Goal: Task Accomplishment & Management: Use online tool/utility

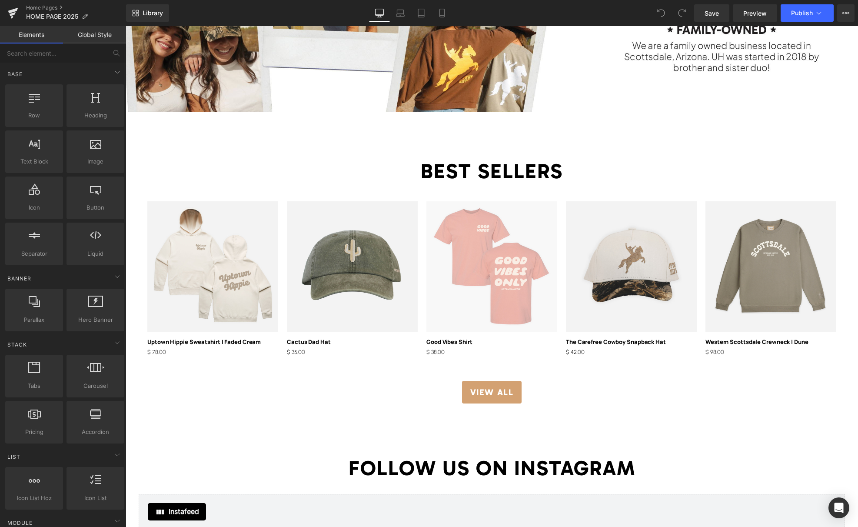
scroll to position [1310, 0]
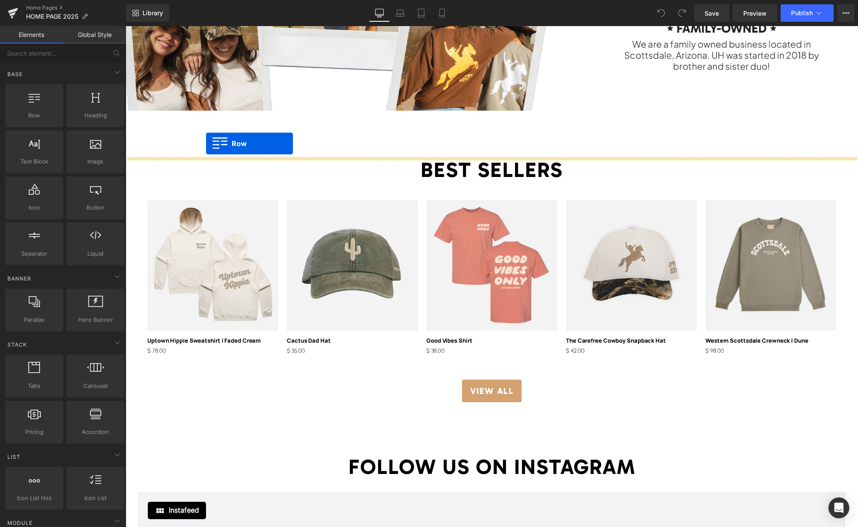
drag, startPoint x: 171, startPoint y: 131, endPoint x: 206, endPoint y: 143, distance: 37.0
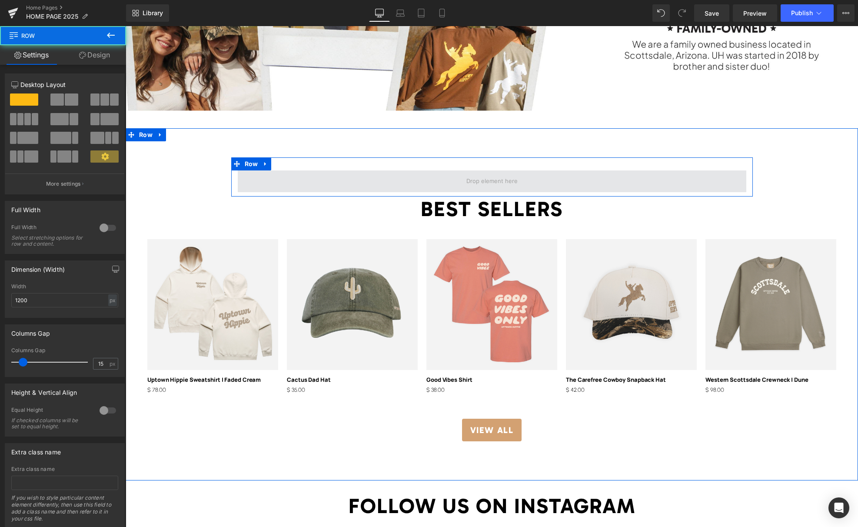
drag, startPoint x: 302, startPoint y: 181, endPoint x: 266, endPoint y: 172, distance: 36.8
click at [301, 181] on span at bounding box center [492, 181] width 508 height 22
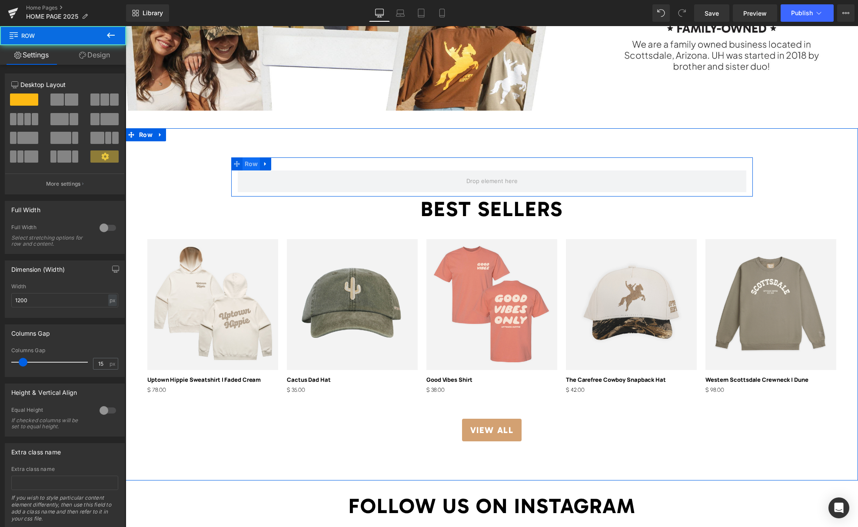
click at [250, 165] on span "Row" at bounding box center [252, 163] width 18 height 13
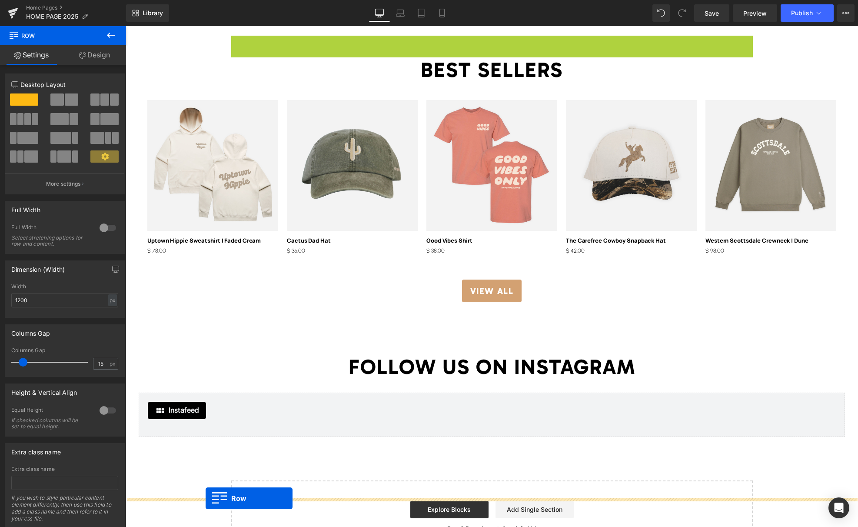
scroll to position [1441, 0]
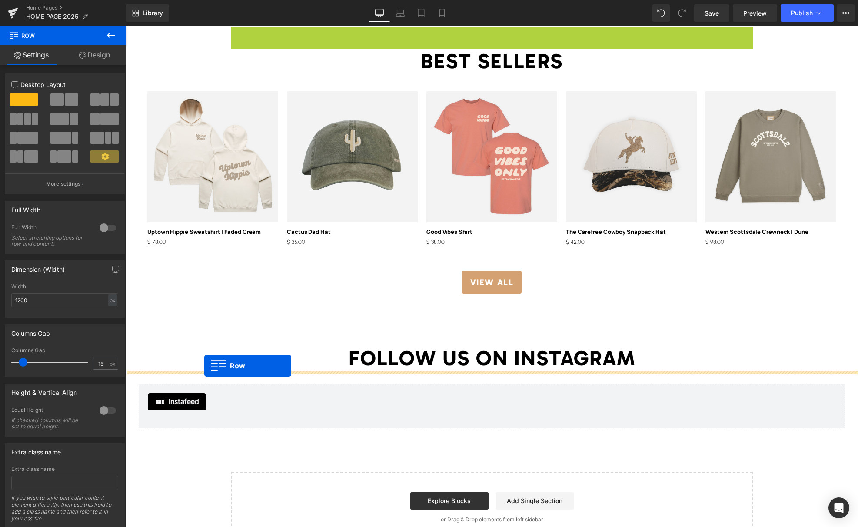
drag, startPoint x: 236, startPoint y: 162, endPoint x: 204, endPoint y: 365, distance: 205.9
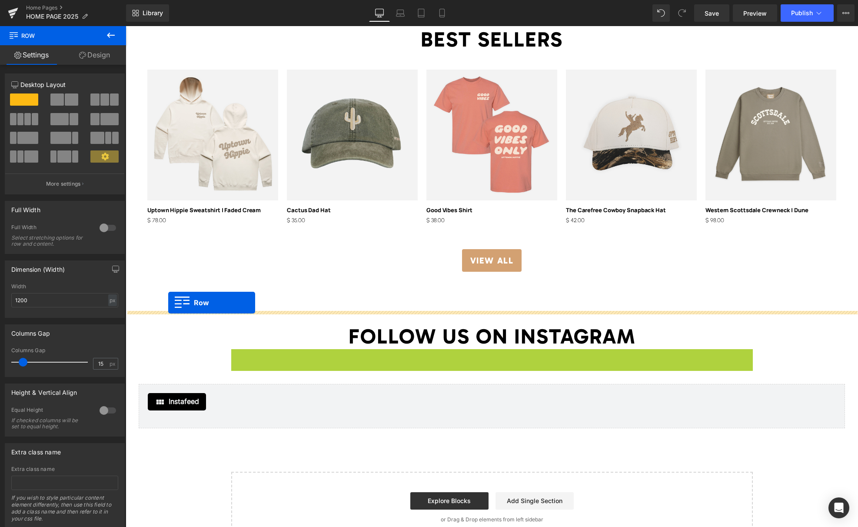
drag, startPoint x: 232, startPoint y: 355, endPoint x: 168, endPoint y: 302, distance: 83.1
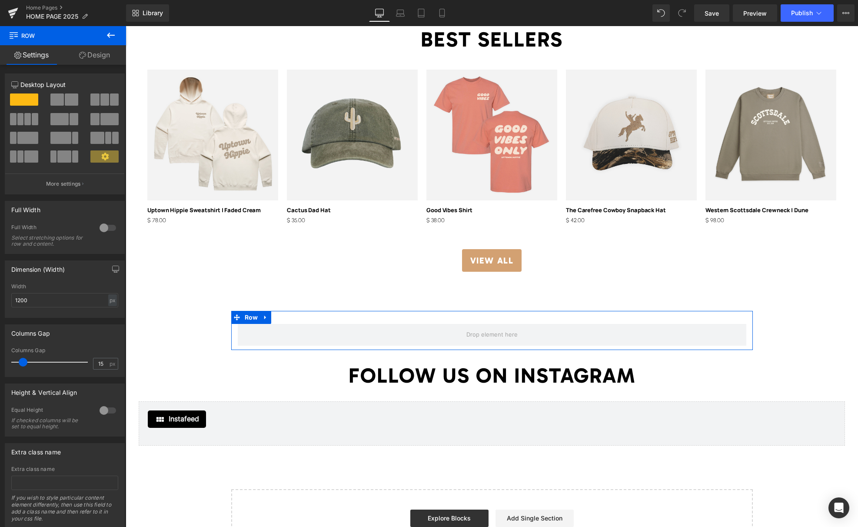
click at [262, 318] on link at bounding box center [265, 317] width 11 height 13
click at [291, 316] on icon at bounding box center [288, 317] width 6 height 7
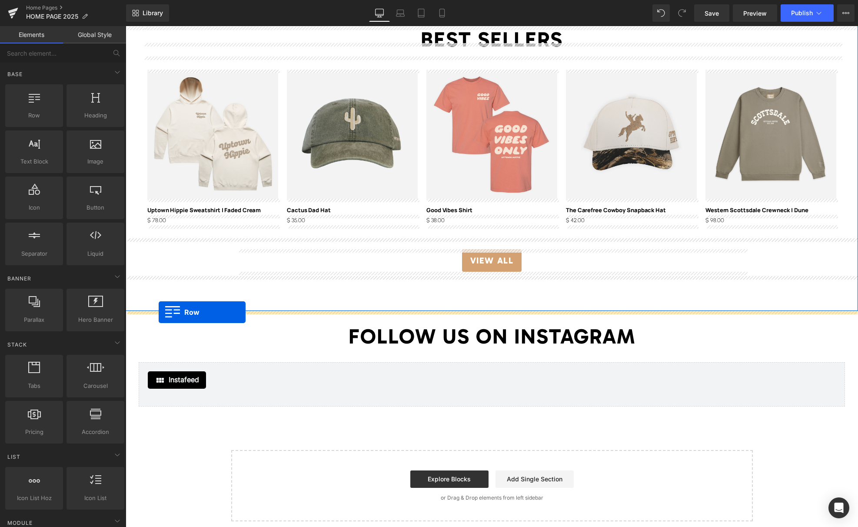
drag, startPoint x: 168, startPoint y: 143, endPoint x: 159, endPoint y: 312, distance: 169.8
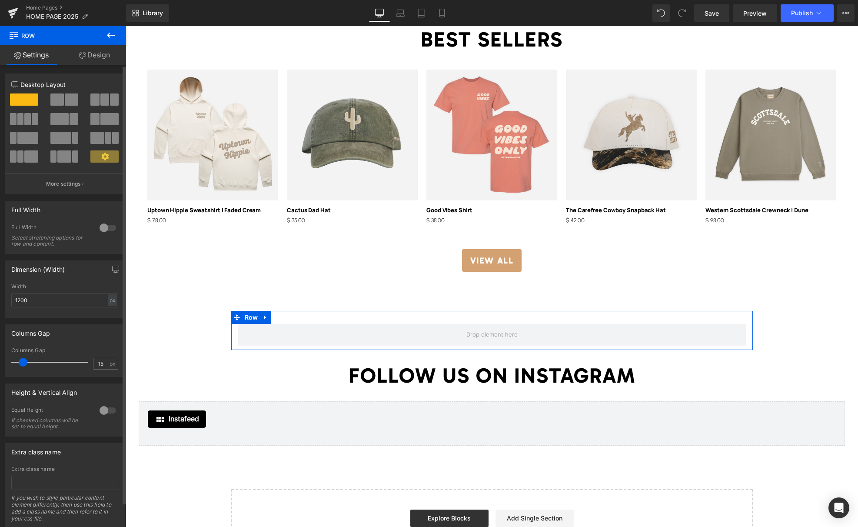
click at [110, 227] on div at bounding box center [107, 228] width 21 height 14
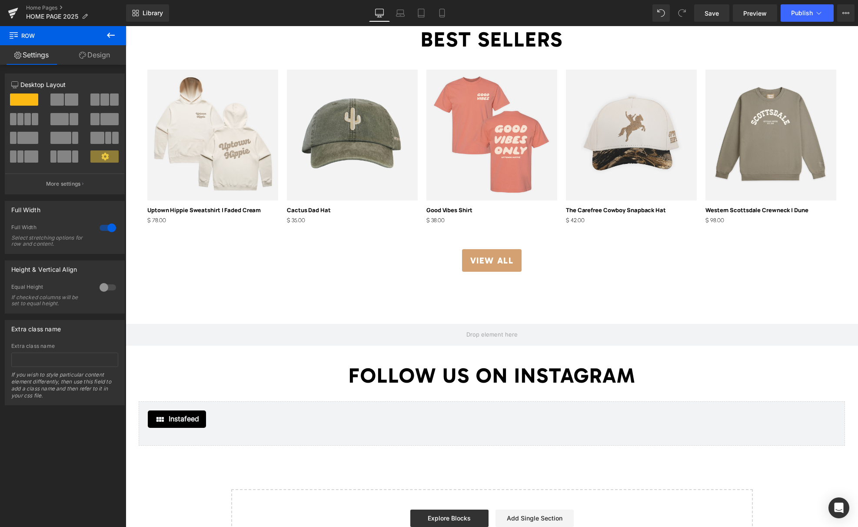
click at [110, 33] on icon at bounding box center [111, 35] width 10 height 10
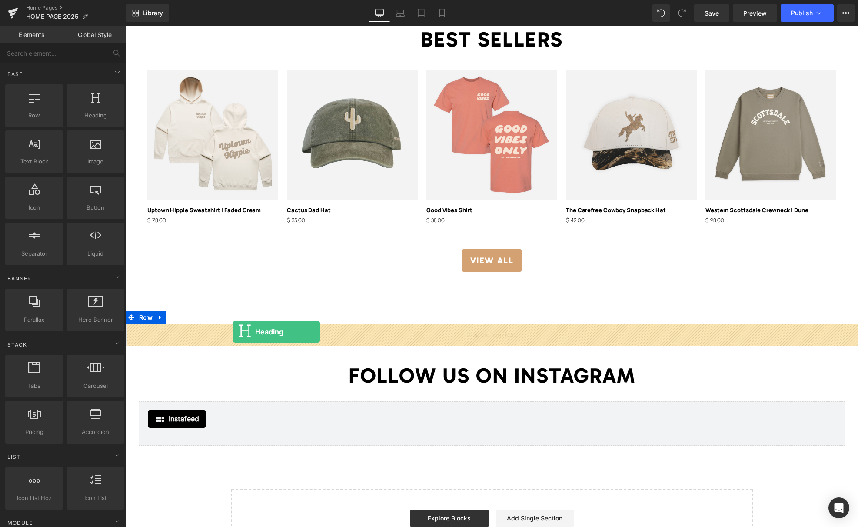
drag, startPoint x: 216, startPoint y: 135, endPoint x: 233, endPoint y: 331, distance: 197.1
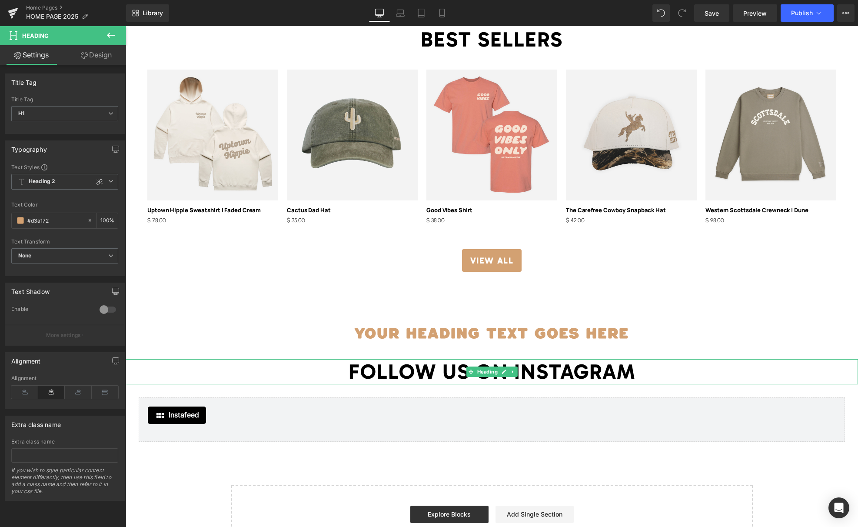
click at [442, 369] on h1 "FOLLOW US ON INSTAGRAM" at bounding box center [492, 371] width 732 height 25
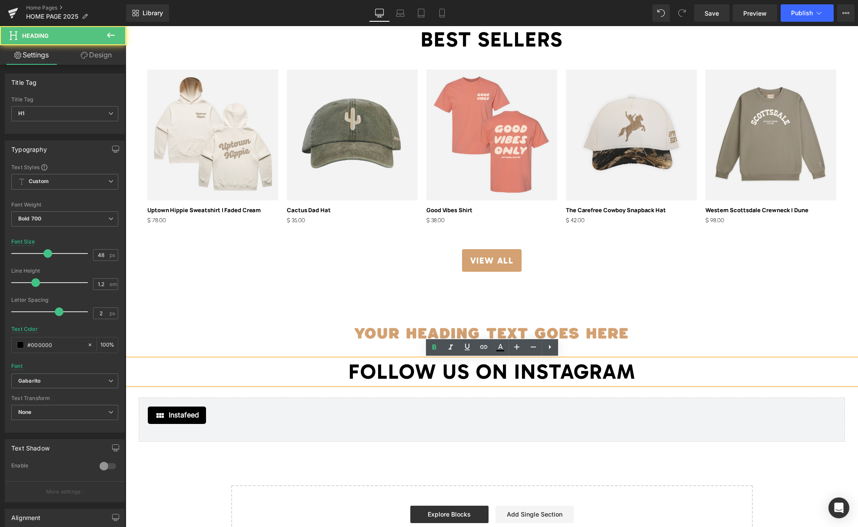
click at [442, 369] on h1 "FOLLOW US ON INSTAGRAM" at bounding box center [492, 371] width 732 height 25
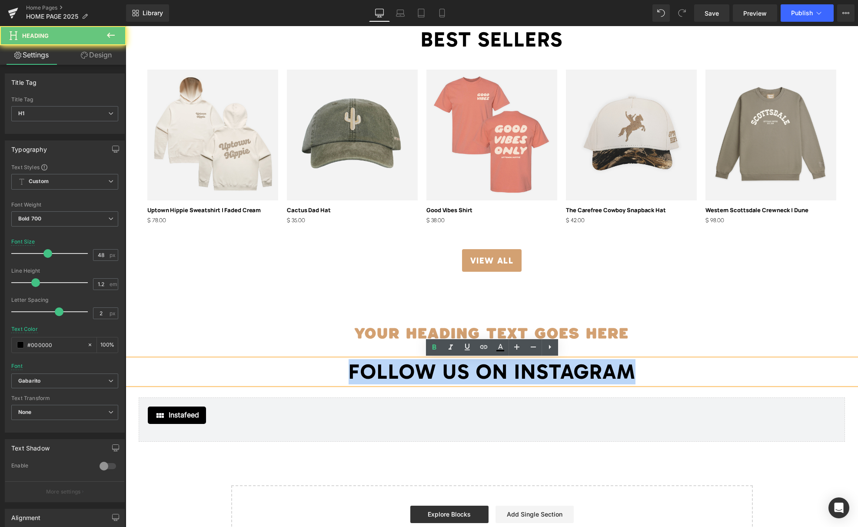
click at [442, 369] on h1 "FOLLOW US ON INSTAGRAM" at bounding box center [492, 371] width 732 height 25
copy h1 "FOLLOW US ON INSTAGRAM"
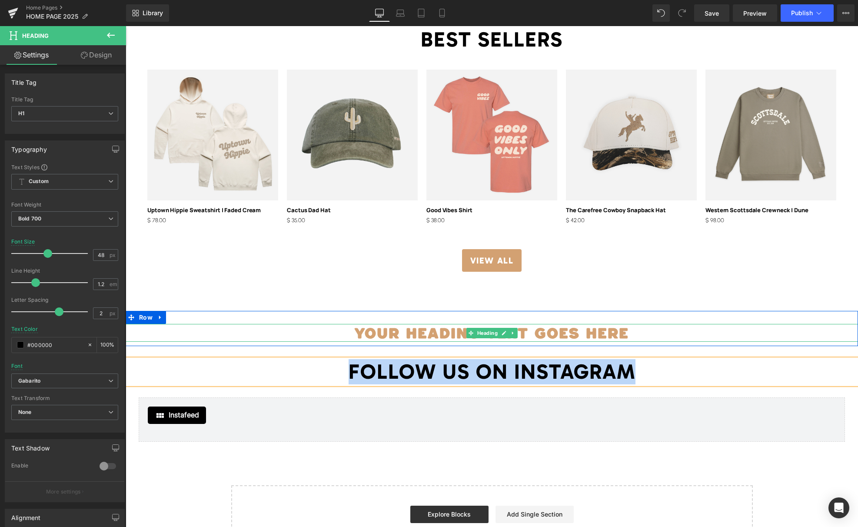
click at [397, 335] on h1 "Your heading text goes here" at bounding box center [492, 333] width 732 height 18
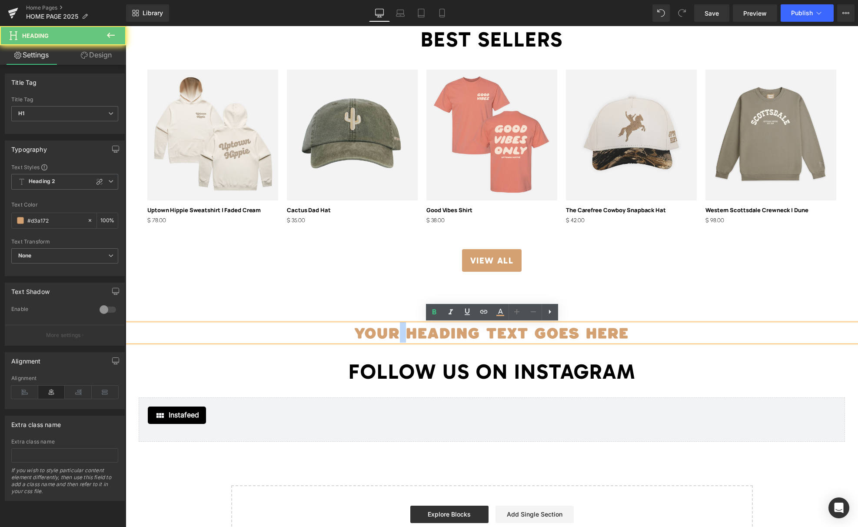
click at [398, 335] on h1 "Your heading text goes here" at bounding box center [492, 333] width 732 height 18
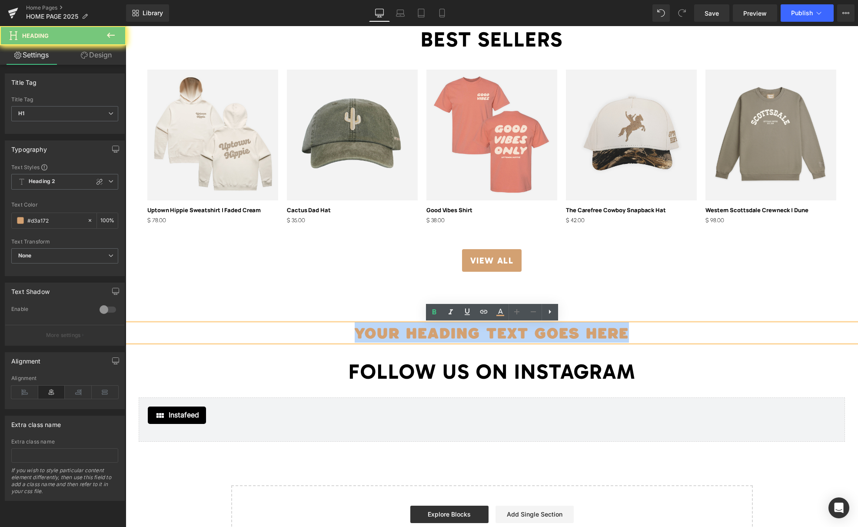
click at [398, 335] on h1 "Your heading text goes here" at bounding box center [492, 333] width 732 height 18
paste div
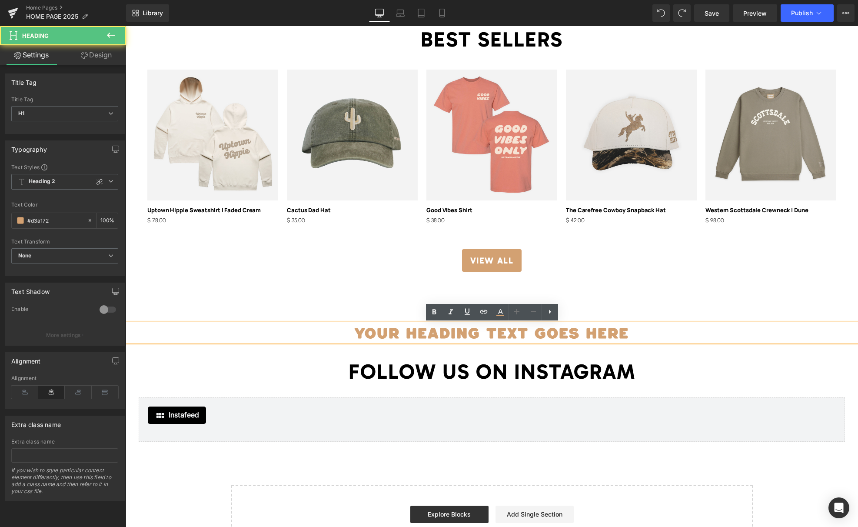
click at [561, 333] on h1 "Your heading text goes here" at bounding box center [492, 333] width 732 height 18
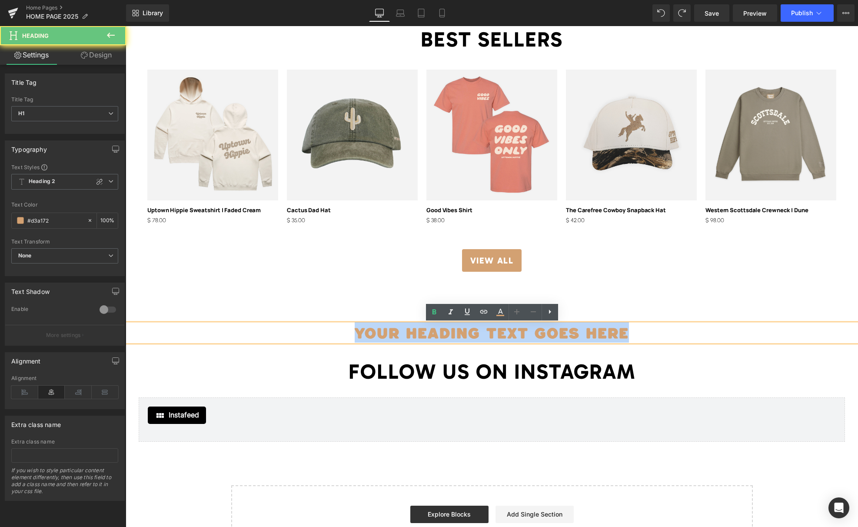
click at [561, 333] on h1 "Your heading text goes here" at bounding box center [492, 333] width 732 height 18
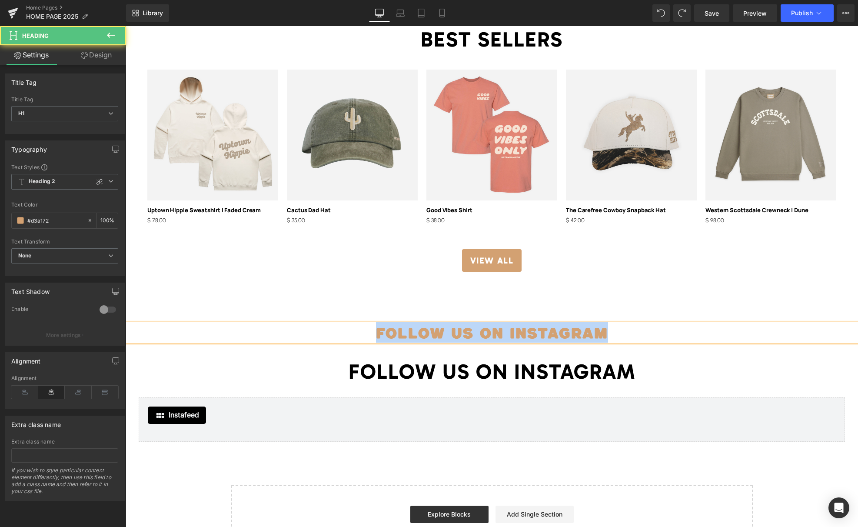
drag, startPoint x: 604, startPoint y: 333, endPoint x: 306, endPoint y: 337, distance: 297.3
click at [305, 337] on h1 "FOLLOW US ON INSTAGRAM" at bounding box center [492, 333] width 732 height 18
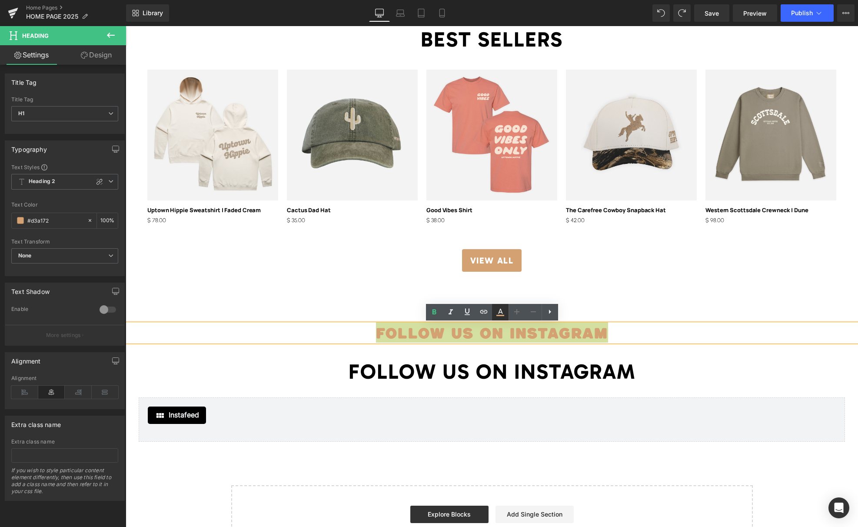
click at [502, 312] on icon at bounding box center [500, 312] width 10 height 10
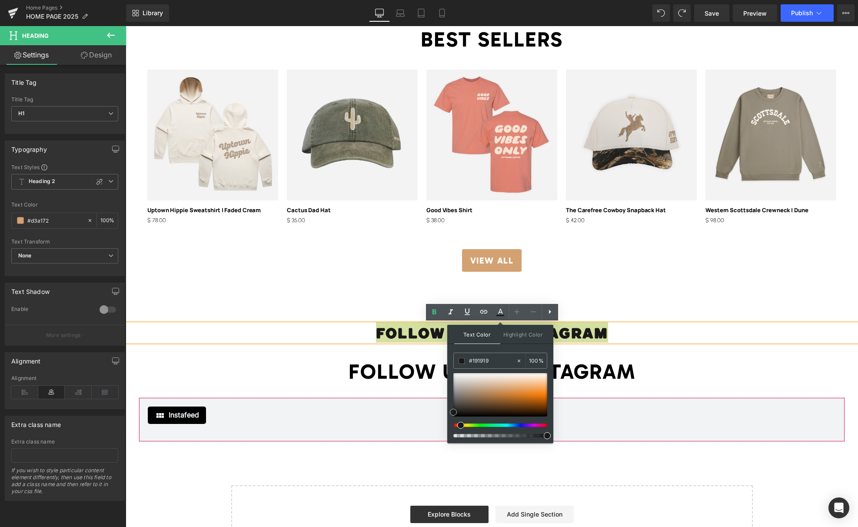
drag, startPoint x: 609, startPoint y: 431, endPoint x: 432, endPoint y: 425, distance: 177.4
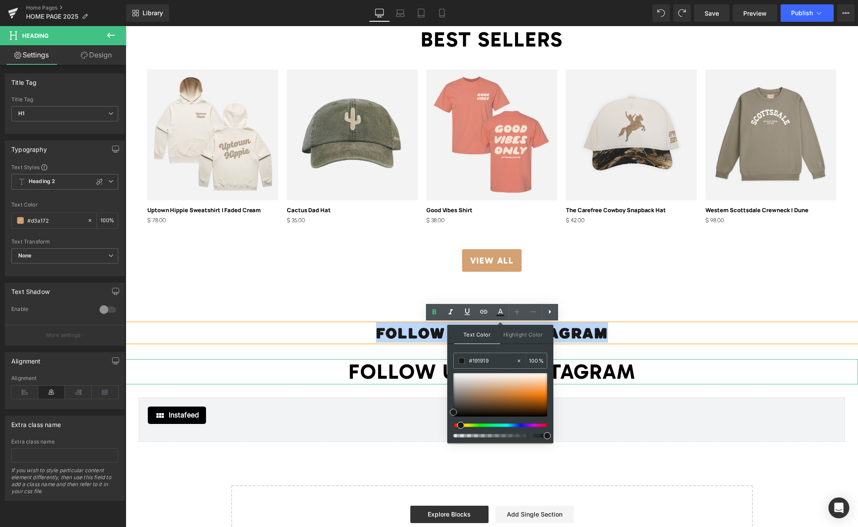
click at [399, 365] on h1 "FOLLOW US ON INSTAGRAM" at bounding box center [492, 371] width 732 height 25
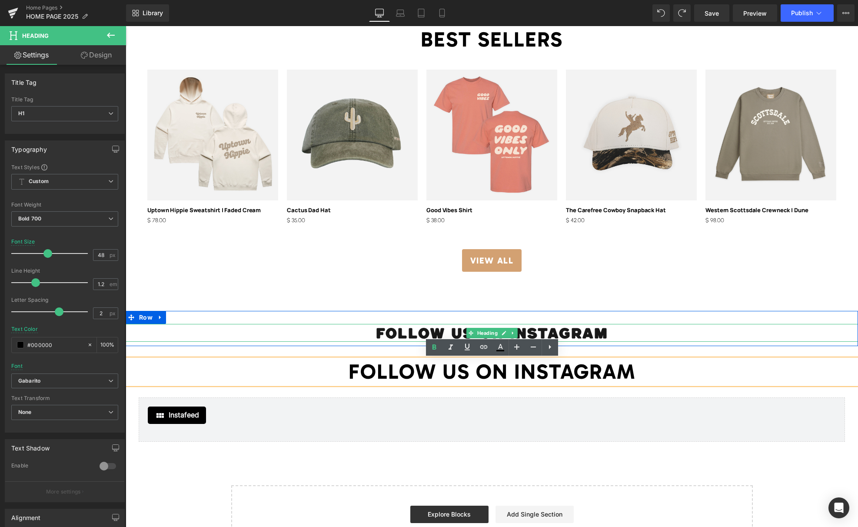
click at [402, 330] on span "FOLLOW US ON INSTAGRAM" at bounding box center [492, 332] width 232 height 20
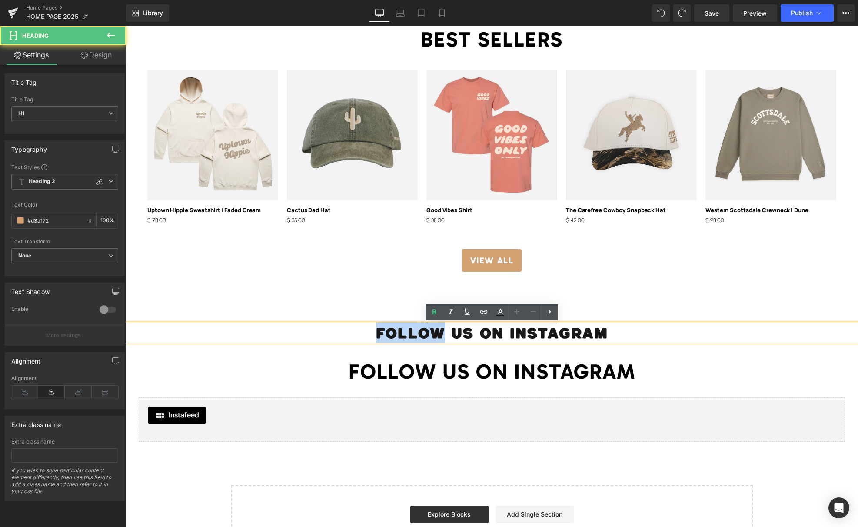
click at [402, 330] on span "FOLLOW US ON INSTAGRAM" at bounding box center [492, 332] width 232 height 20
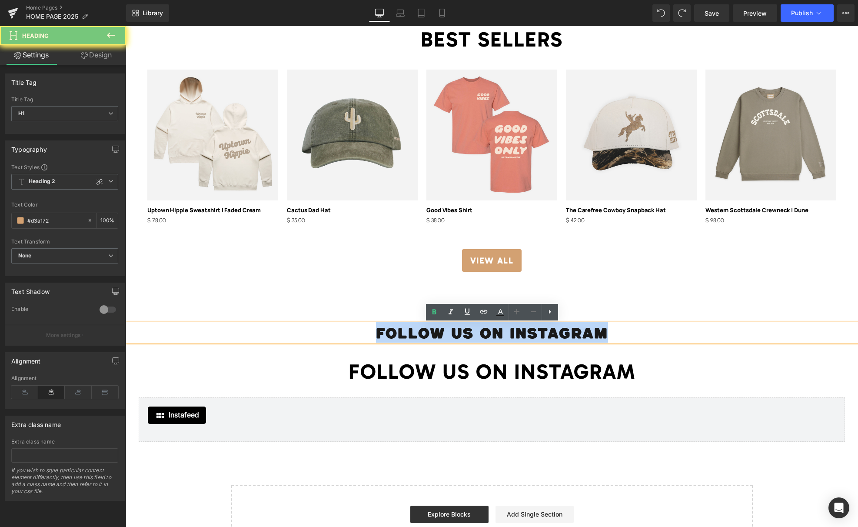
click at [402, 330] on span "FOLLOW US ON INSTAGRAM" at bounding box center [492, 332] width 232 height 20
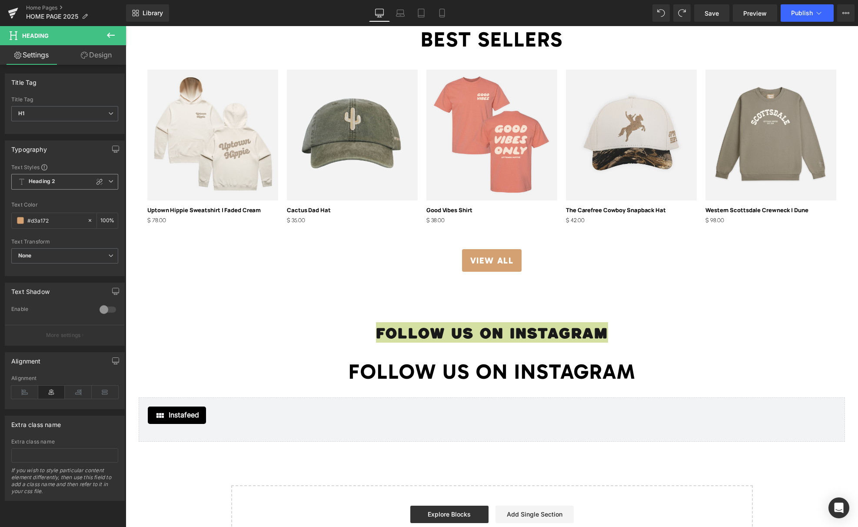
click at [63, 176] on span "Heading 2" at bounding box center [64, 182] width 107 height 16
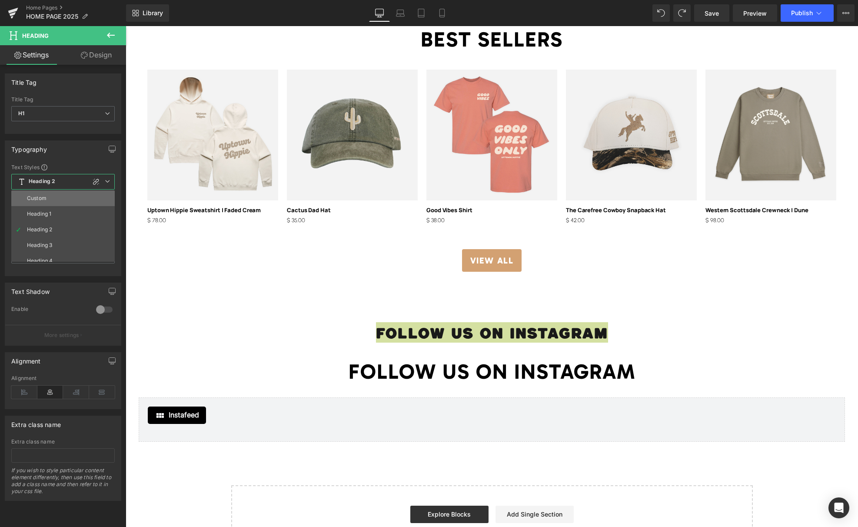
click at [52, 199] on li "Custom" at bounding box center [64, 198] width 107 height 16
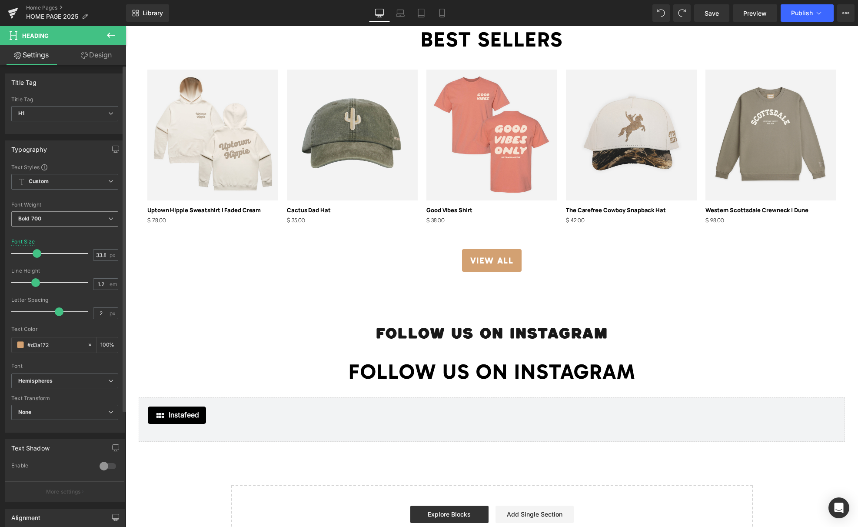
click at [66, 222] on span "Bold 700" at bounding box center [64, 218] width 107 height 15
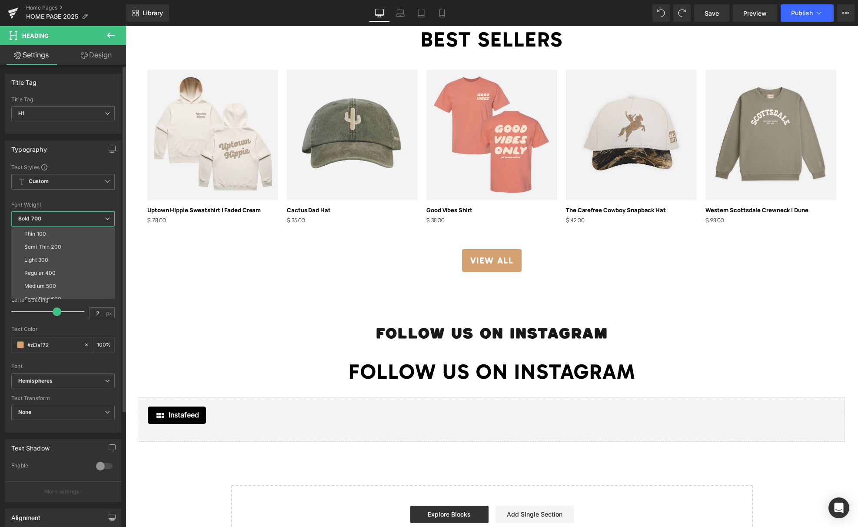
click at [74, 204] on div "Font Weight" at bounding box center [62, 205] width 103 height 6
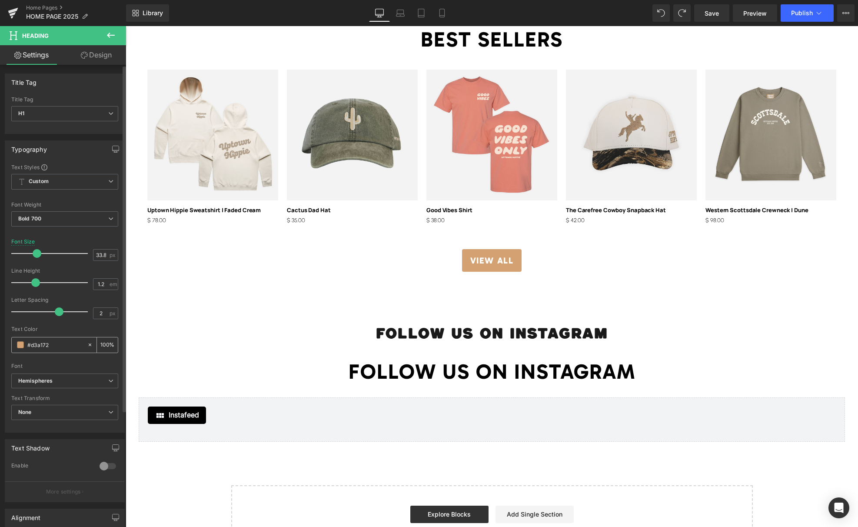
click at [20, 345] on span at bounding box center [20, 344] width 7 height 7
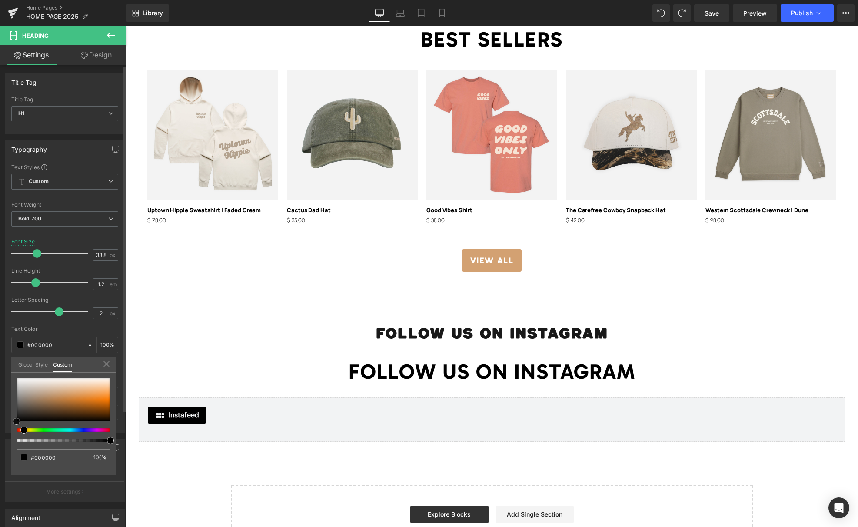
drag, startPoint x: 40, startPoint y: 419, endPoint x: 5, endPoint y: 422, distance: 35.9
click at [0, 428] on html "Heading You are previewing how the will restyle your page. You can not edit Ele…" at bounding box center [429, 263] width 858 height 527
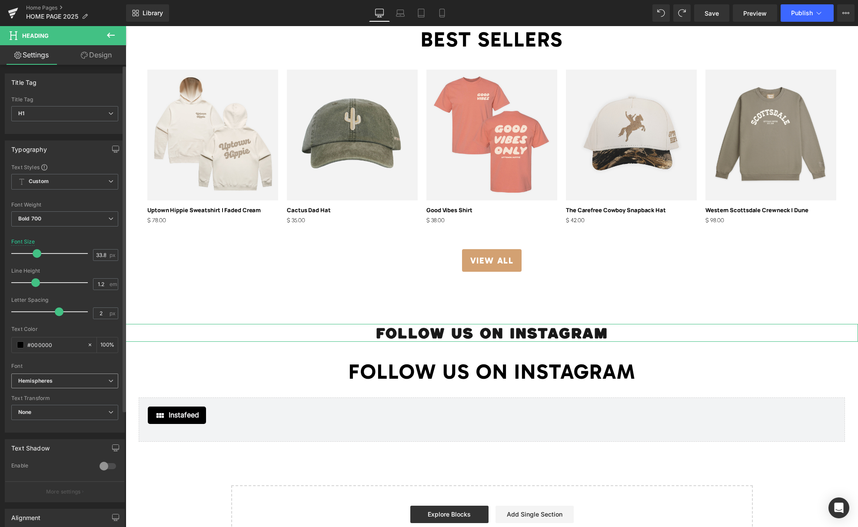
click at [54, 377] on b "Hemispheres" at bounding box center [63, 380] width 90 height 7
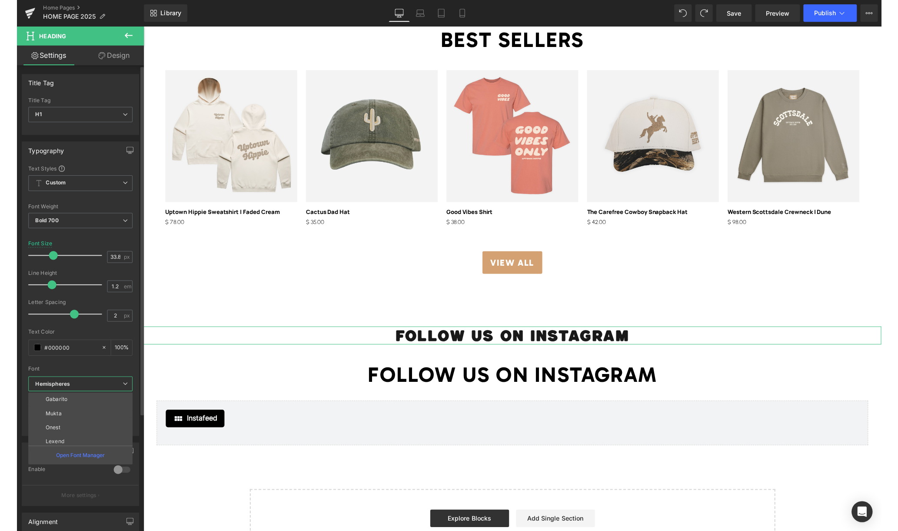
scroll to position [75, 0]
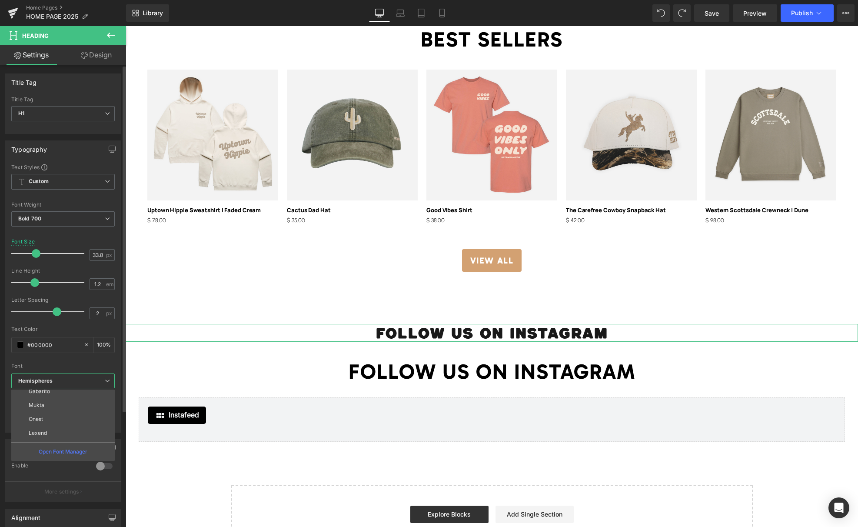
click at [54, 396] on li "Gabarito" at bounding box center [64, 391] width 107 height 14
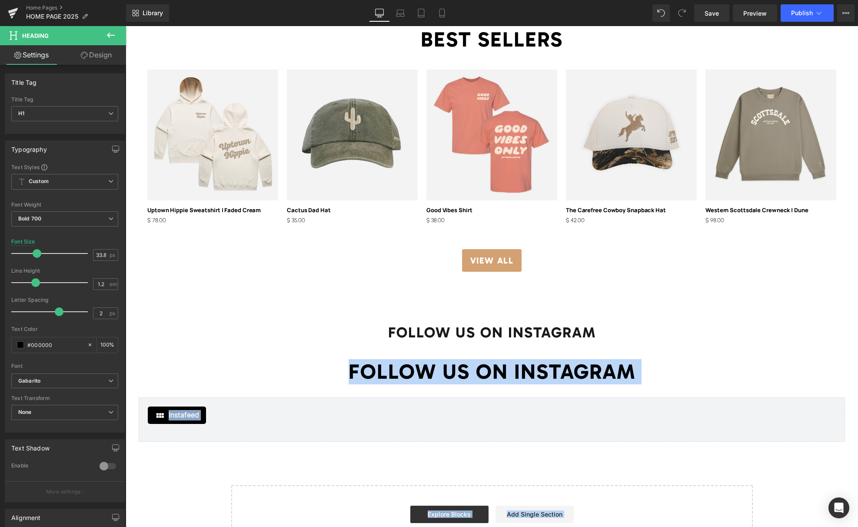
click at [379, 374] on h1 "FOLLOW US ON INSTAGRAM" at bounding box center [492, 371] width 732 height 25
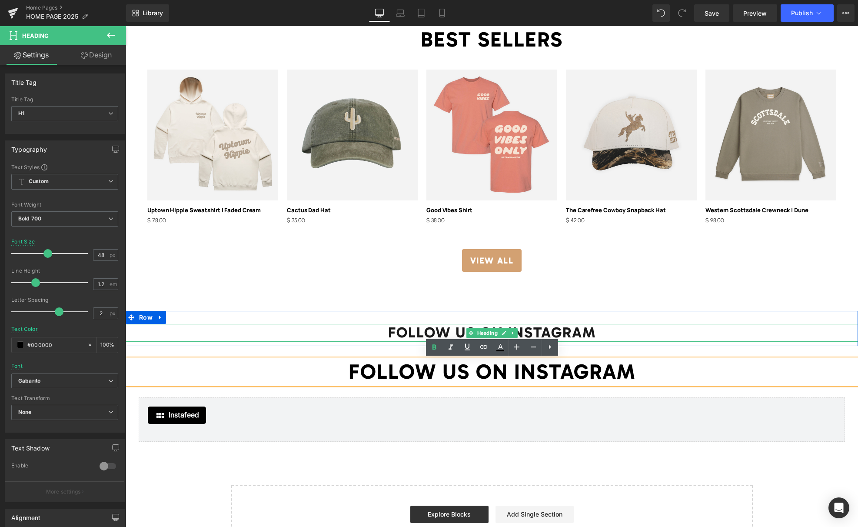
click at [394, 331] on span "FOLLOW US ON INSTAGRAM" at bounding box center [492, 332] width 208 height 18
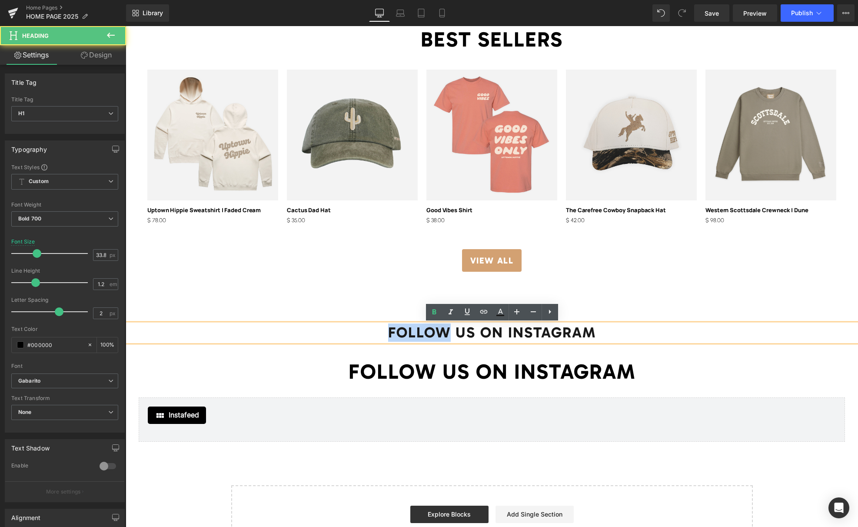
click at [394, 331] on span "FOLLOW US ON INSTAGRAM" at bounding box center [492, 332] width 208 height 18
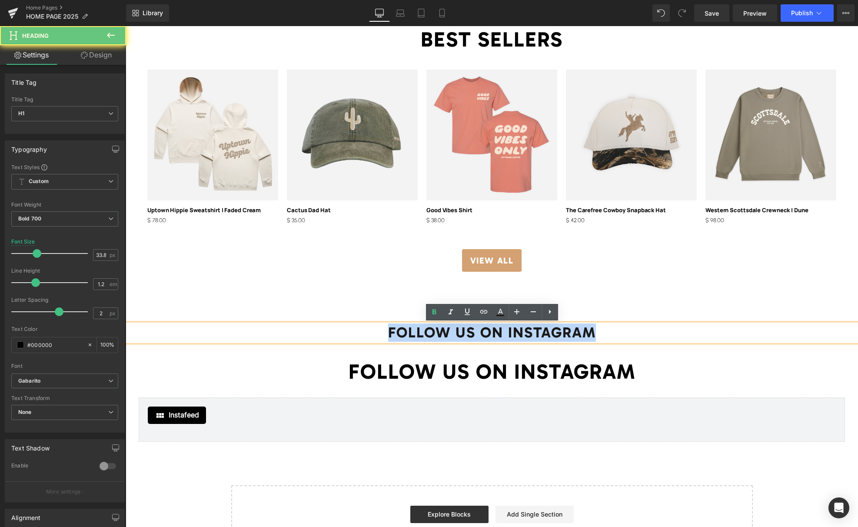
click at [394, 331] on span "FOLLOW US ON INSTAGRAM" at bounding box center [492, 332] width 208 height 18
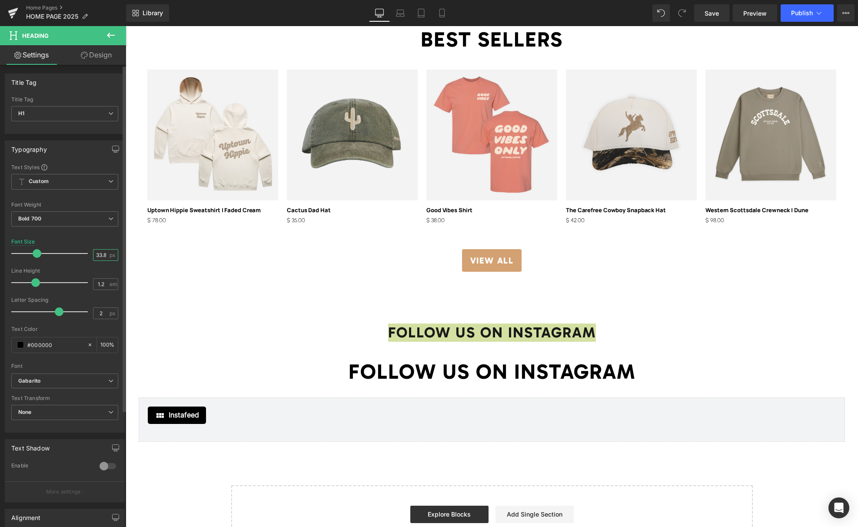
click at [96, 255] on input "33.82" at bounding box center [100, 254] width 15 height 11
type input "48"
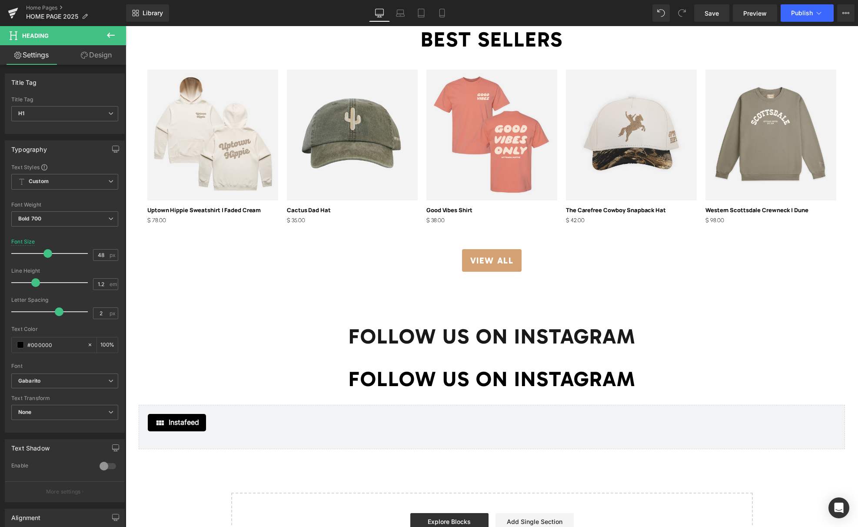
click at [368, 377] on h1 "FOLLOW US ON INSTAGRAM" at bounding box center [492, 378] width 732 height 25
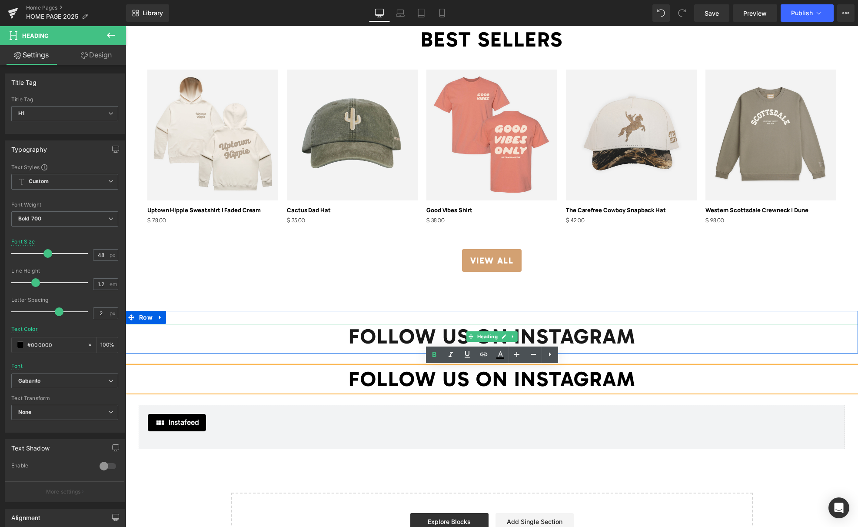
click at [371, 334] on span "FOLLOW US ON INSTAGRAM" at bounding box center [492, 336] width 287 height 25
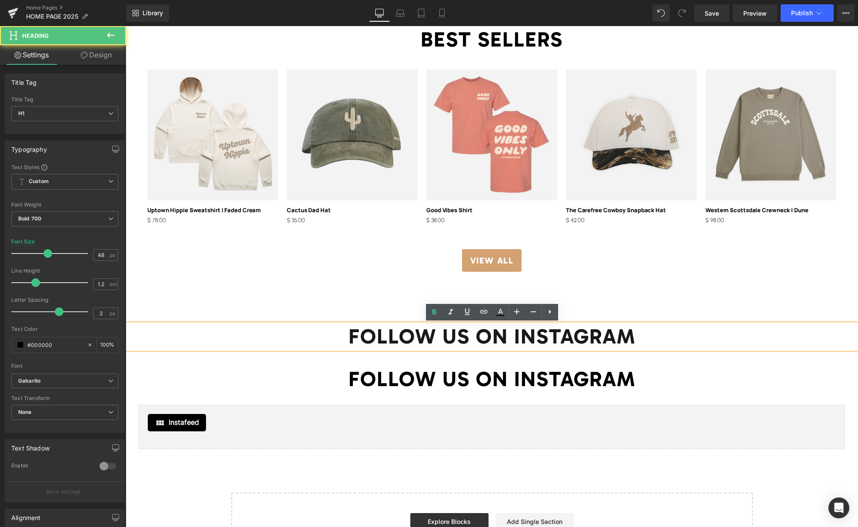
click at [371, 334] on span "FOLLOW US ON INSTAGRAM" at bounding box center [492, 336] width 287 height 25
click at [370, 387] on h1 "FOLLOW US ON INSTAGRAM" at bounding box center [492, 378] width 732 height 25
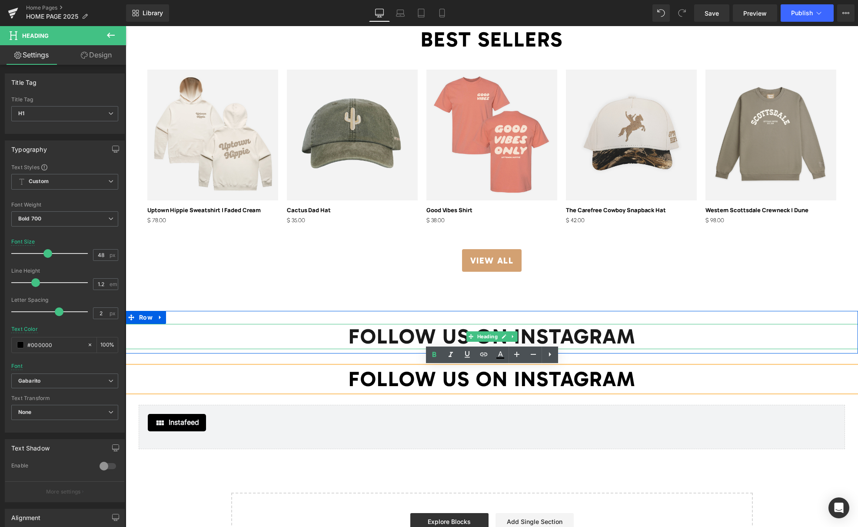
click at [402, 335] on span "FOLLOW US ON INSTAGRAM" at bounding box center [492, 336] width 287 height 25
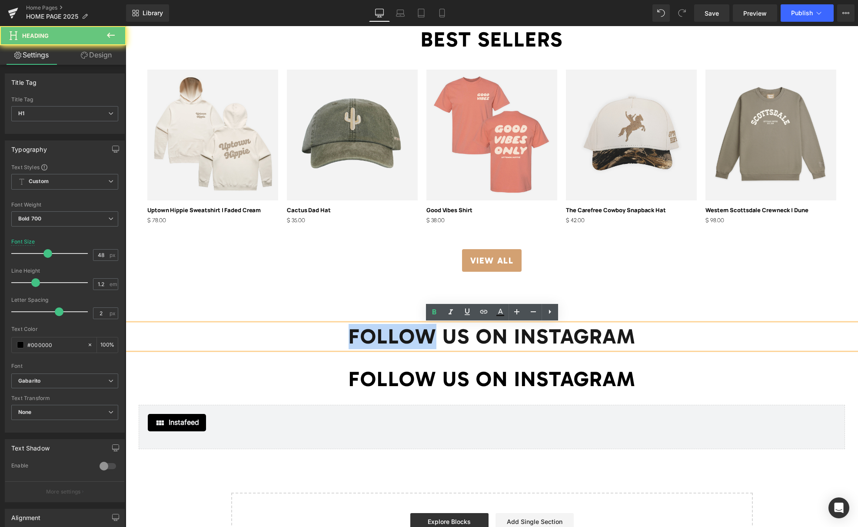
click at [402, 335] on span "FOLLOW US ON INSTAGRAM" at bounding box center [492, 336] width 287 height 25
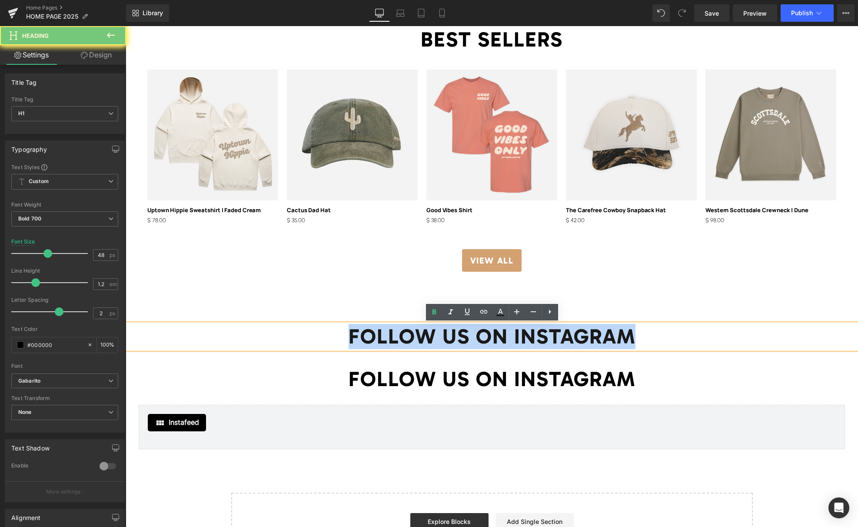
click at [402, 335] on span "FOLLOW US ON INSTAGRAM" at bounding box center [492, 336] width 287 height 25
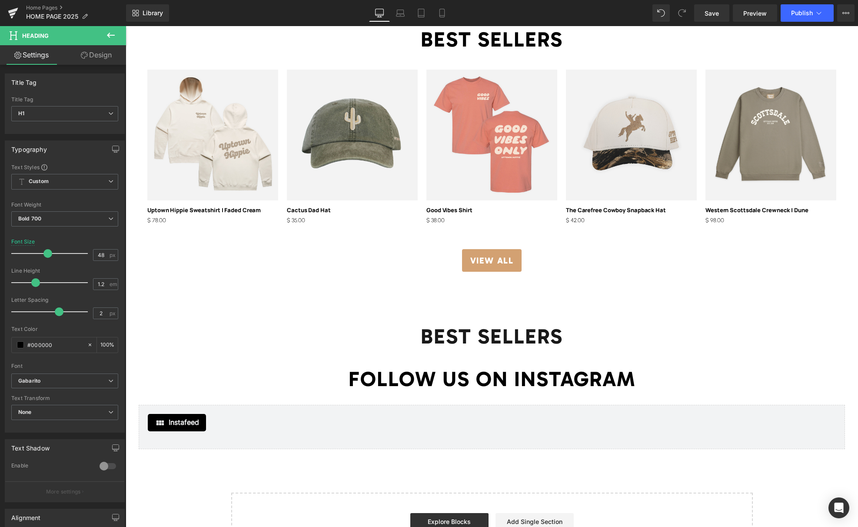
click at [110, 40] on icon at bounding box center [111, 35] width 10 height 10
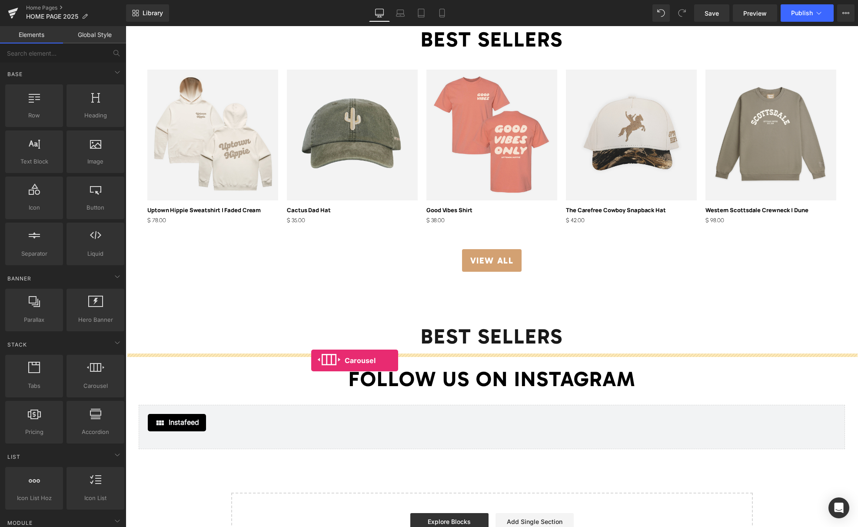
drag, startPoint x: 212, startPoint y: 397, endPoint x: 311, endPoint y: 360, distance: 106.0
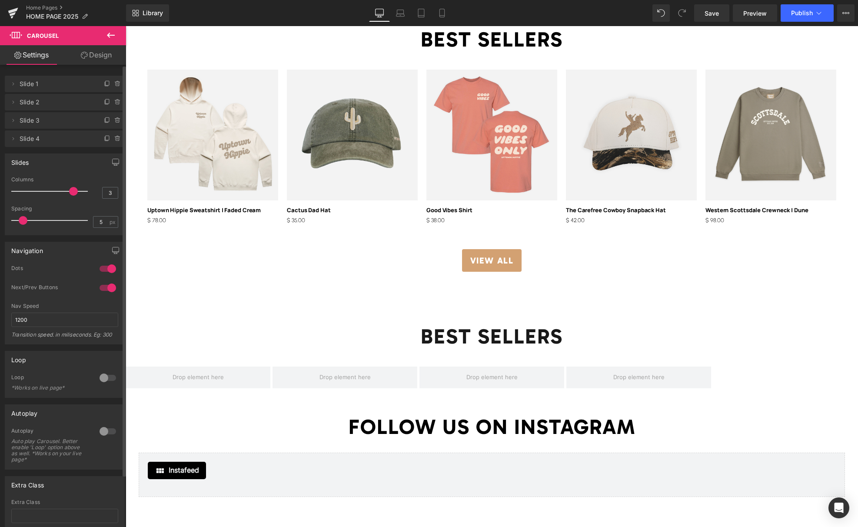
drag, startPoint x: 43, startPoint y: 190, endPoint x: 65, endPoint y: 189, distance: 22.2
click at [65, 189] on div at bounding box center [52, 191] width 72 height 17
click at [747, 362] on div "‹ › [GEOGRAPHIC_DATA]" at bounding box center [492, 377] width 732 height 48
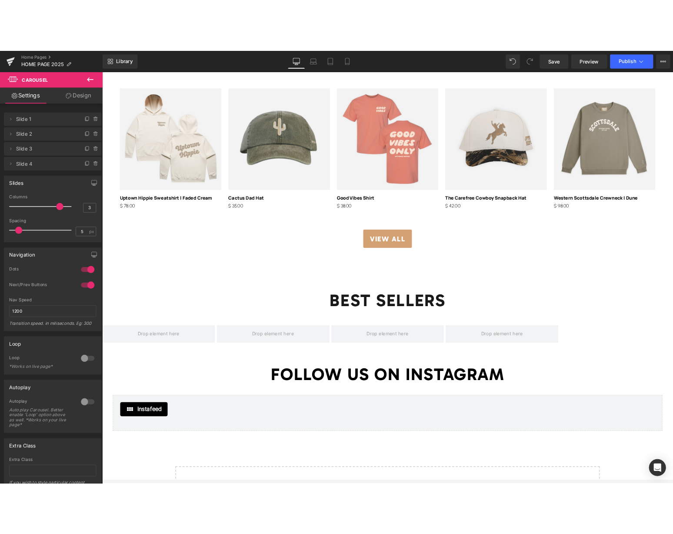
scroll to position [1371, 0]
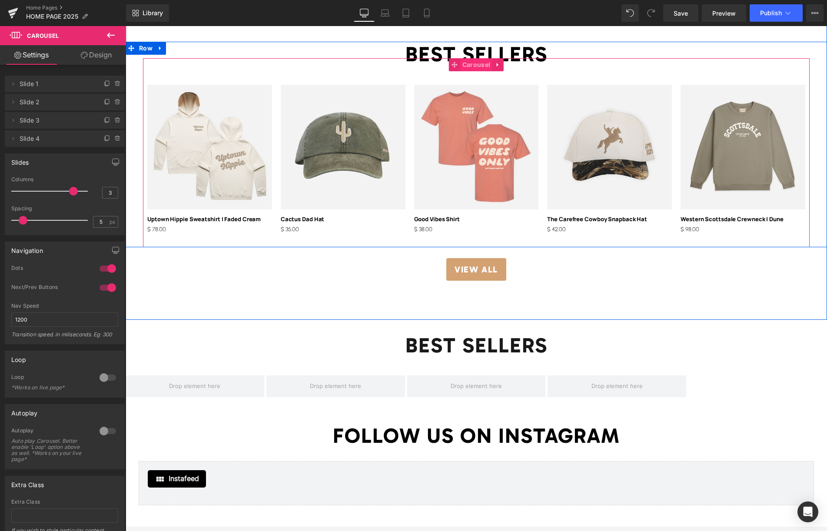
click at [470, 66] on span "Carousel" at bounding box center [476, 64] width 32 height 13
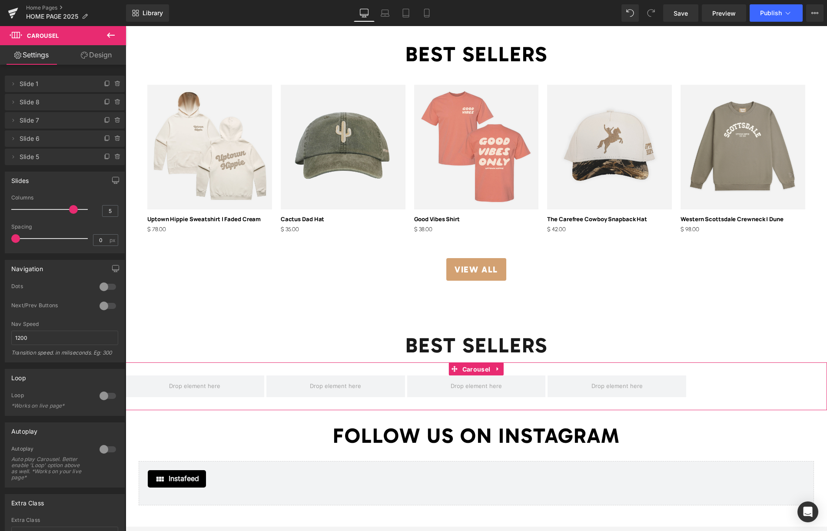
drag, startPoint x: 467, startPoint y: 369, endPoint x: 439, endPoint y: 363, distance: 28.9
click at [467, 369] on span "Carousel" at bounding box center [476, 369] width 32 height 13
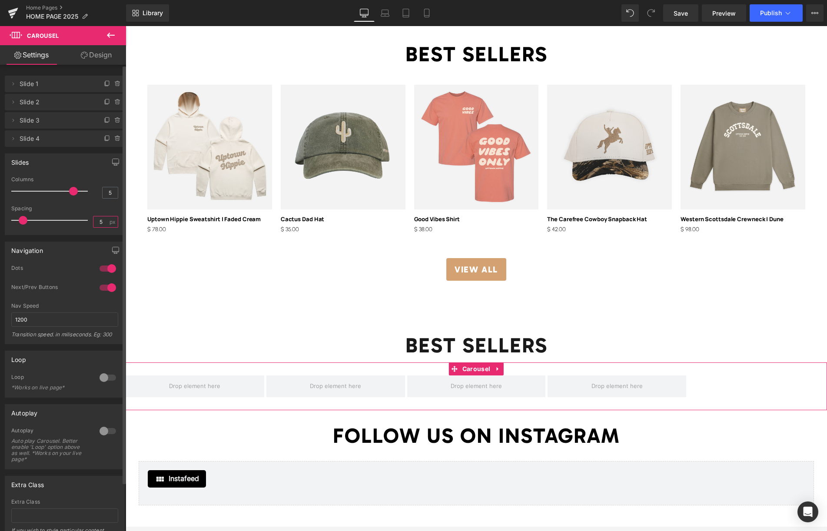
drag, startPoint x: 103, startPoint y: 221, endPoint x: 85, endPoint y: 220, distance: 18.7
click at [85, 220] on div "Spacing 5 px" at bounding box center [64, 220] width 107 height 29
type input "0"
click at [107, 193] on input "5" at bounding box center [110, 192] width 15 height 11
click at [496, 370] on icon at bounding box center [498, 368] width 6 height 7
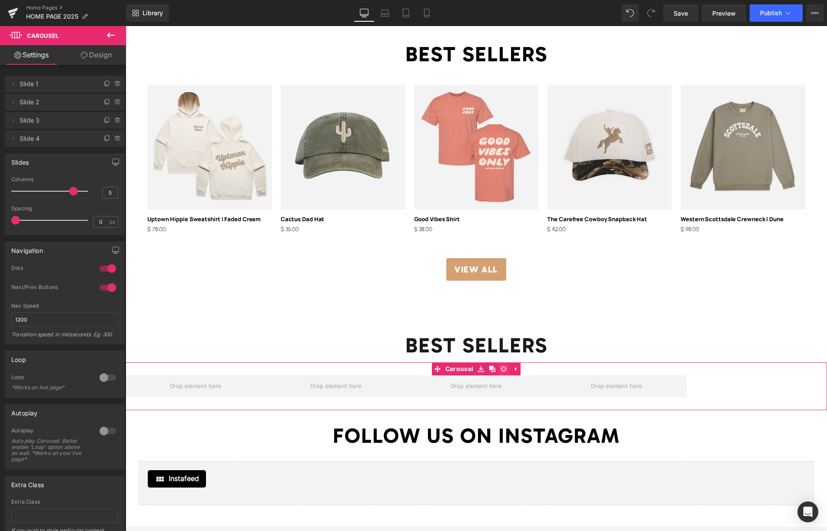
click at [502, 366] on icon at bounding box center [504, 369] width 6 height 6
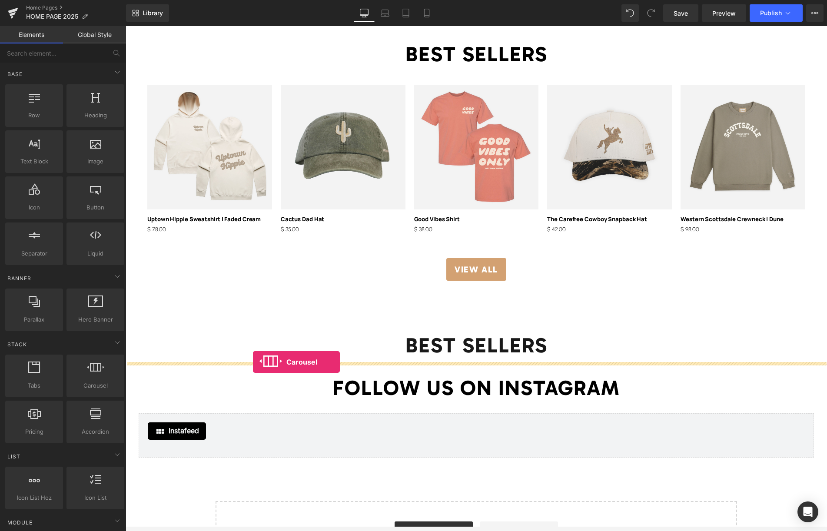
drag, startPoint x: 221, startPoint y: 406, endPoint x: 253, endPoint y: 362, distance: 54.2
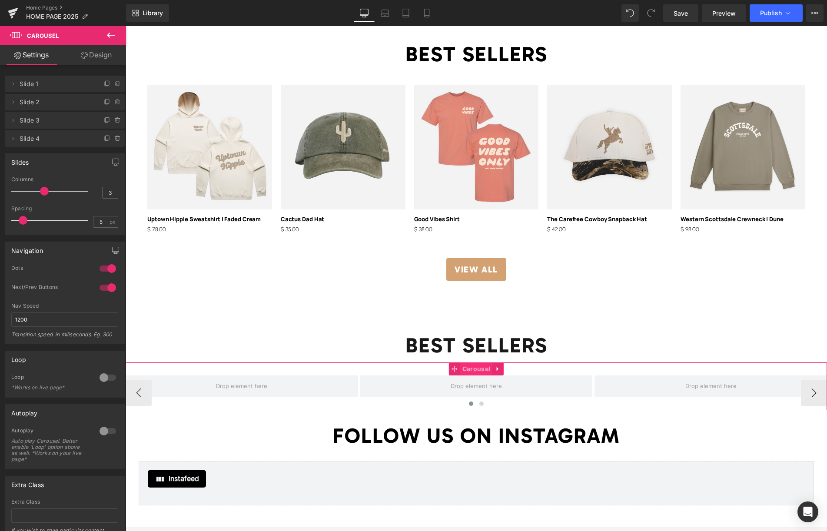
click at [479, 369] on span "Carousel" at bounding box center [476, 368] width 32 height 13
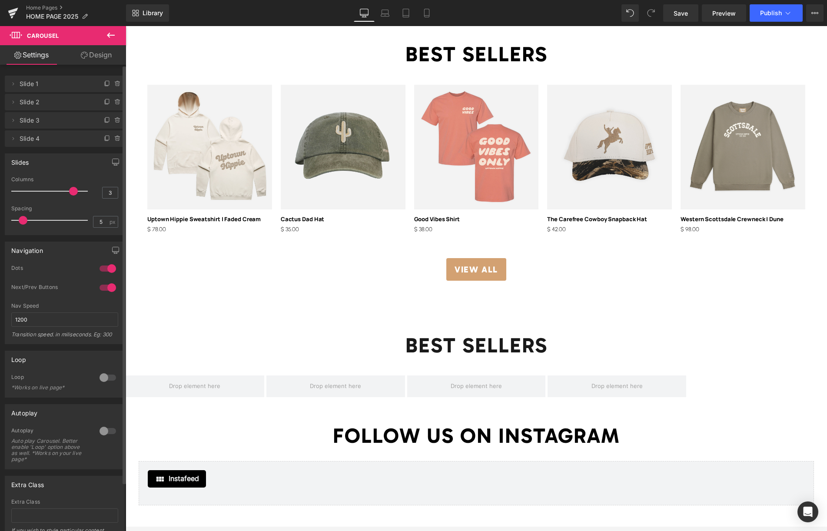
drag, startPoint x: 41, startPoint y: 190, endPoint x: 65, endPoint y: 193, distance: 24.5
click at [65, 193] on div at bounding box center [52, 191] width 72 height 17
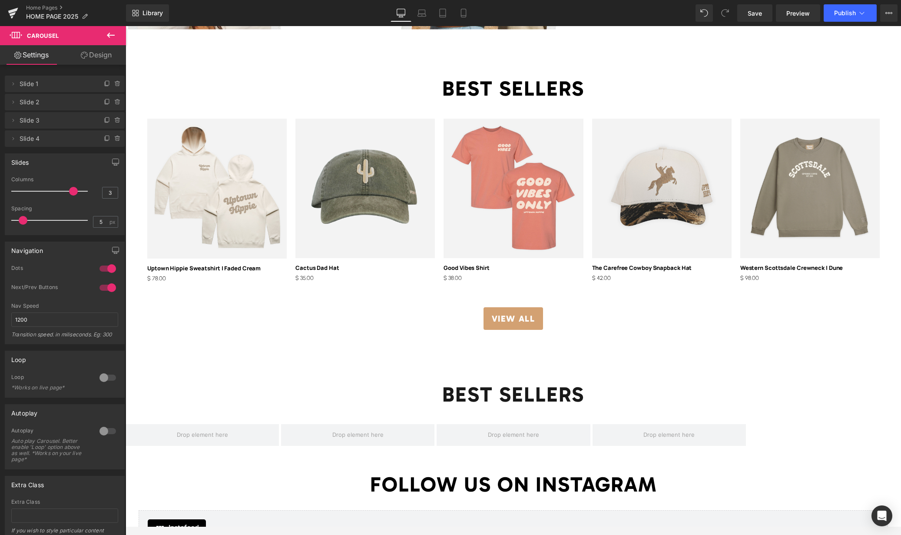
scroll to position [1468, 0]
click at [104, 139] on icon at bounding box center [107, 138] width 7 height 7
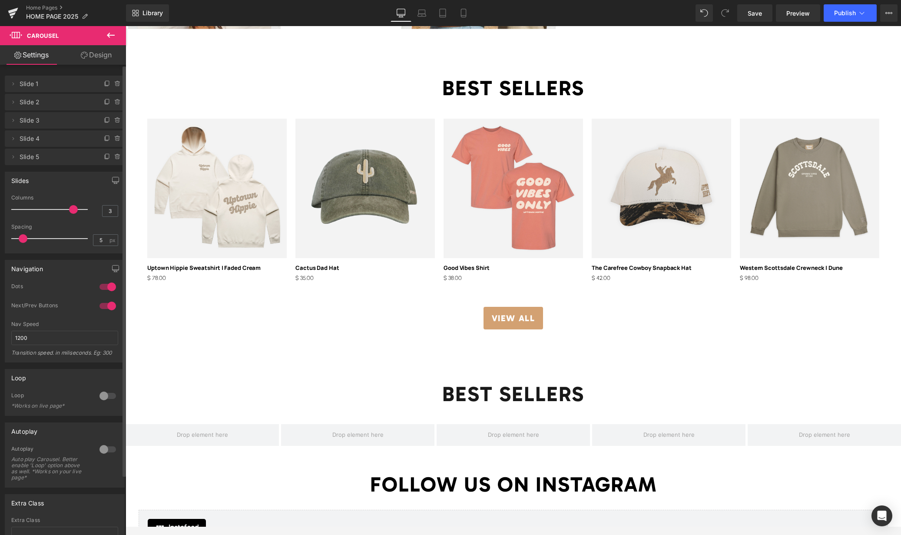
click at [109, 35] on icon at bounding box center [111, 35] width 8 height 5
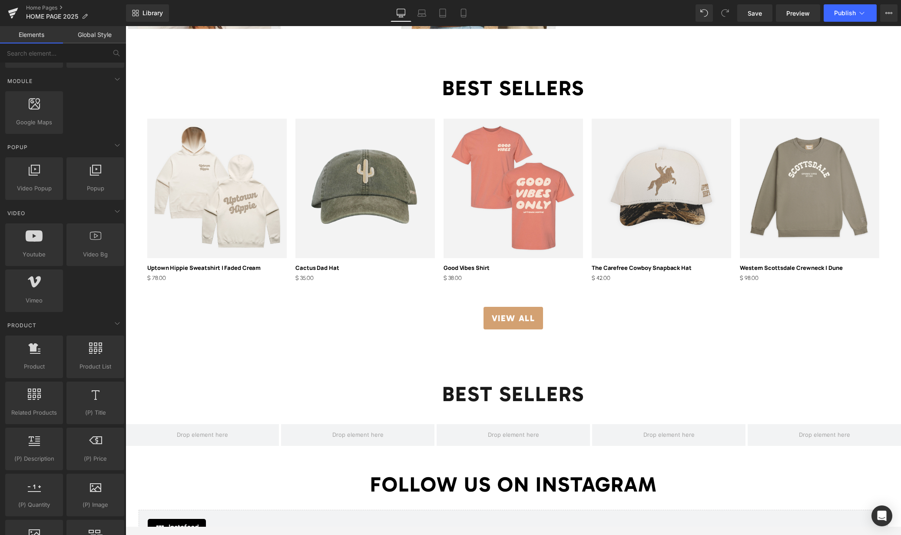
scroll to position [447, 0]
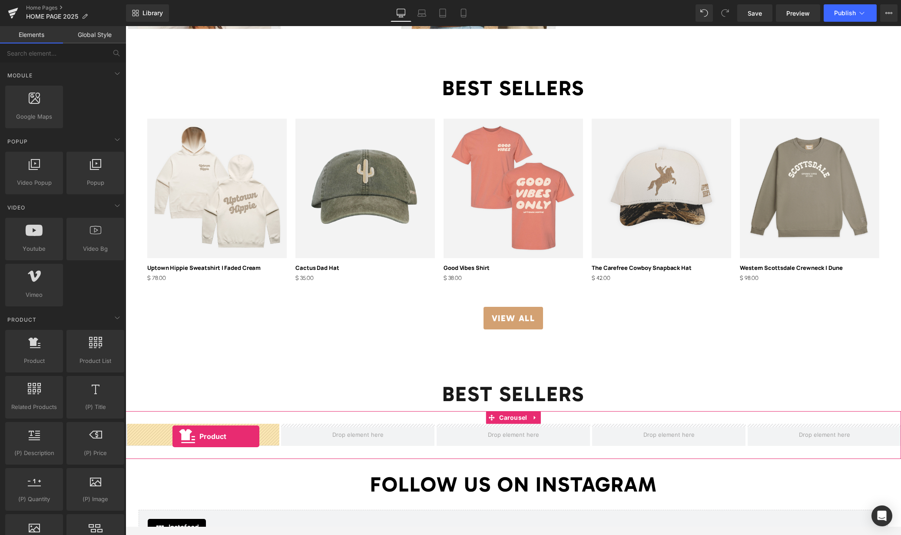
drag, startPoint x: 161, startPoint y: 375, endPoint x: 173, endPoint y: 436, distance: 62.8
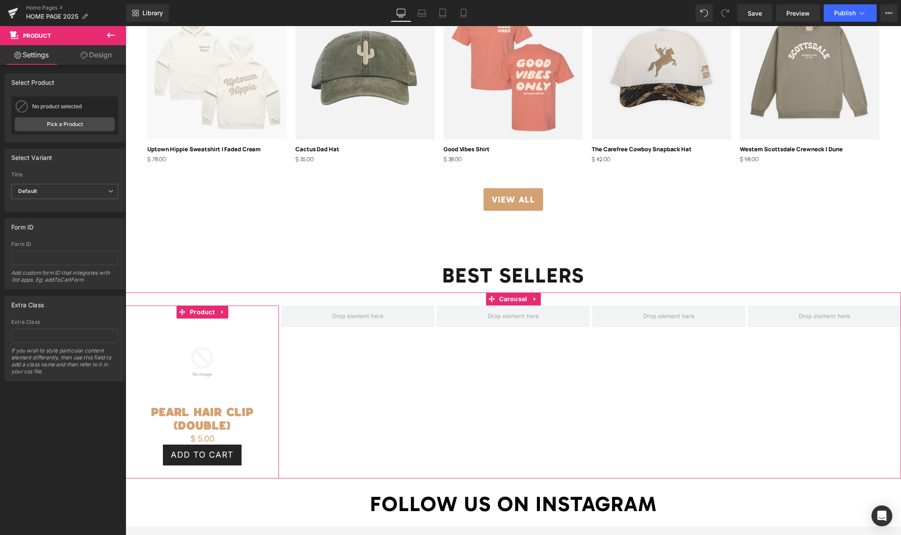
scroll to position [1590, 0]
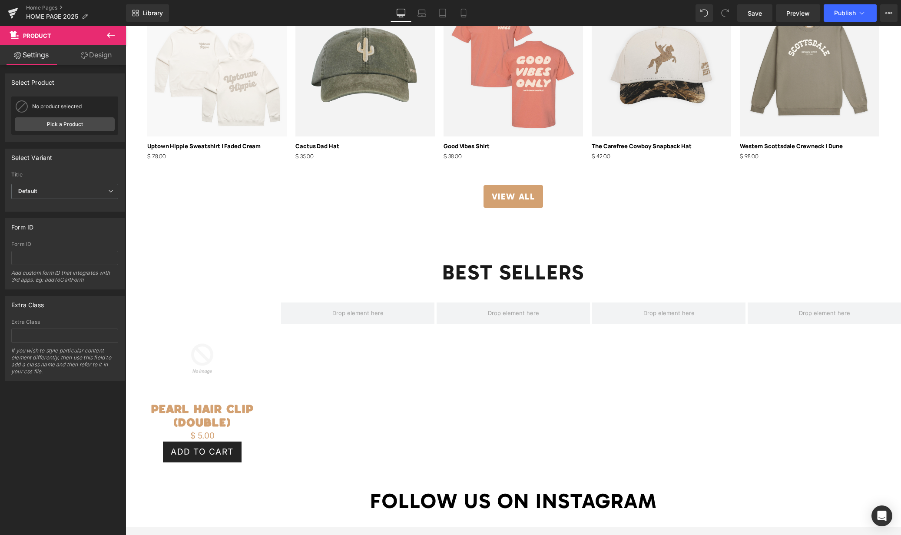
click at [228, 71] on div "Sale Off (P) Image" at bounding box center [217, 67] width 140 height 140
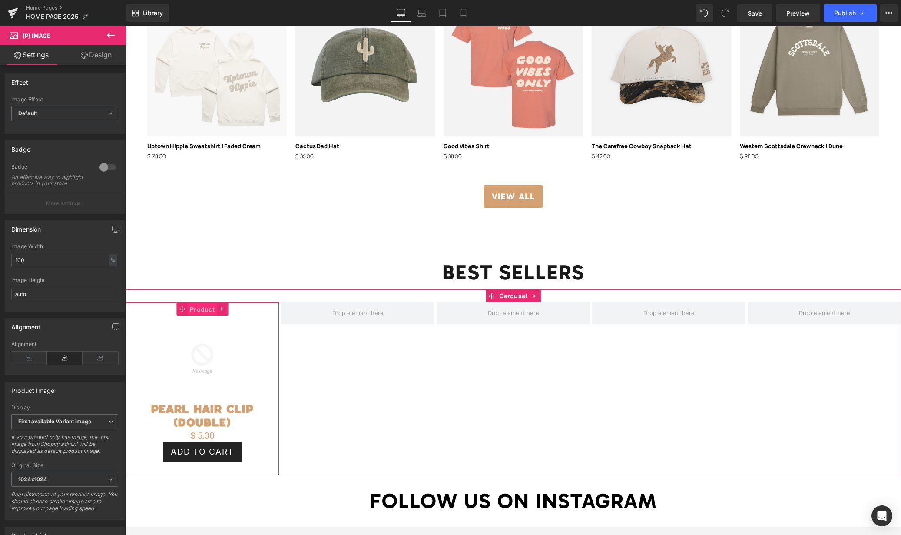
click at [200, 309] on span "Product" at bounding box center [202, 309] width 29 height 13
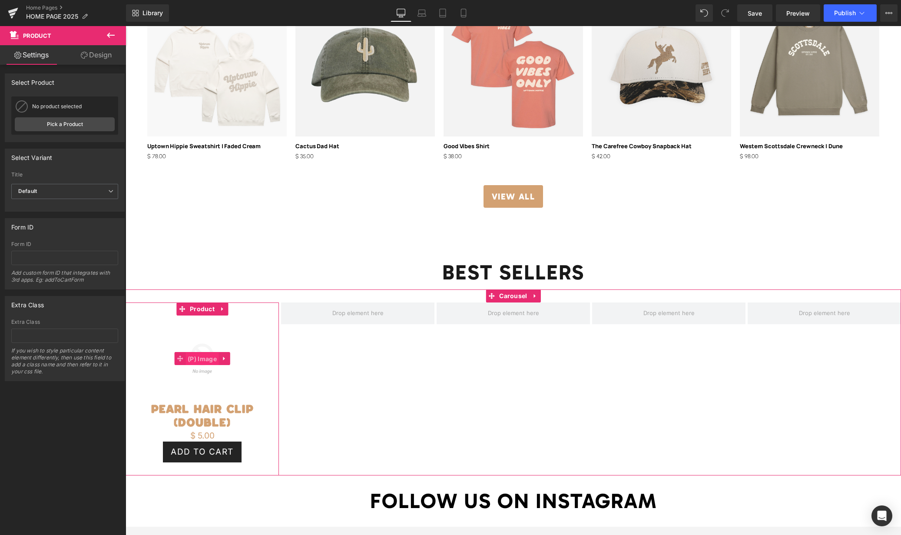
click at [195, 355] on span "(P) Image" at bounding box center [202, 358] width 33 height 13
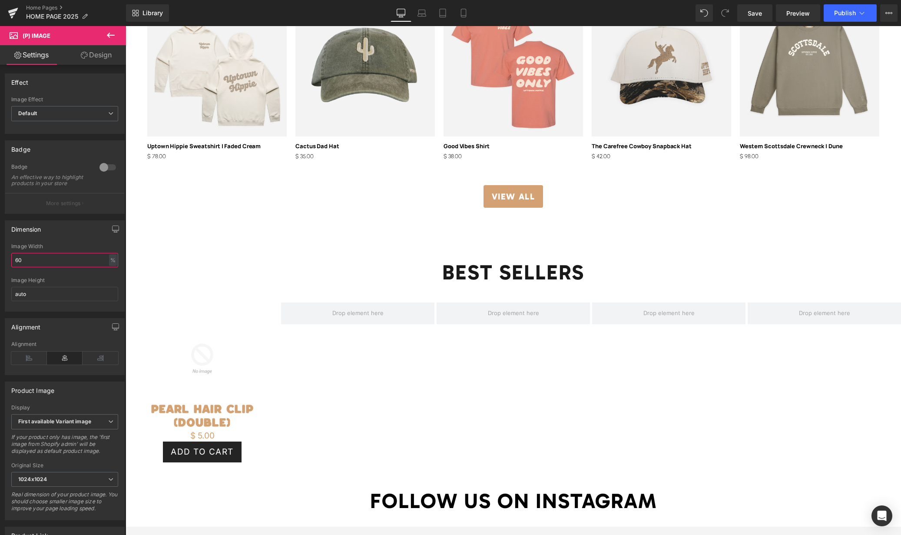
drag, startPoint x: 43, startPoint y: 266, endPoint x: -22, endPoint y: 260, distance: 65.0
click at [0, 260] on html "(P) Image You are previewing how the will restyle your page. You can not edit E…" at bounding box center [450, 267] width 901 height 535
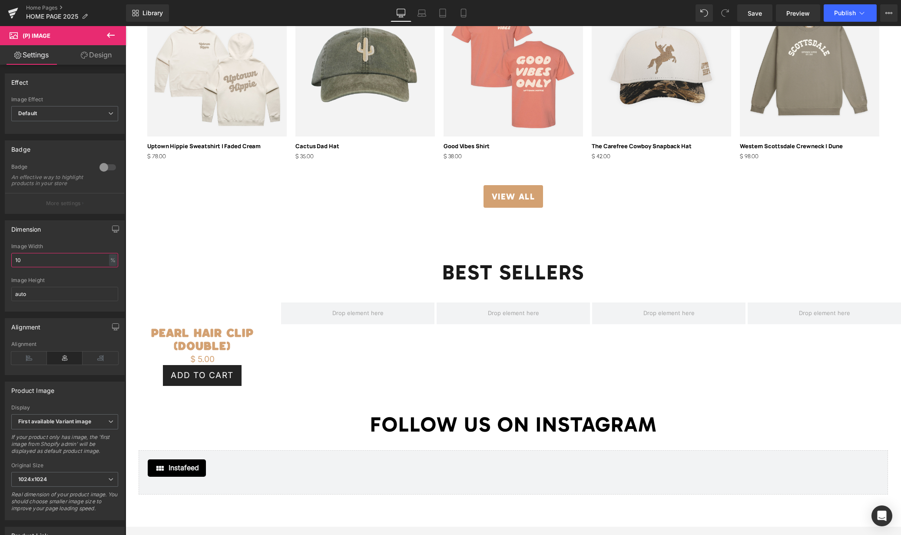
type input "100"
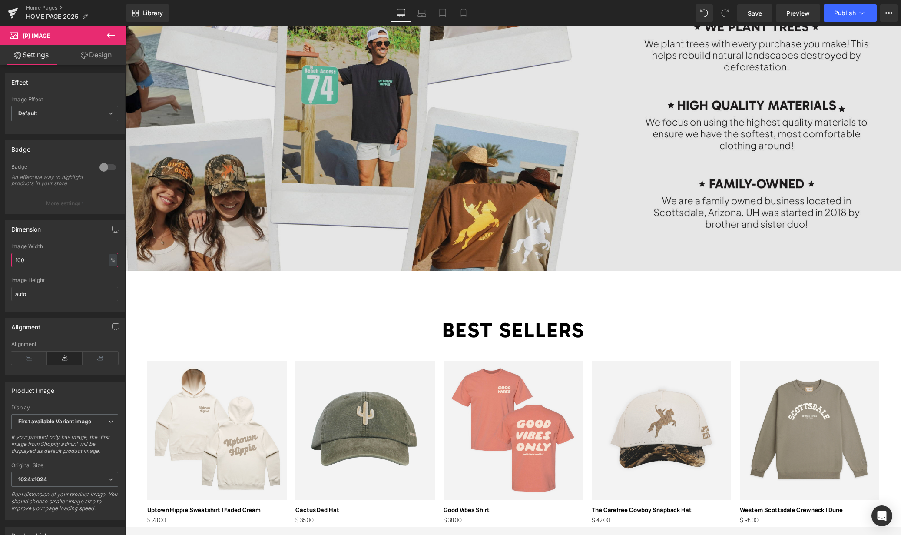
scroll to position [1202, 0]
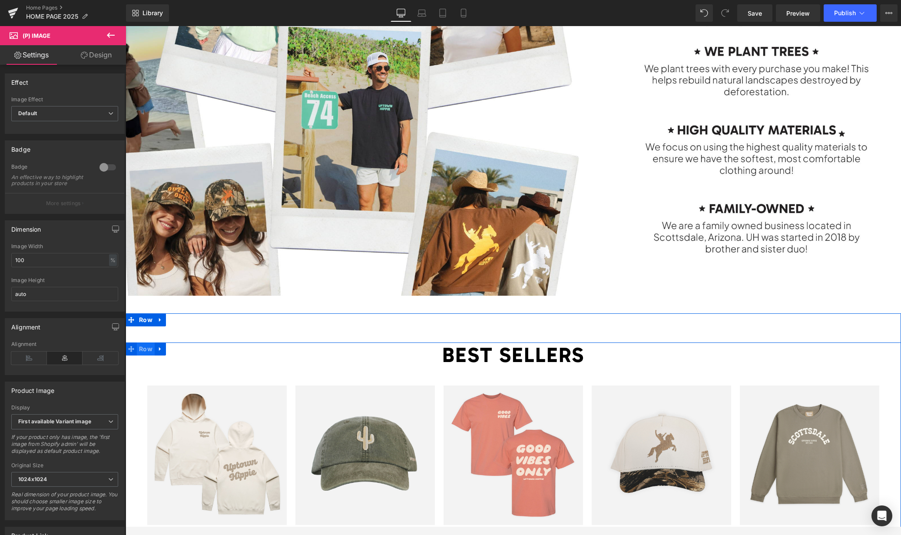
click at [143, 349] on span "Row" at bounding box center [146, 348] width 18 height 13
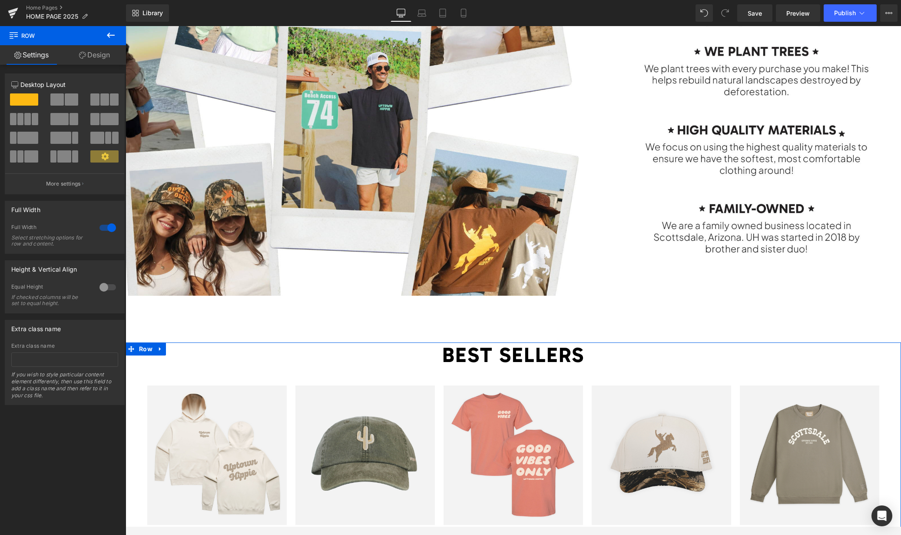
drag, startPoint x: 102, startPoint y: 55, endPoint x: 78, endPoint y: 88, distance: 41.4
click at [102, 55] on link "Design" at bounding box center [94, 55] width 63 height 20
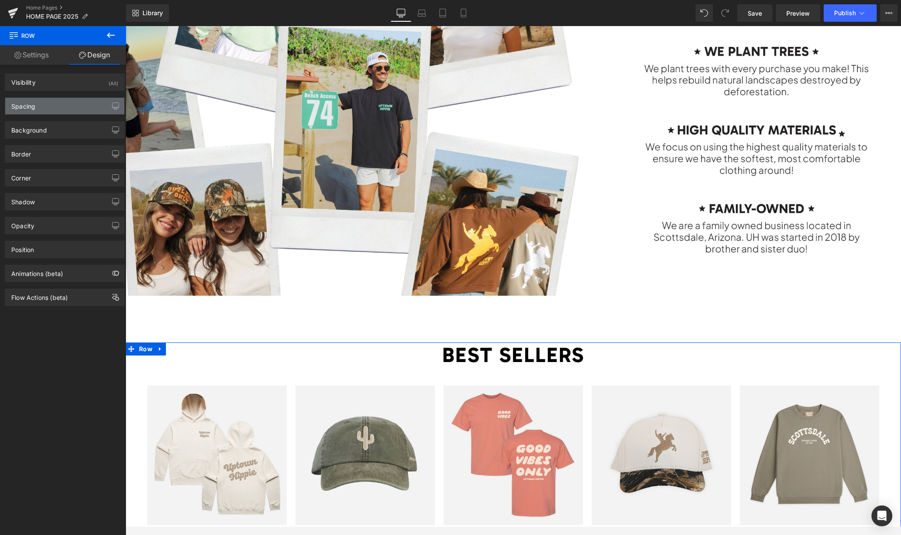
click at [54, 107] on div "Spacing" at bounding box center [64, 106] width 119 height 17
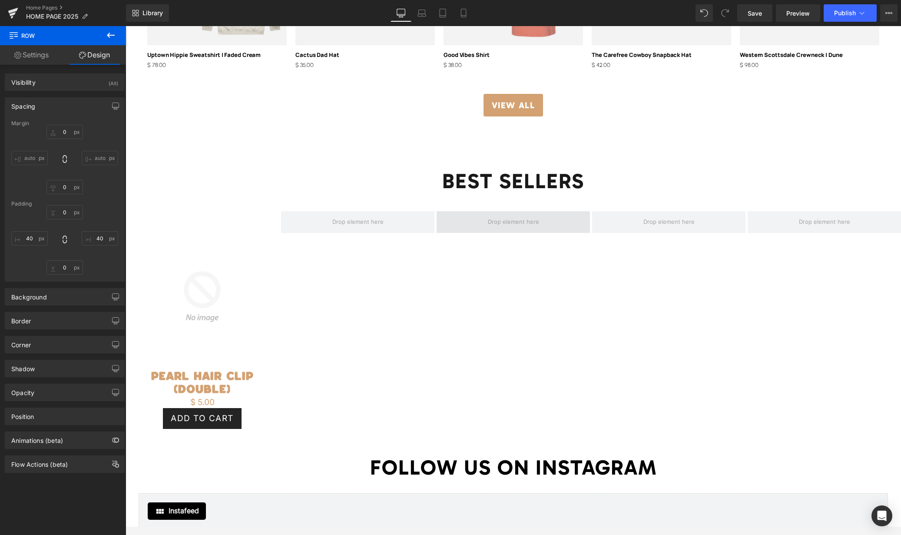
scroll to position [1685, 0]
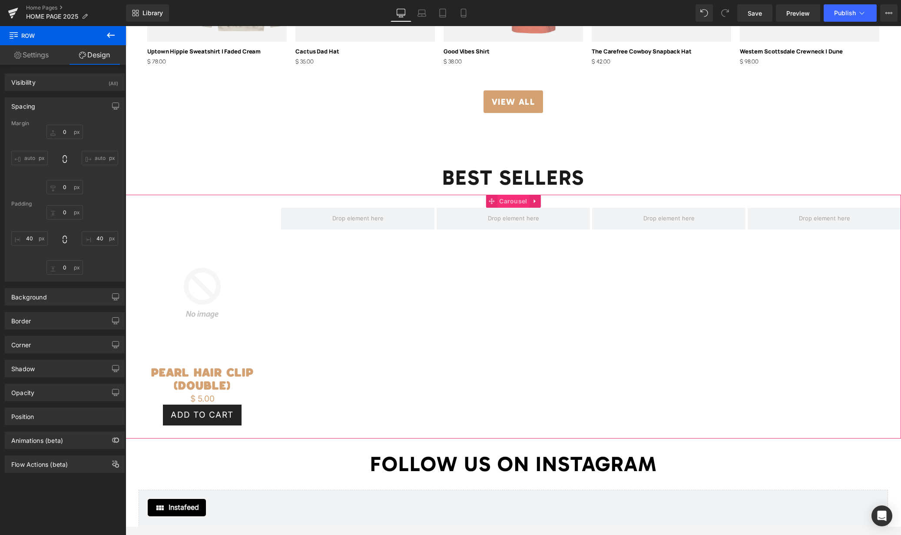
click at [505, 201] on span "Carousel" at bounding box center [513, 201] width 32 height 13
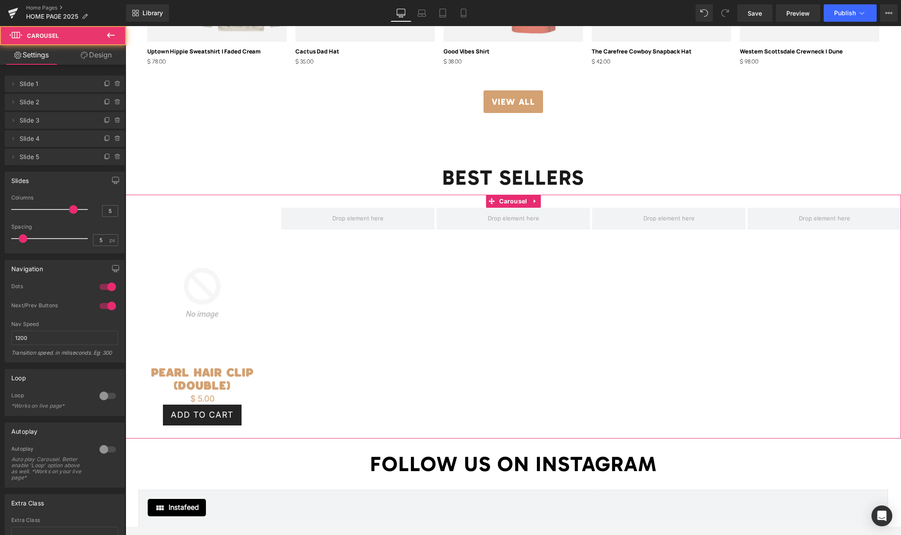
click at [98, 62] on link "Design" at bounding box center [96, 55] width 63 height 20
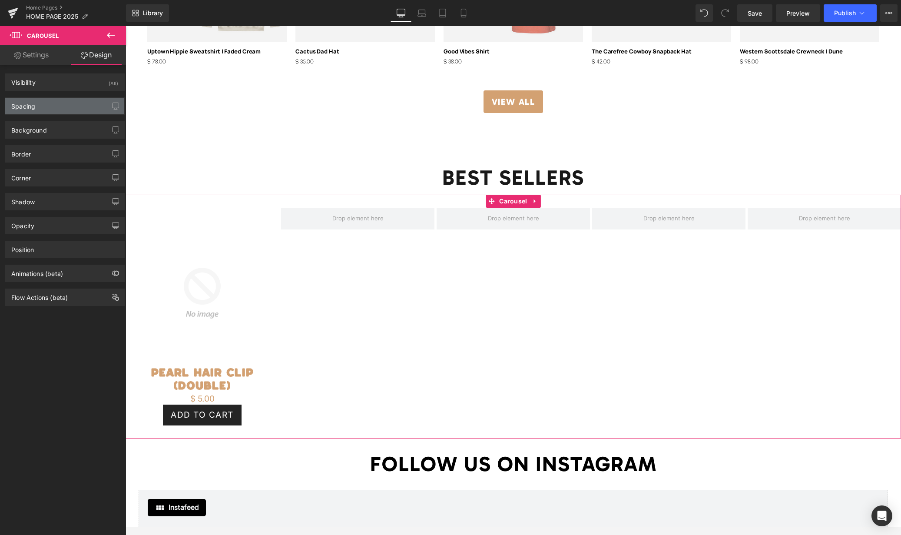
click at [37, 110] on div "Spacing" at bounding box center [64, 106] width 119 height 17
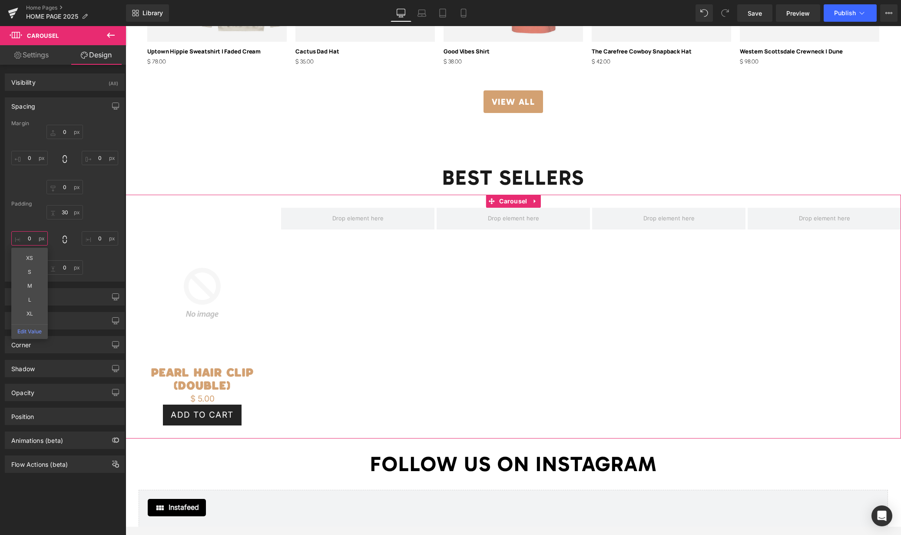
click at [33, 239] on input "0" at bounding box center [29, 238] width 37 height 14
type input "40"
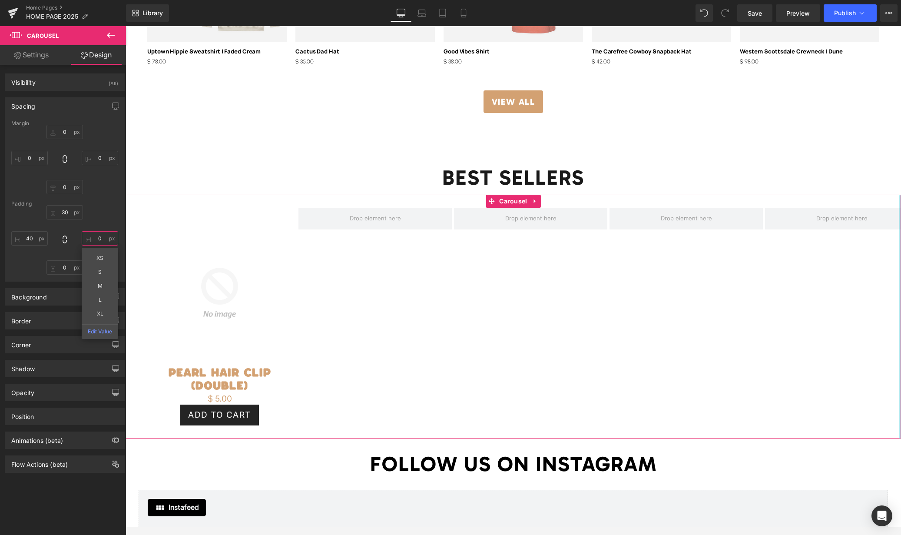
click at [102, 237] on input "0" at bounding box center [100, 238] width 37 height 14
type input "40"
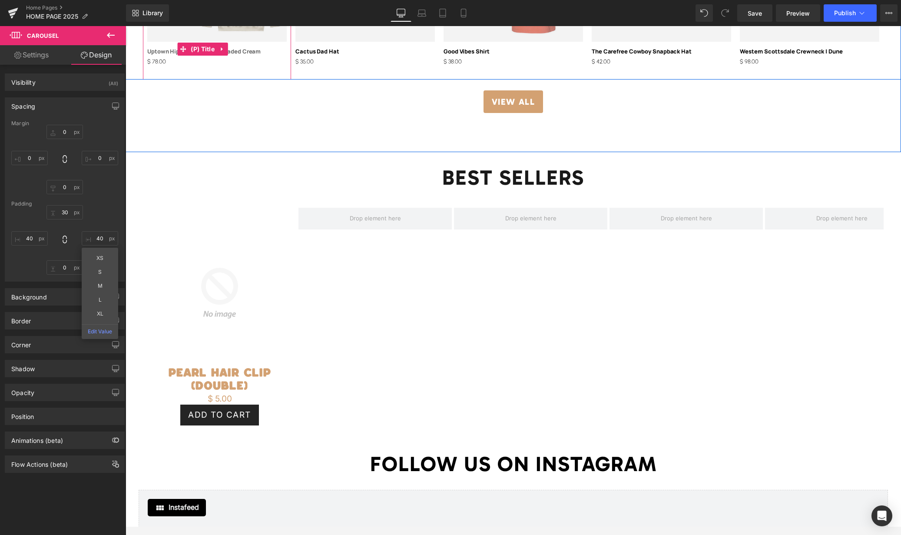
click at [253, 50] on link "Uptown Hippie Sweatshirt | Faded Cream" at bounding box center [203, 51] width 113 height 7
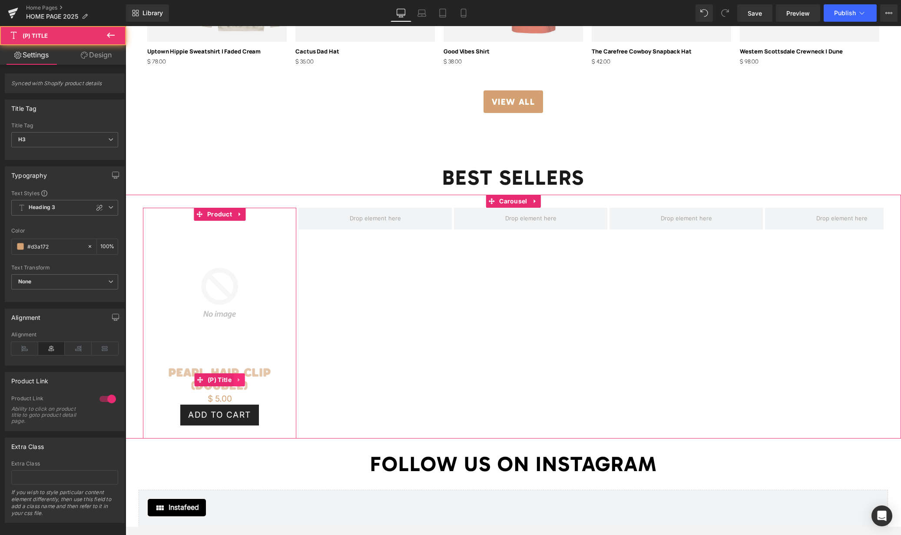
drag, startPoint x: 257, startPoint y: 373, endPoint x: 245, endPoint y: 373, distance: 12.2
click at [257, 373] on link "Pearl Hair Clip (Double)" at bounding box center [219, 378] width 145 height 27
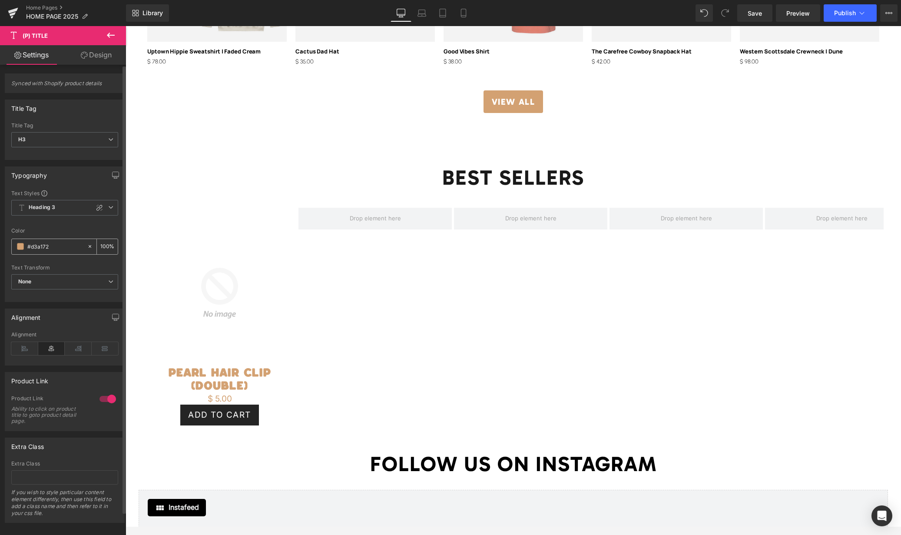
click at [18, 246] on span at bounding box center [20, 246] width 7 height 7
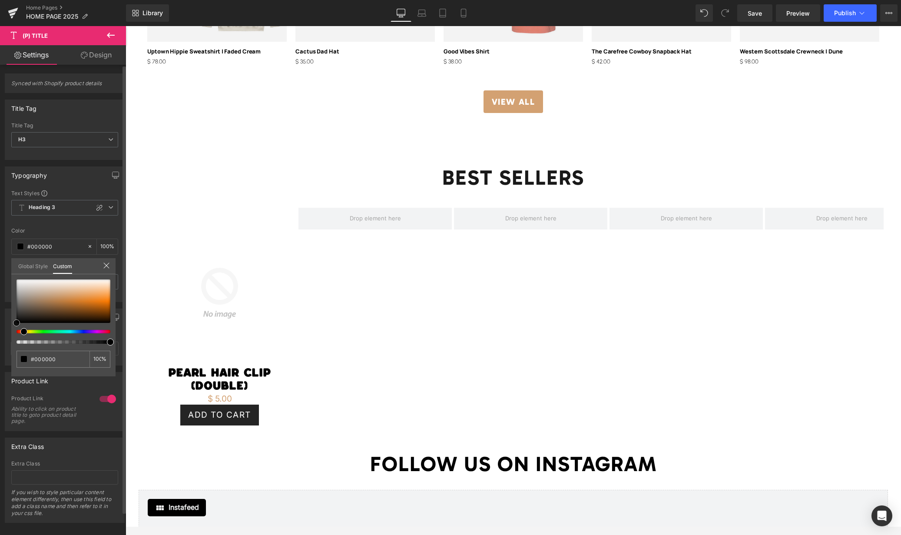
drag, startPoint x: 45, startPoint y: 298, endPoint x: 8, endPoint y: 328, distance: 47.3
click at [4, 302] on div "Typography Text Styles Custom HEADING Heading 1 Heading 2 Heading 3 Heading 4 H…" at bounding box center [65, 231] width 130 height 142
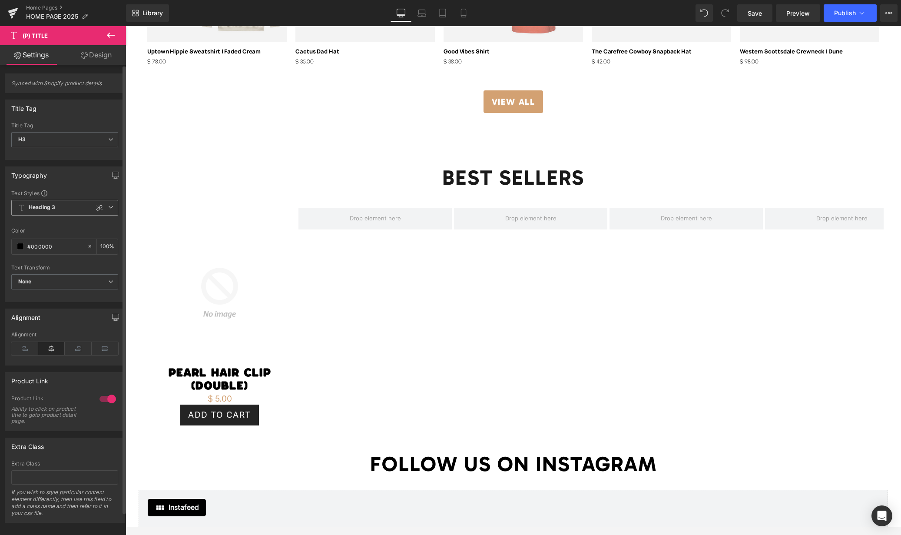
click at [60, 211] on span "Heading 3" at bounding box center [64, 208] width 107 height 16
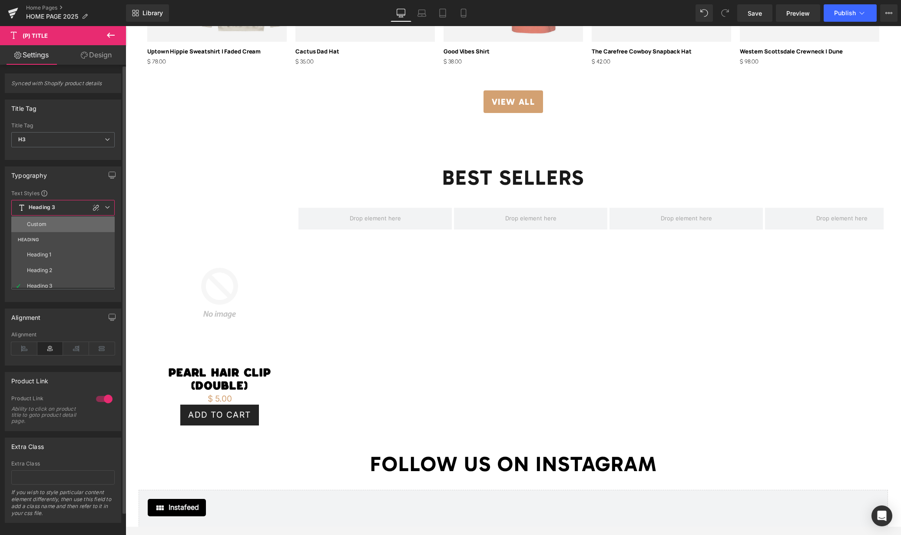
click at [55, 226] on li "Custom" at bounding box center [64, 224] width 107 height 16
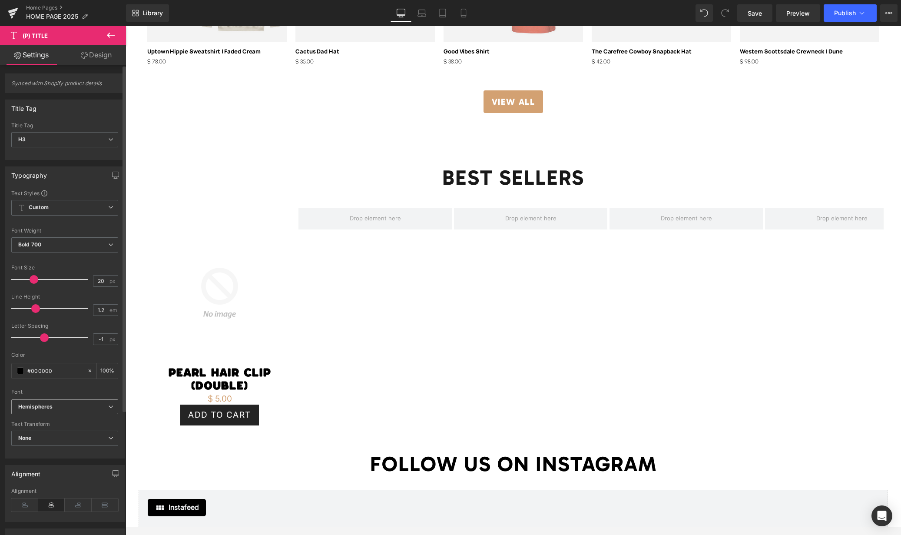
click at [47, 406] on icon "Hemispheres" at bounding box center [35, 406] width 35 height 7
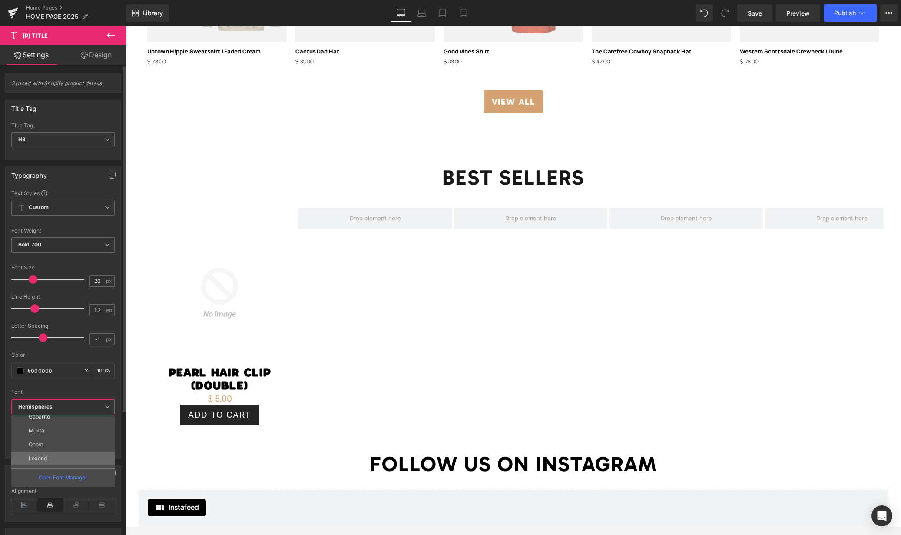
scroll to position [51, 0]
click at [46, 439] on p "Gabarito" at bounding box center [39, 441] width 21 height 6
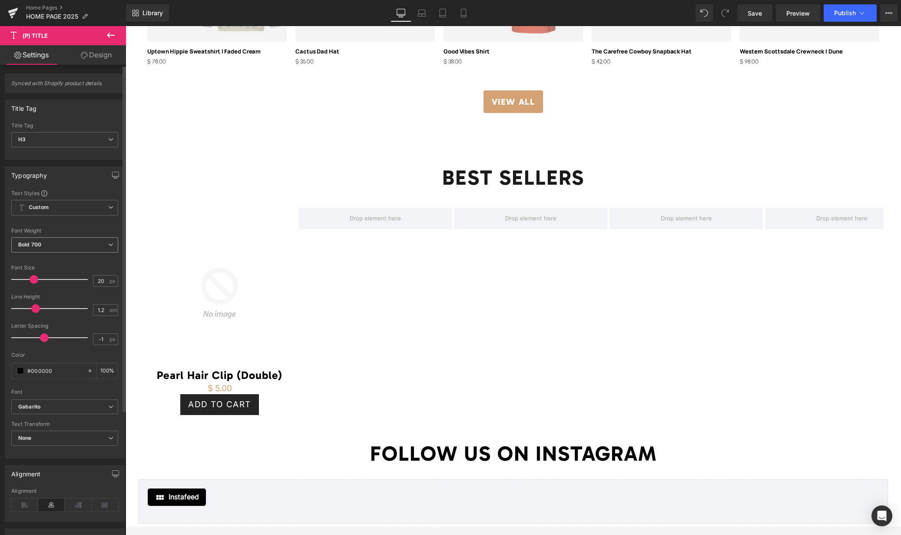
click at [50, 243] on span "Bold 700" at bounding box center [64, 244] width 107 height 15
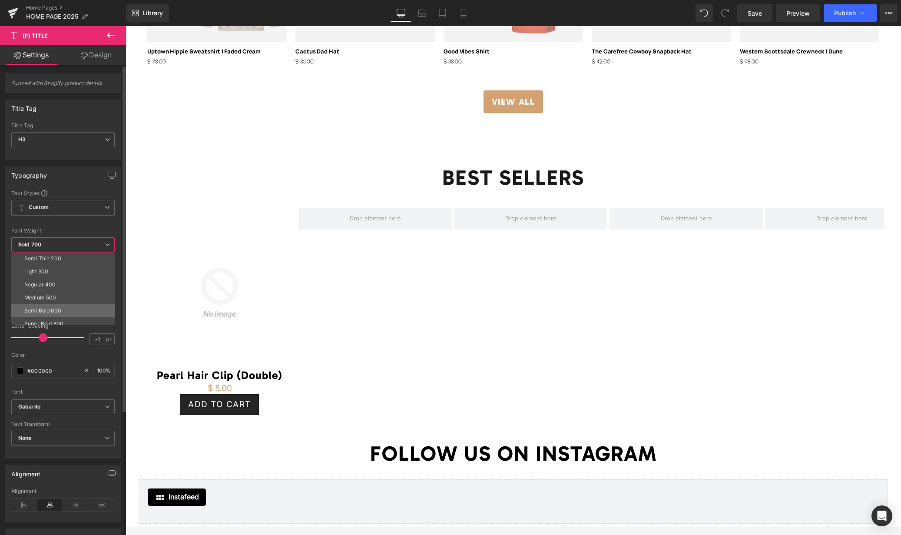
scroll to position [20, 0]
click at [64, 316] on li "Super Bold 800" at bounding box center [64, 318] width 107 height 13
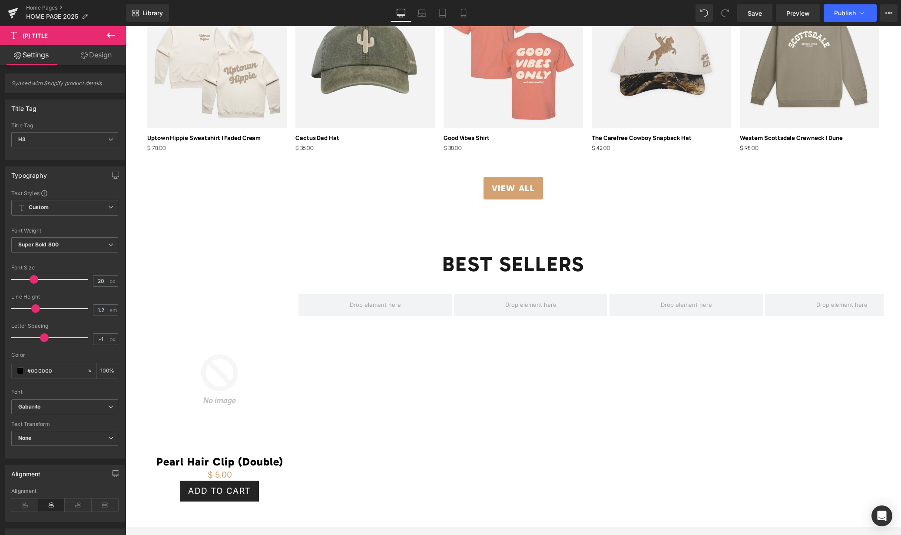
scroll to position [1591, 0]
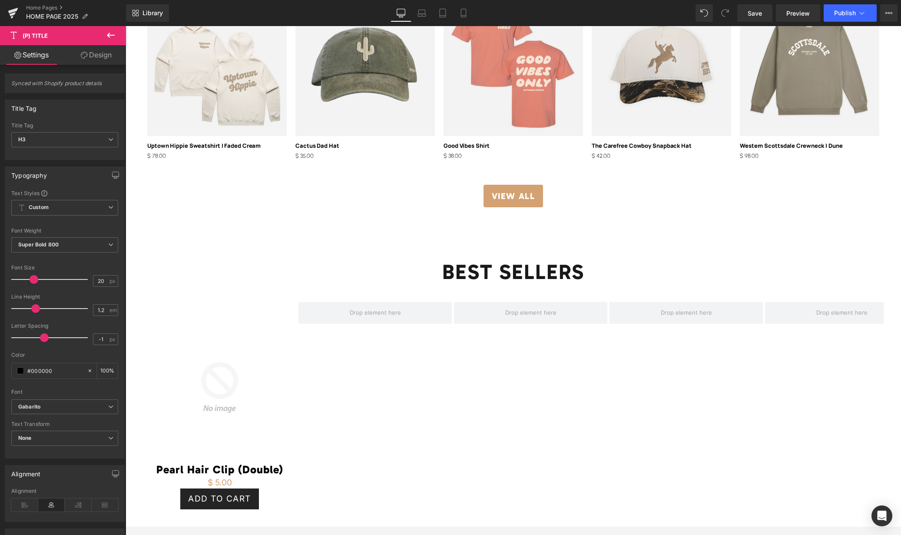
drag, startPoint x: 221, startPoint y: 146, endPoint x: 233, endPoint y: 150, distance: 12.4
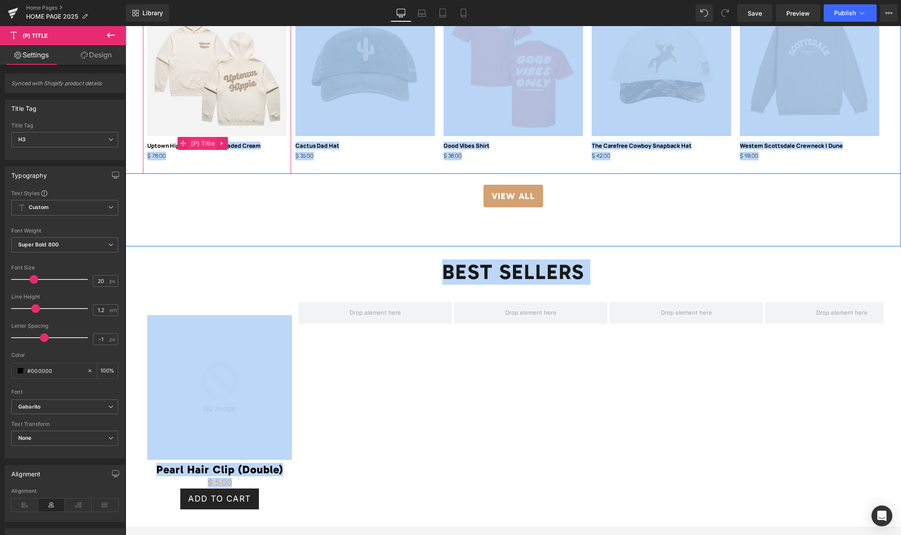
click at [203, 143] on span "(P) Title" at bounding box center [203, 143] width 28 height 13
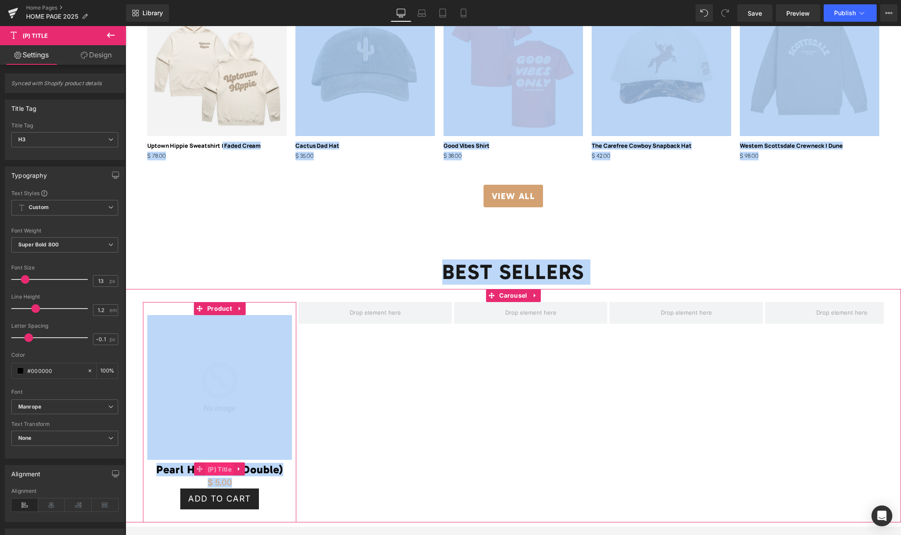
click at [218, 468] on span "(P) Title" at bounding box center [220, 469] width 28 height 13
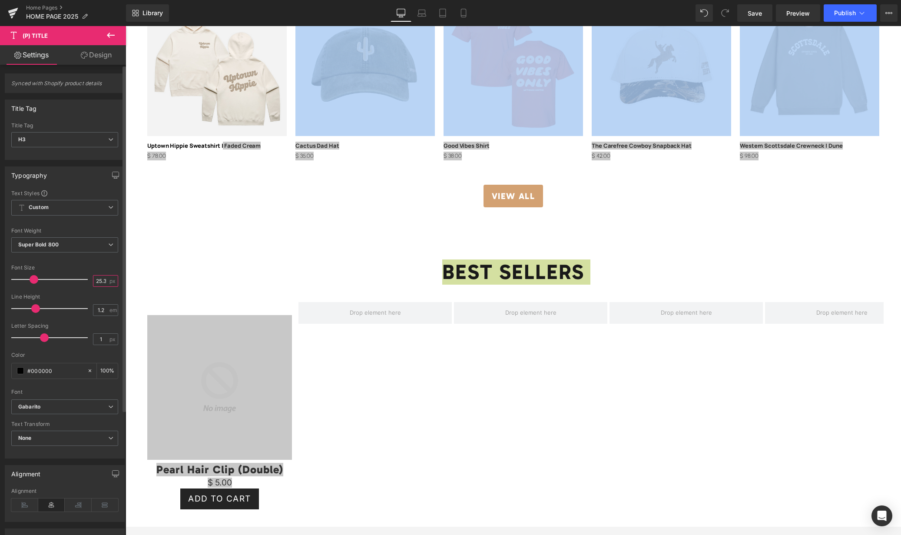
click at [97, 281] on input "25.33" at bounding box center [100, 281] width 15 height 11
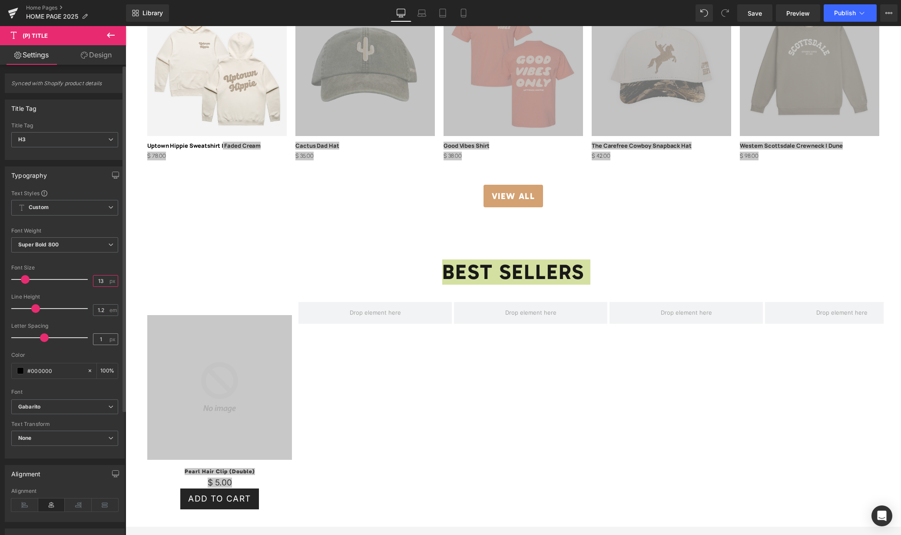
type input "13"
drag, startPoint x: 100, startPoint y: 340, endPoint x: 91, endPoint y: 338, distance: 8.4
click at [93, 338] on input "1" at bounding box center [100, 339] width 15 height 11
type input "-0.1"
click at [28, 504] on icon at bounding box center [24, 504] width 27 height 13
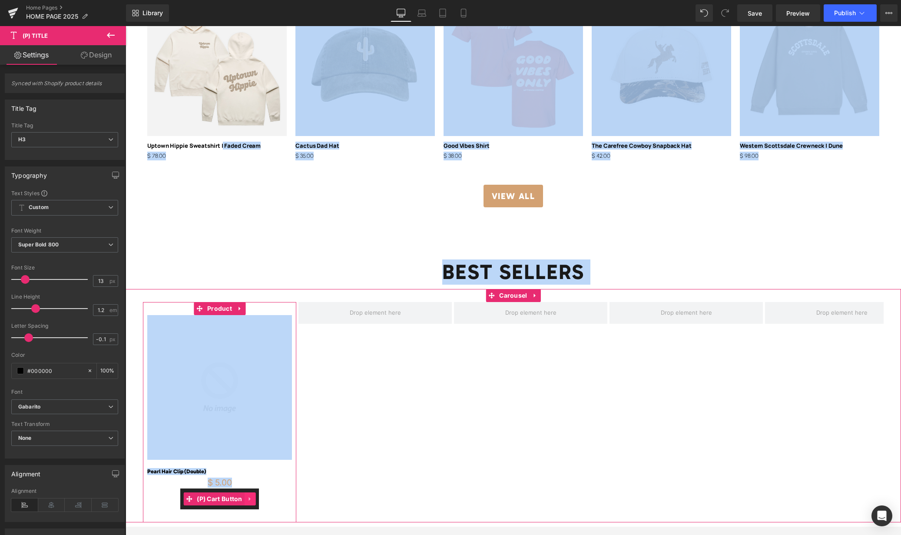
click at [249, 500] on icon at bounding box center [250, 498] width 6 height 7
click at [256, 499] on icon at bounding box center [256, 498] width 6 height 7
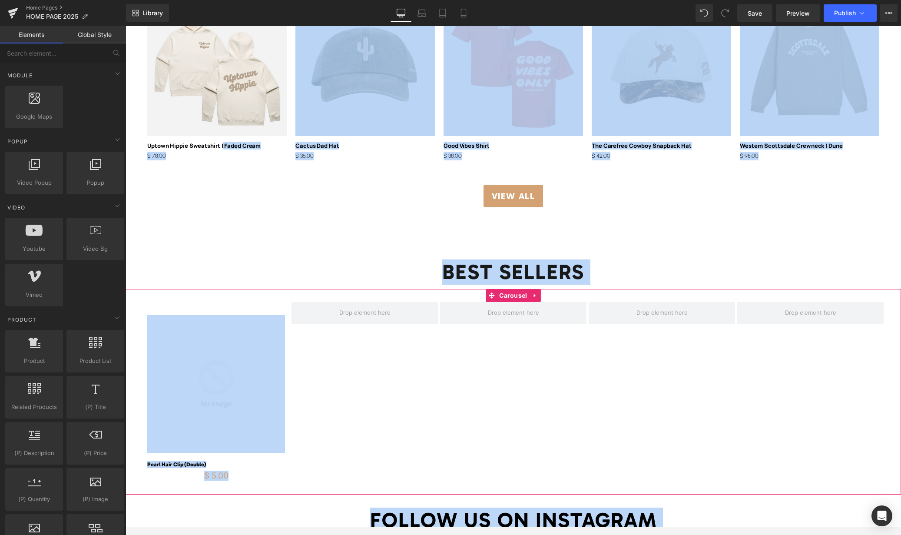
click at [382, 405] on div "Sale Off (P) Image Pearl Hair Clip (Double) (P) Title $ 0 $ 5.00 (P) Price Prod…" at bounding box center [514, 398] width 743 height 193
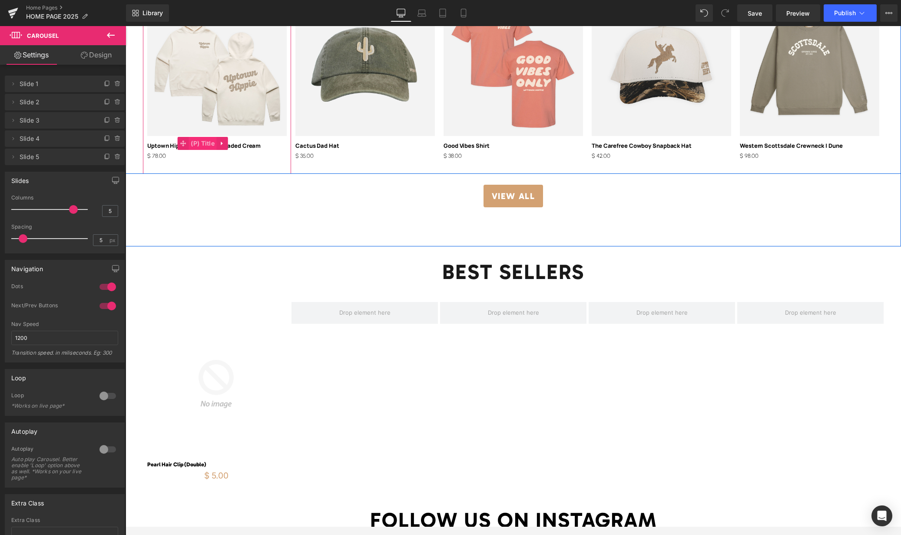
click at [213, 143] on span "(P) Title" at bounding box center [203, 143] width 28 height 13
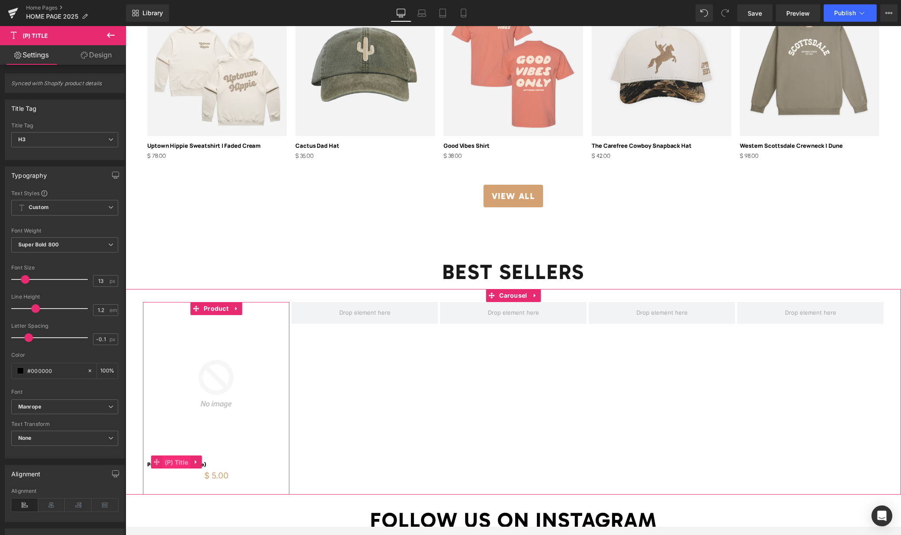
click at [180, 458] on span "(P) Title" at bounding box center [177, 462] width 28 height 13
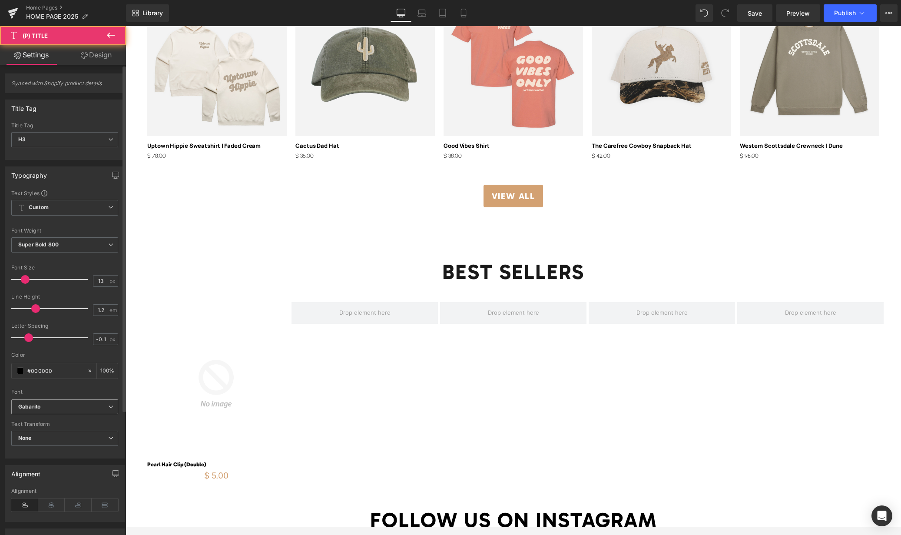
click at [69, 409] on b "Gabarito" at bounding box center [63, 406] width 90 height 7
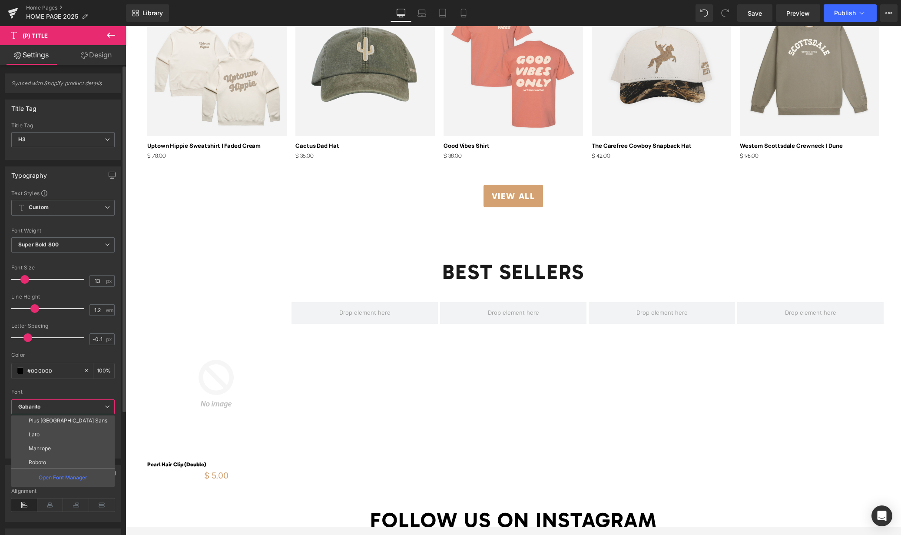
scroll to position [167, 0]
click at [50, 447] on li "Manrope" at bounding box center [64, 450] width 107 height 14
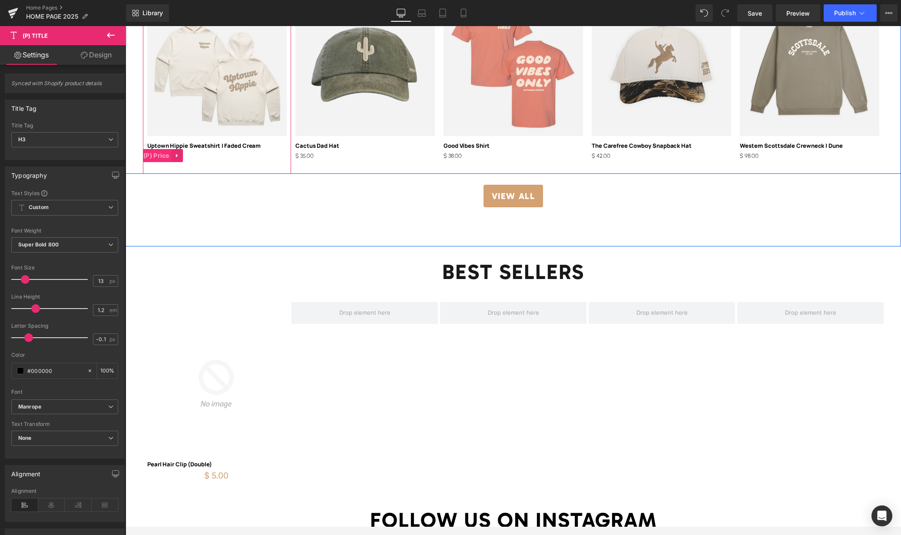
click at [166, 155] on span "(P) Price" at bounding box center [156, 155] width 30 height 13
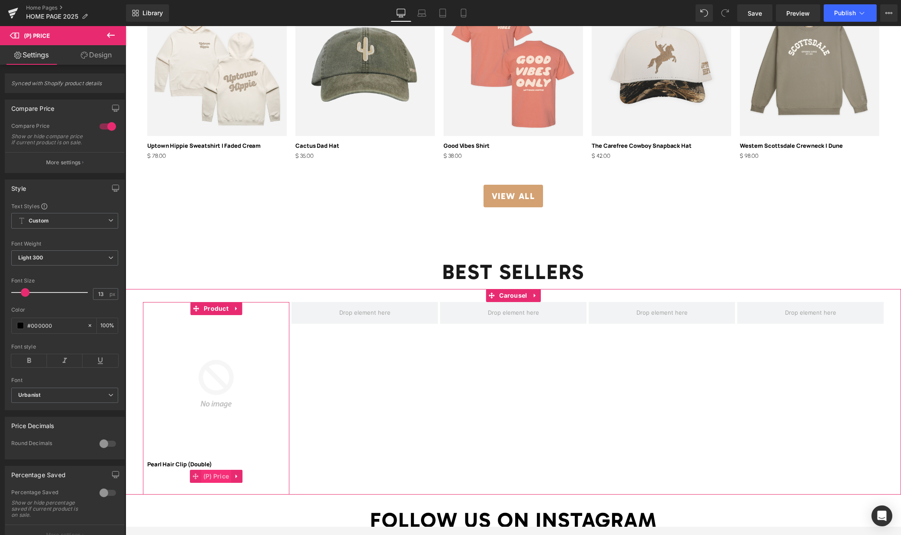
click at [216, 473] on span "(P) Price" at bounding box center [216, 476] width 30 height 13
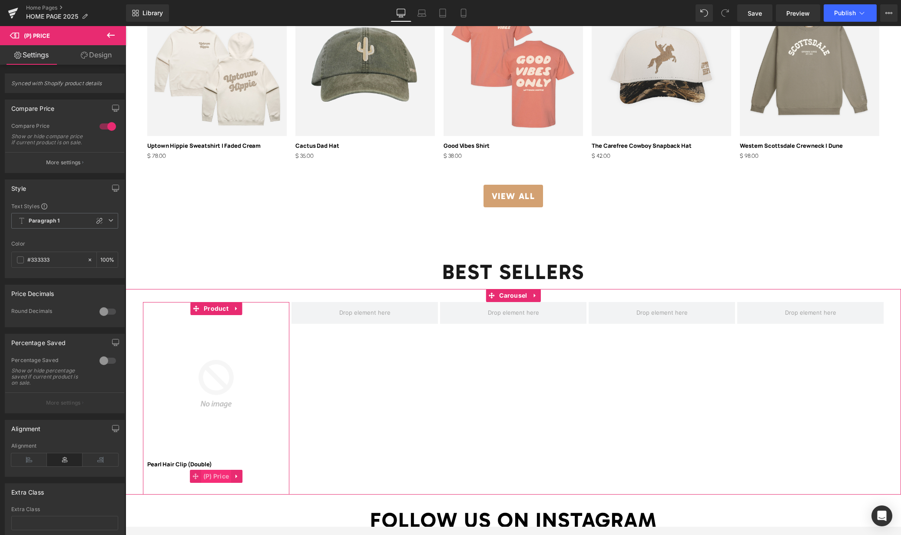
click at [219, 475] on span "(P) Price" at bounding box center [216, 476] width 30 height 13
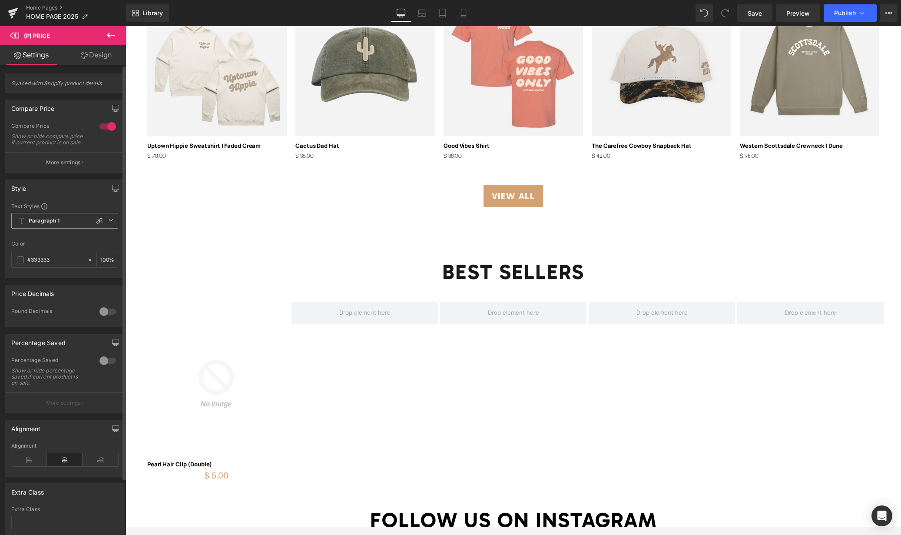
click at [54, 225] on b "Paragraph 1" at bounding box center [44, 220] width 31 height 7
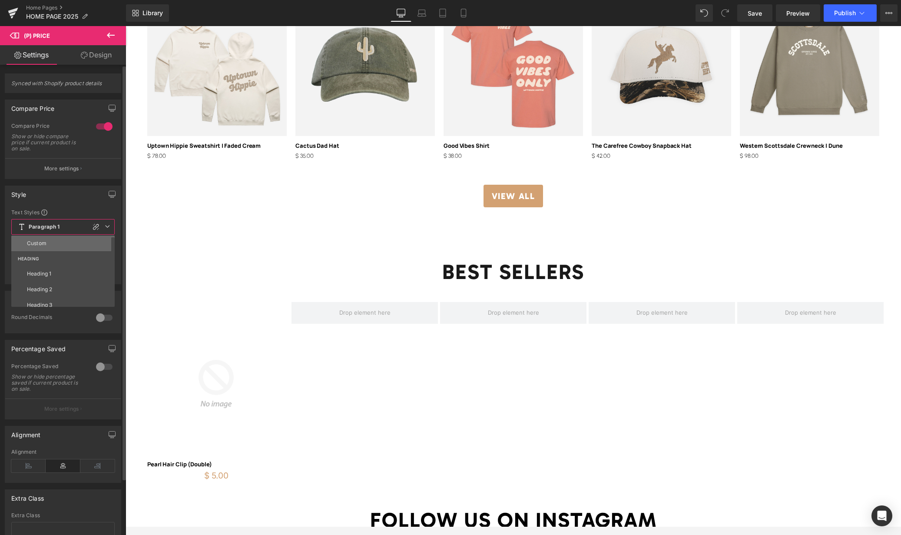
click at [47, 243] on li "Custom" at bounding box center [64, 244] width 107 height 16
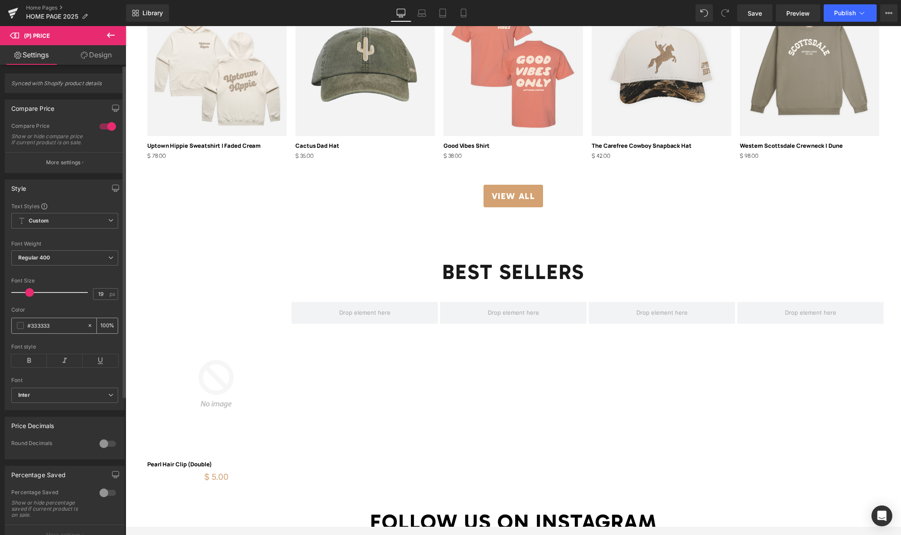
click at [16, 331] on div "#333333" at bounding box center [49, 325] width 75 height 15
click at [19, 329] on span at bounding box center [20, 325] width 7 height 7
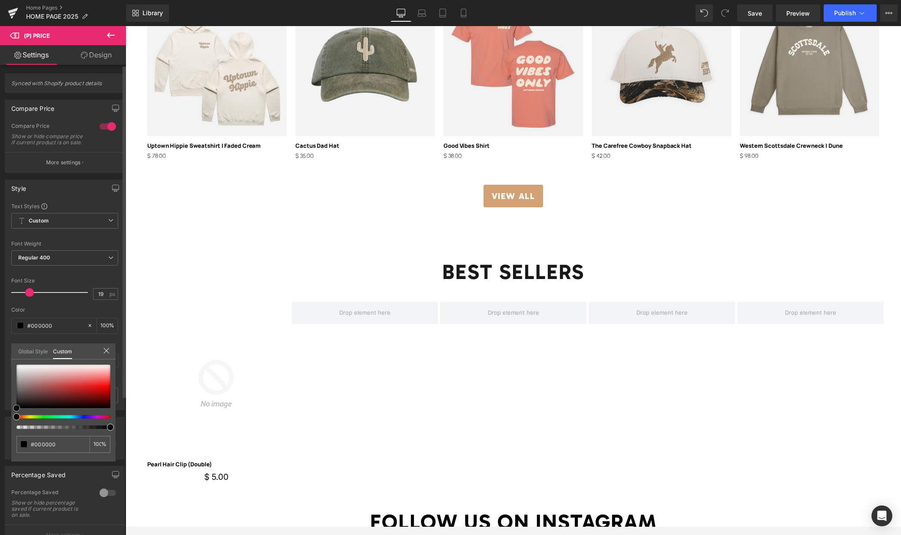
drag, startPoint x: 38, startPoint y: 377, endPoint x: 7, endPoint y: 412, distance: 47.1
click at [2, 410] on div "Style Text Styles Custom HEADING Heading 1 Heading 2 Heading 3 Heading 4 Headin…" at bounding box center [65, 291] width 130 height 237
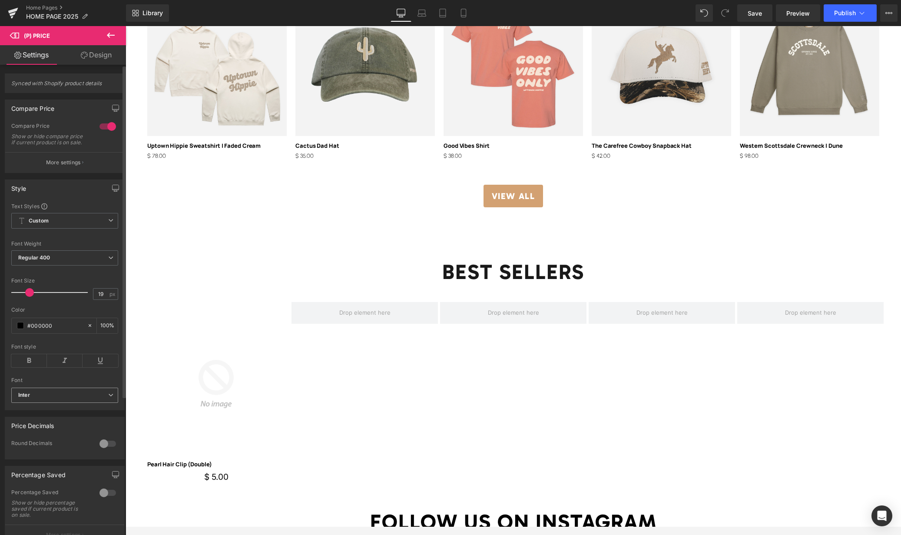
click at [56, 399] on b "Inter" at bounding box center [63, 395] width 90 height 7
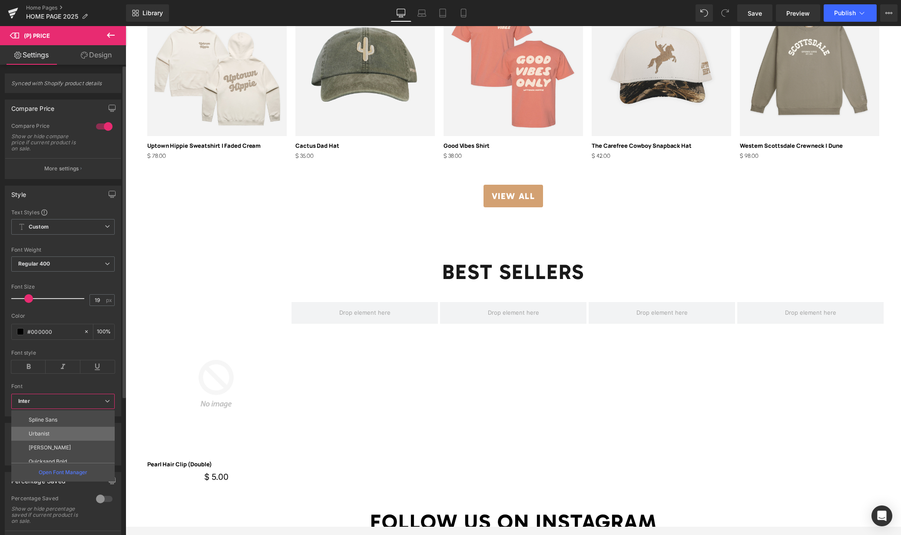
scroll to position [274, 0]
click at [44, 434] on p "Urbanist" at bounding box center [39, 435] width 21 height 6
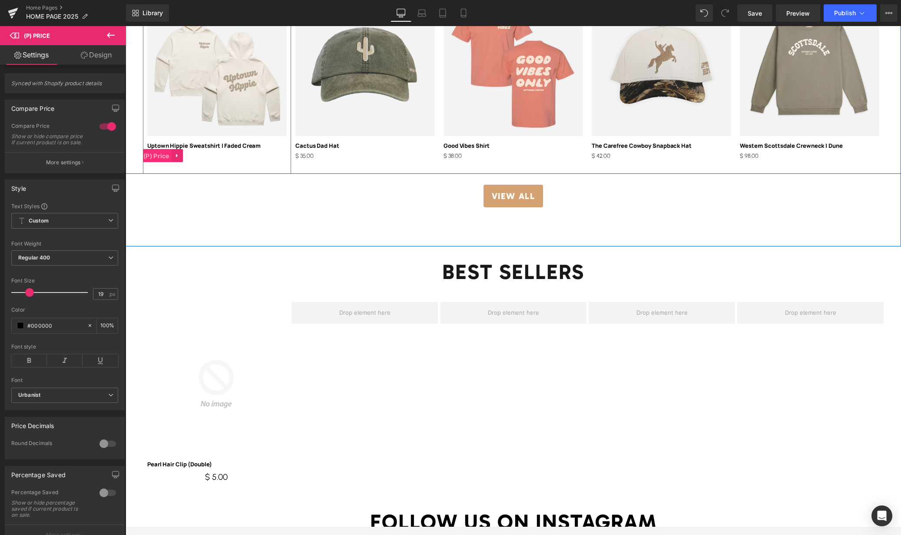
click at [159, 156] on span "(P) Price" at bounding box center [156, 155] width 30 height 13
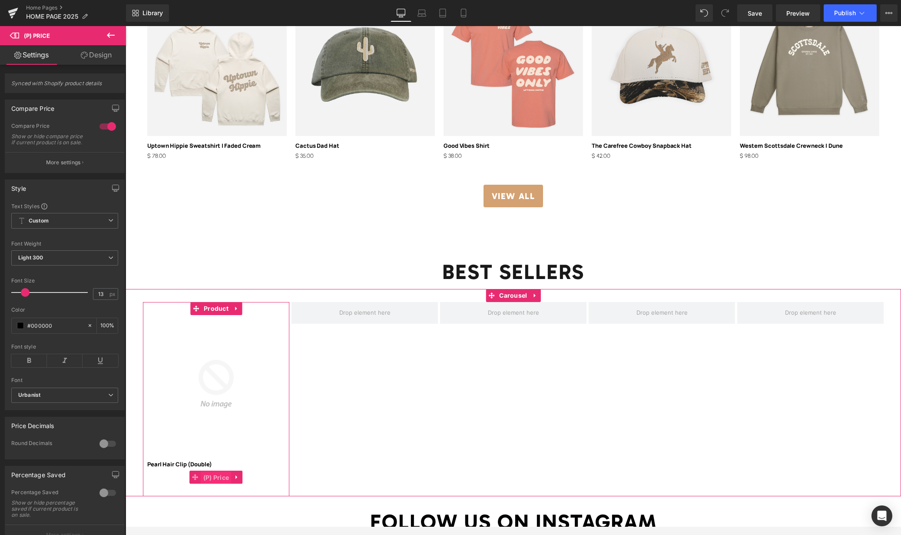
click at [215, 478] on span "(P) Price" at bounding box center [216, 477] width 30 height 13
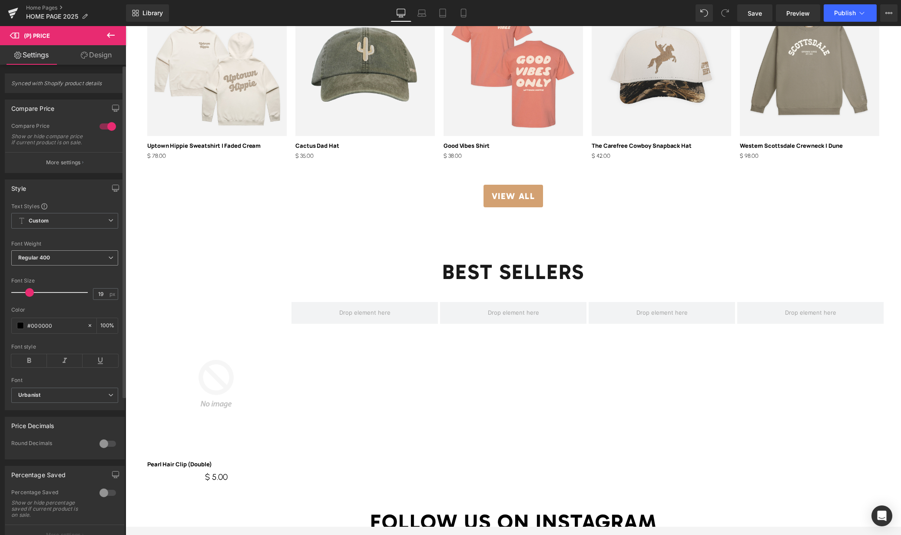
click at [55, 266] on span "Regular 400" at bounding box center [64, 257] width 107 height 15
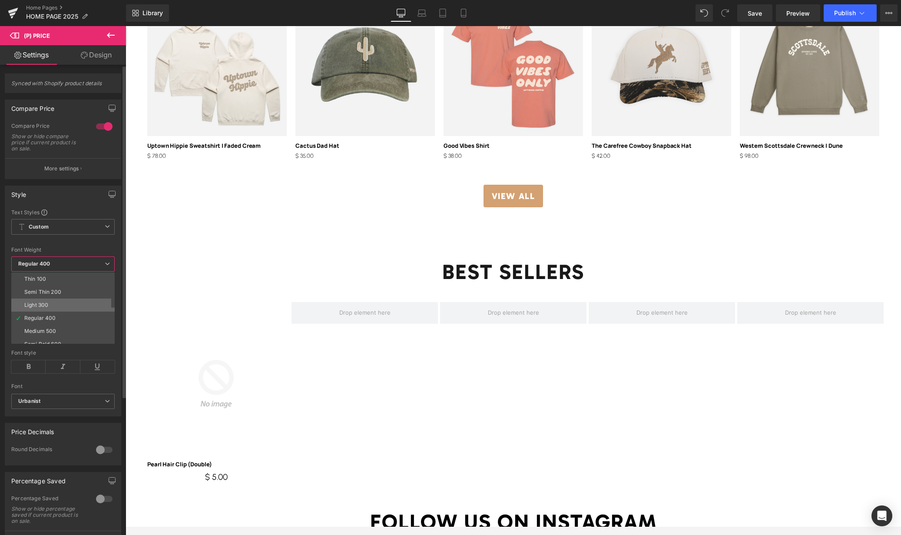
click at [49, 306] on li "Light 300" at bounding box center [64, 305] width 107 height 13
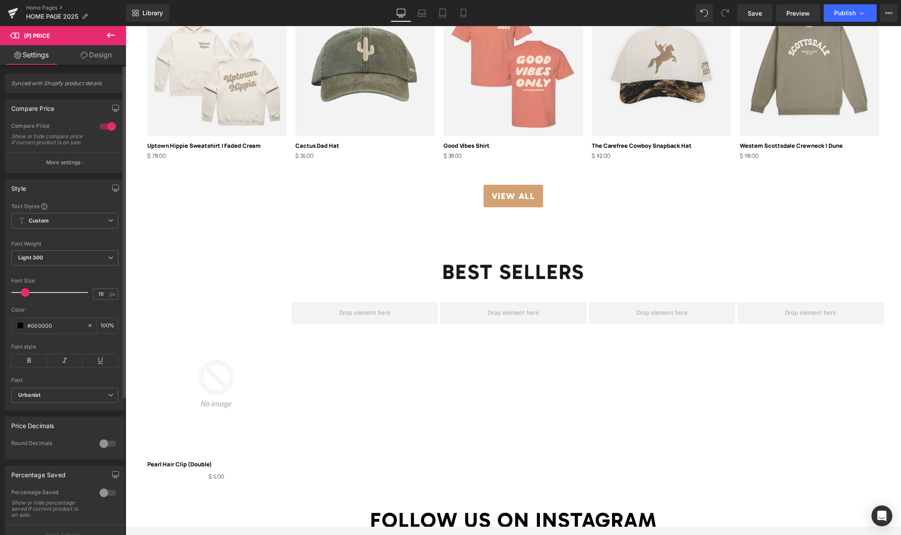
drag, startPoint x: 27, startPoint y: 299, endPoint x: 23, endPoint y: 298, distance: 4.4
click at [22, 297] on span at bounding box center [25, 292] width 9 height 9
click at [27, 297] on span at bounding box center [25, 292] width 9 height 9
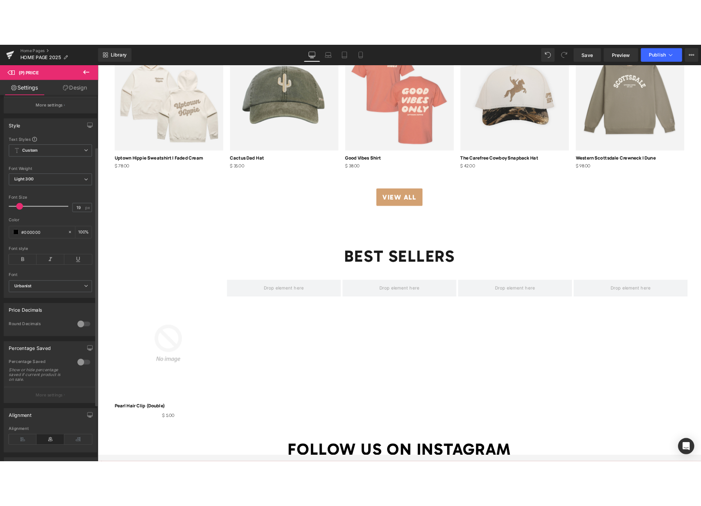
scroll to position [97, 0]
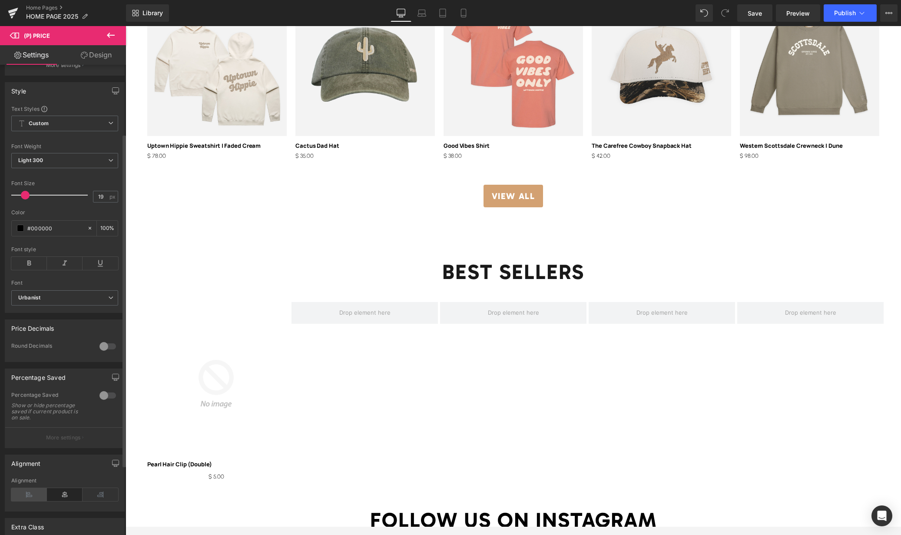
click at [31, 496] on icon at bounding box center [29, 494] width 36 height 13
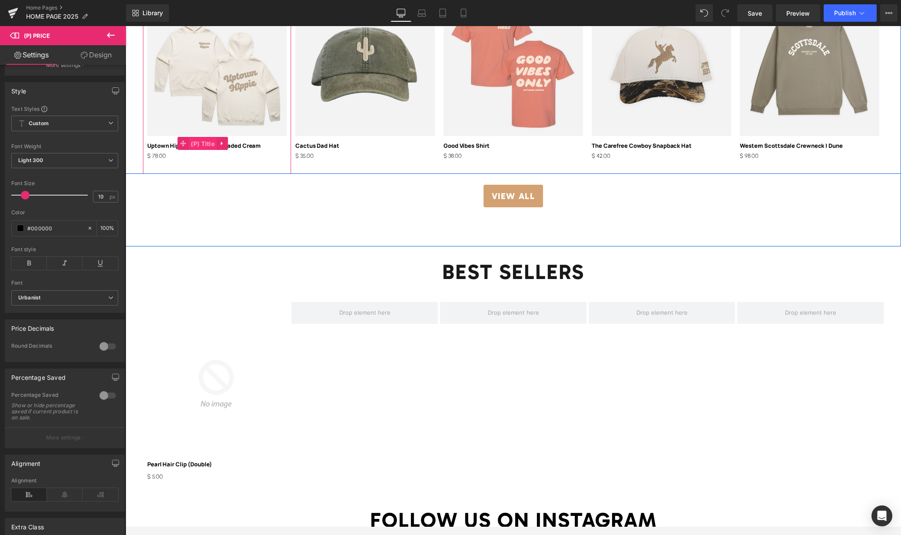
click at [199, 146] on span "(P) Title" at bounding box center [203, 143] width 28 height 13
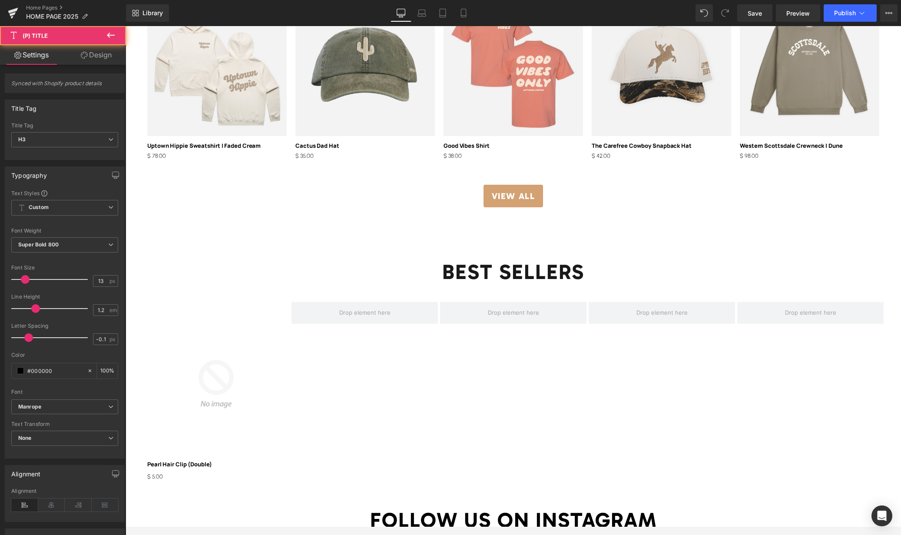
click at [92, 63] on link "Design" at bounding box center [96, 55] width 63 height 20
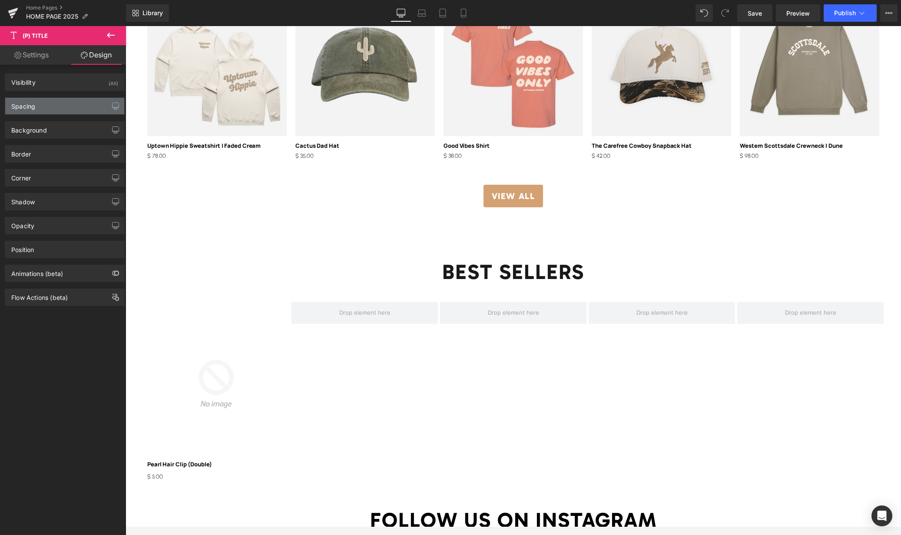
click at [92, 105] on div "Spacing" at bounding box center [64, 106] width 119 height 17
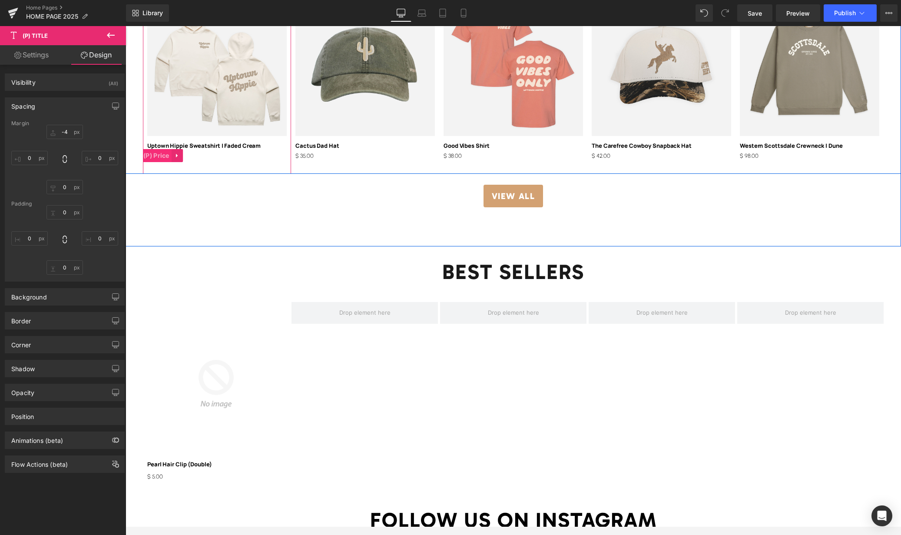
click at [158, 157] on span "(P) Price" at bounding box center [156, 155] width 30 height 13
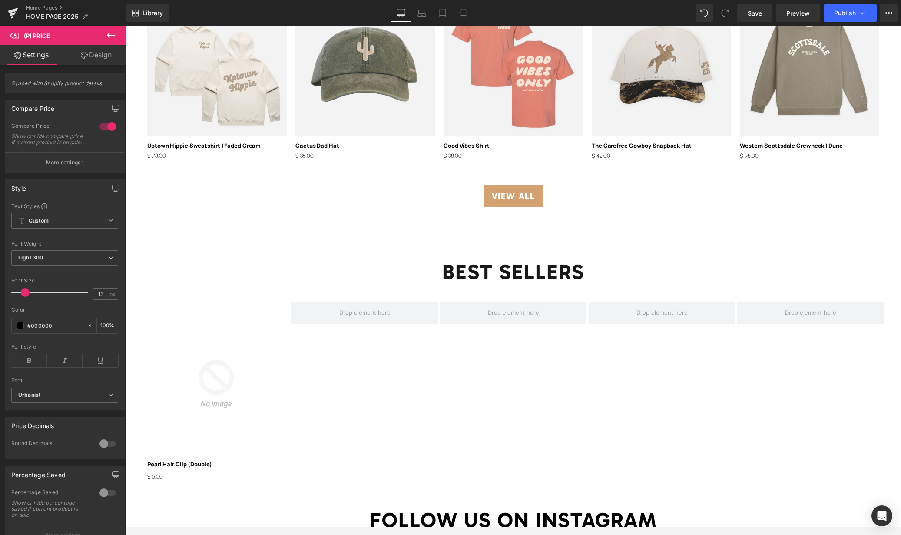
click at [93, 59] on link "Design" at bounding box center [96, 55] width 63 height 20
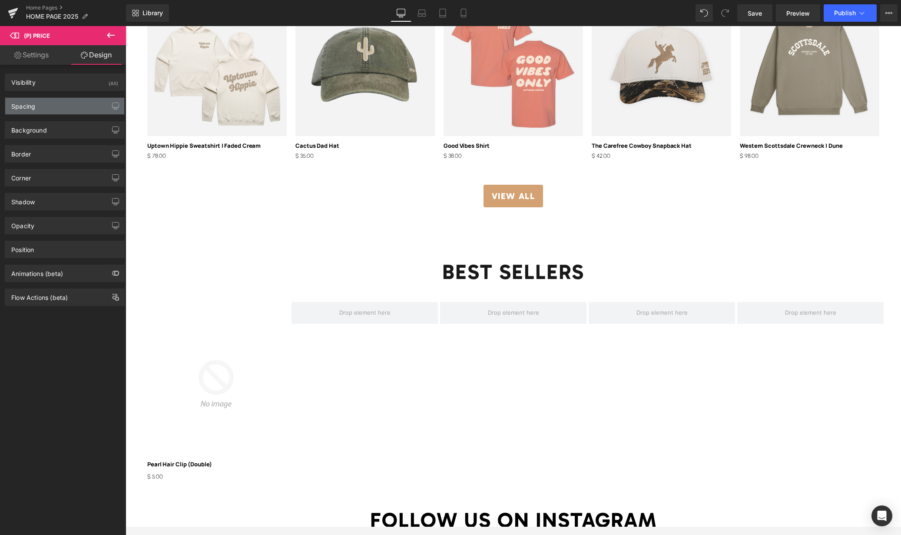
click at [50, 110] on div "Spacing" at bounding box center [64, 106] width 119 height 17
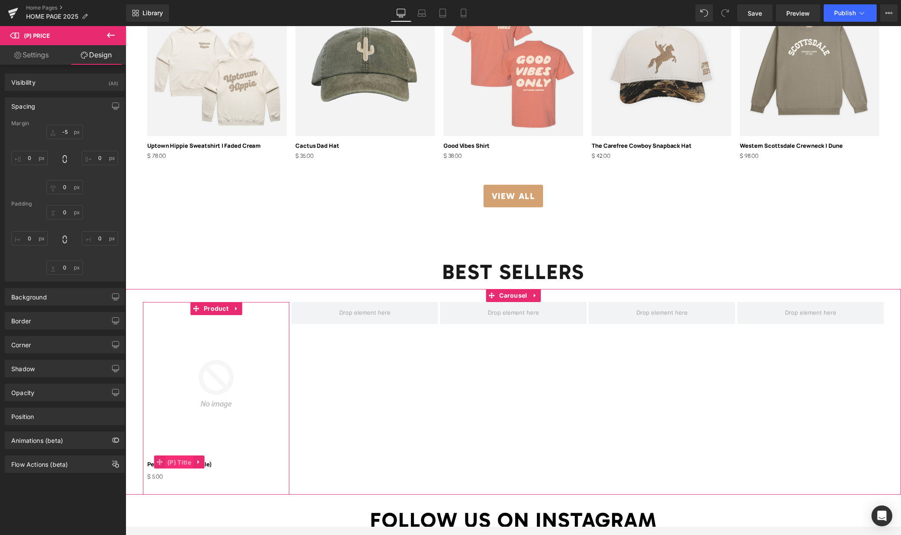
click at [175, 463] on span "(P) Title" at bounding box center [179, 462] width 28 height 13
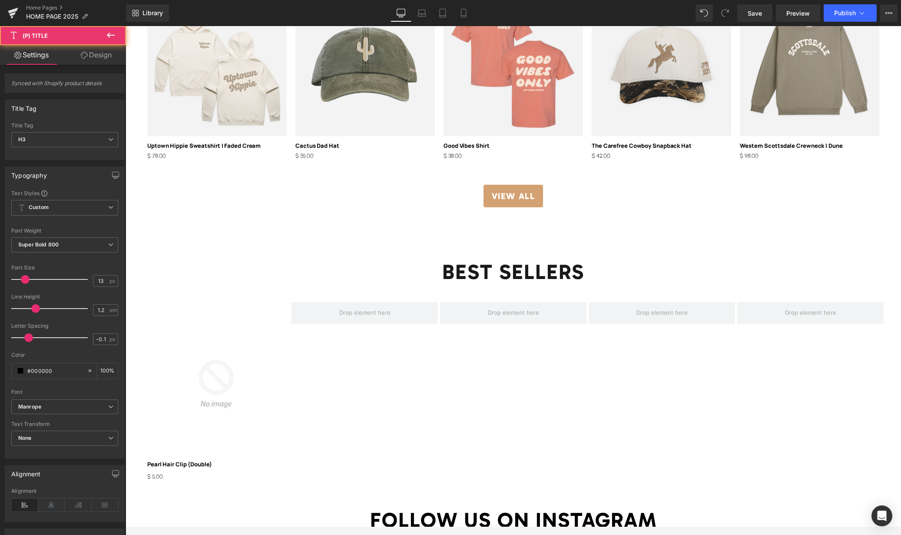
click at [111, 60] on link "Design" at bounding box center [96, 55] width 63 height 20
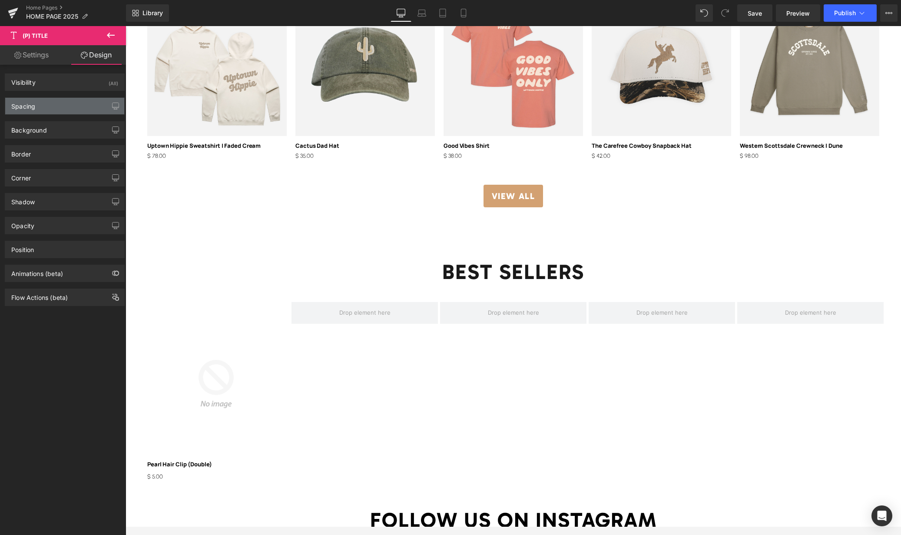
click at [62, 109] on div "Spacing" at bounding box center [64, 106] width 119 height 17
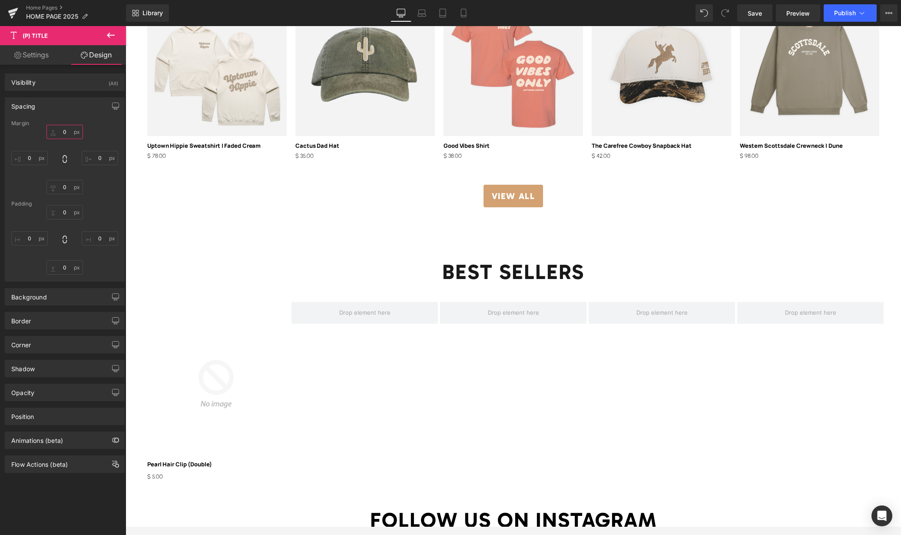
click at [66, 133] on input "0" at bounding box center [65, 132] width 37 height 14
type input "-4"
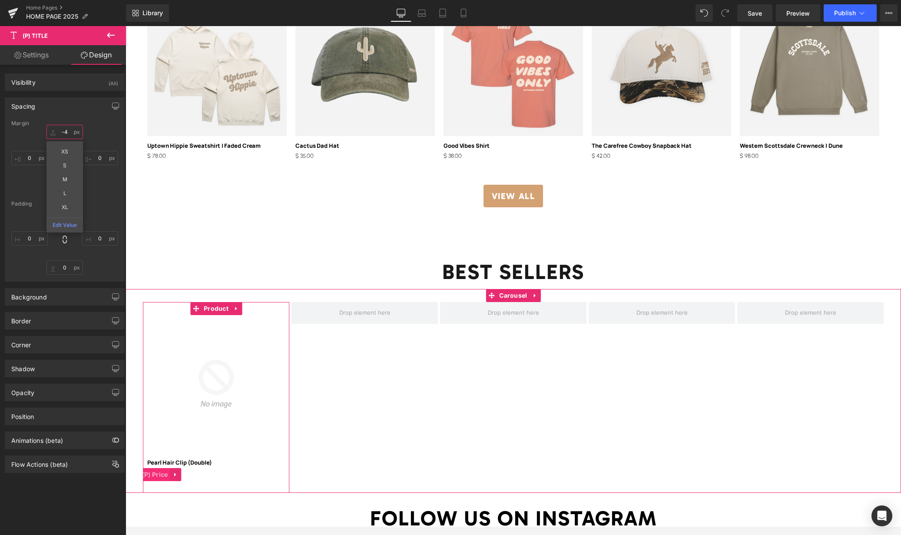
drag, startPoint x: 164, startPoint y: 474, endPoint x: 143, endPoint y: 419, distance: 58.8
click at [164, 474] on span "(P) Price" at bounding box center [155, 474] width 30 height 13
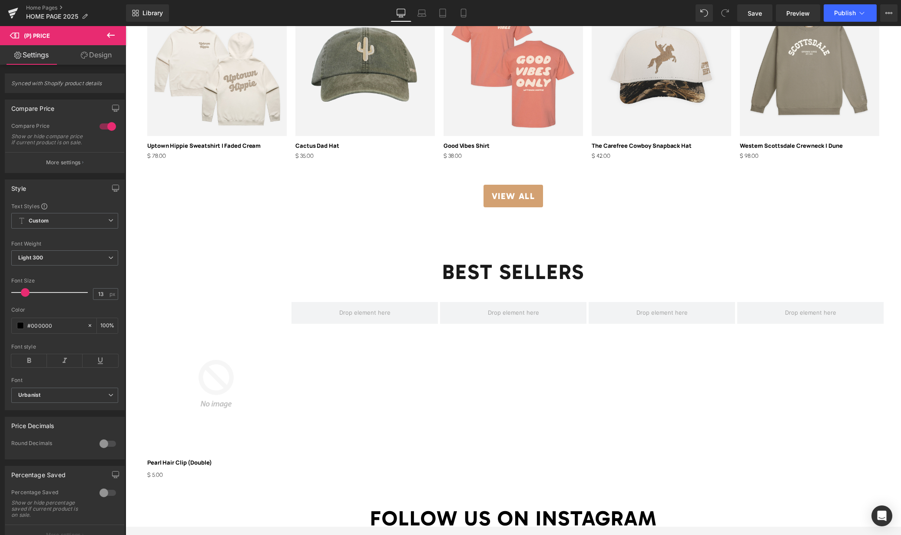
click at [100, 62] on link "Design" at bounding box center [96, 55] width 63 height 20
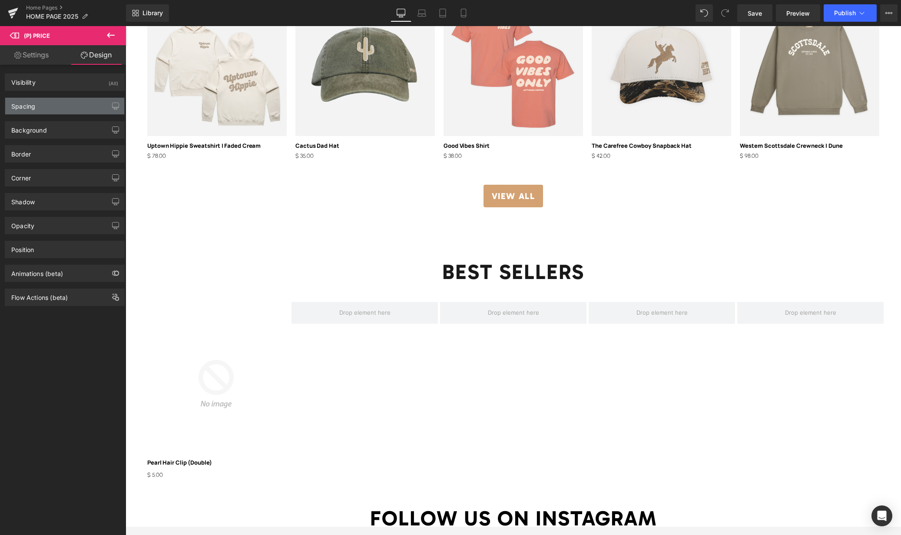
click at [50, 108] on div "Spacing" at bounding box center [64, 106] width 119 height 17
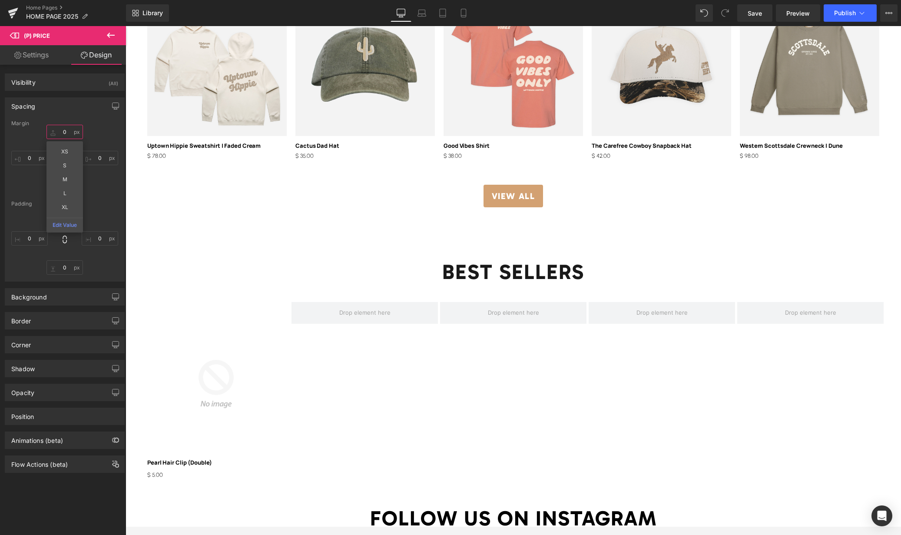
click at [64, 128] on input "0" at bounding box center [65, 132] width 37 height 14
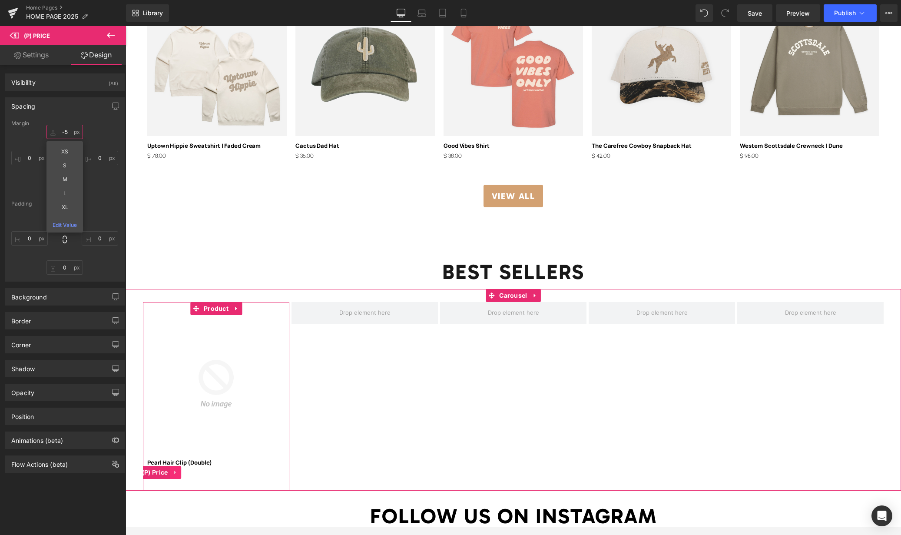
type input "-5"
click at [173, 474] on link at bounding box center [175, 472] width 11 height 13
click at [316, 453] on div "Sale Off (P) Image Pearl Hair Clip (Double) (P) Title $ 0 $ 5.00 (P) Price Prod…" at bounding box center [514, 396] width 743 height 189
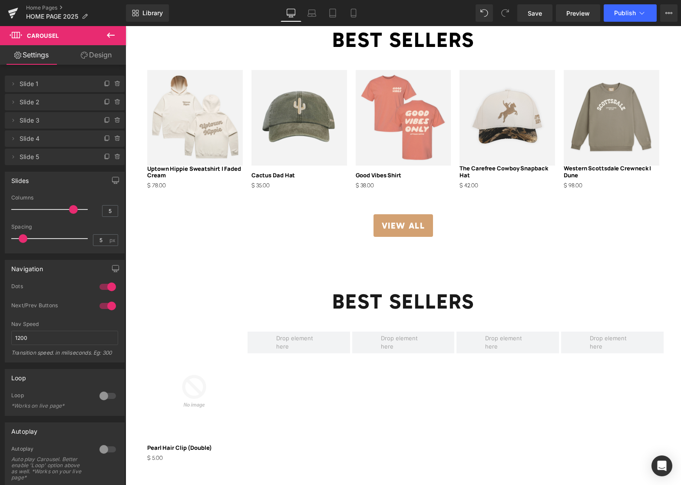
scroll to position [1114, 0]
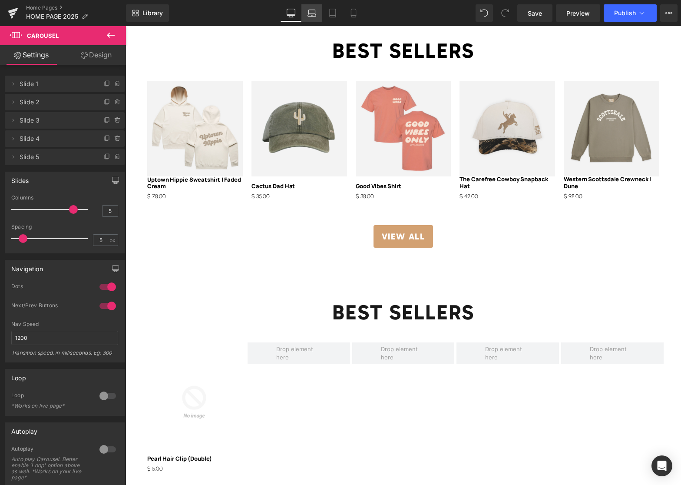
click at [317, 14] on link "Laptop" at bounding box center [312, 12] width 21 height 17
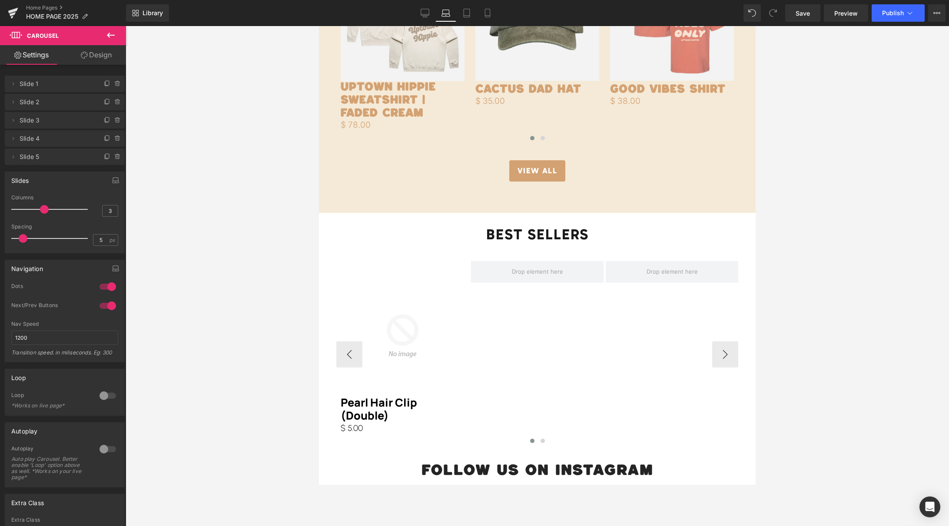
scroll to position [887, 0]
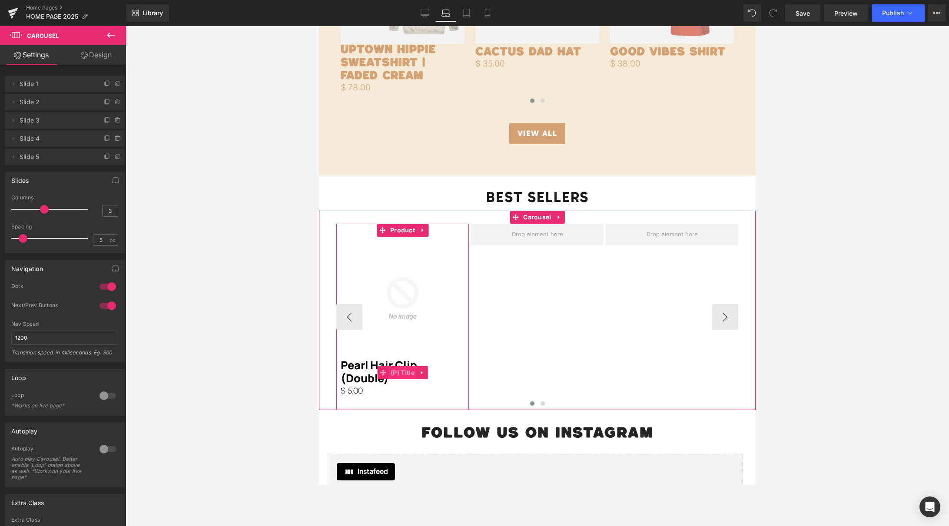
click at [402, 371] on span "(P) Title" at bounding box center [403, 372] width 28 height 13
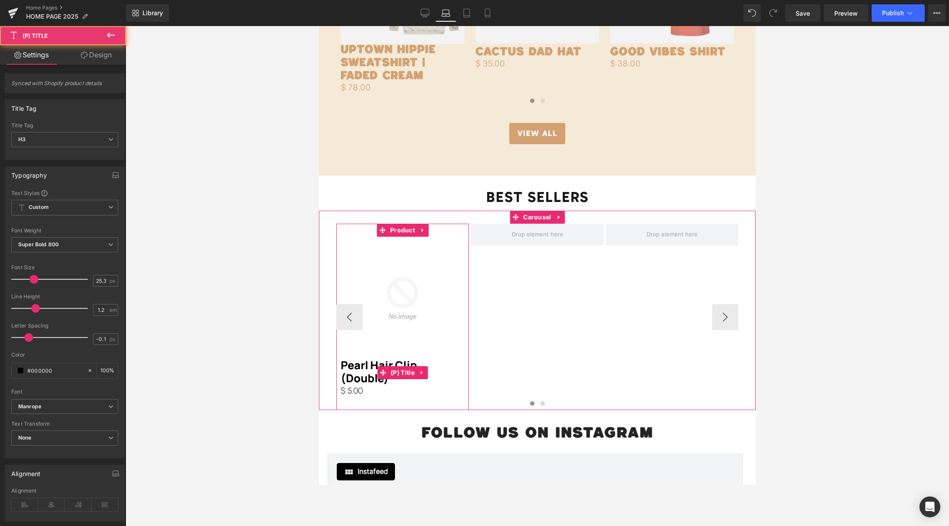
scroll to position [888, 0]
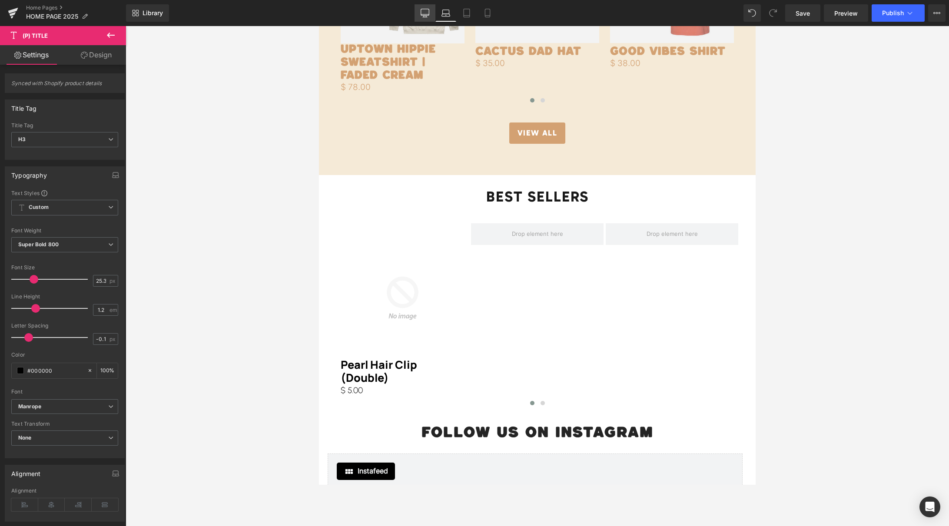
click at [426, 13] on icon at bounding box center [425, 13] width 9 height 9
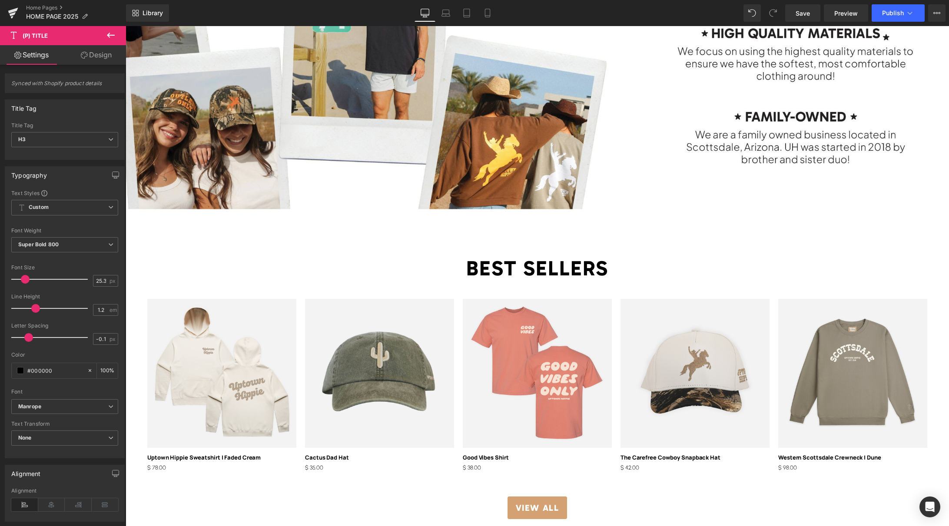
scroll to position [1746, 0]
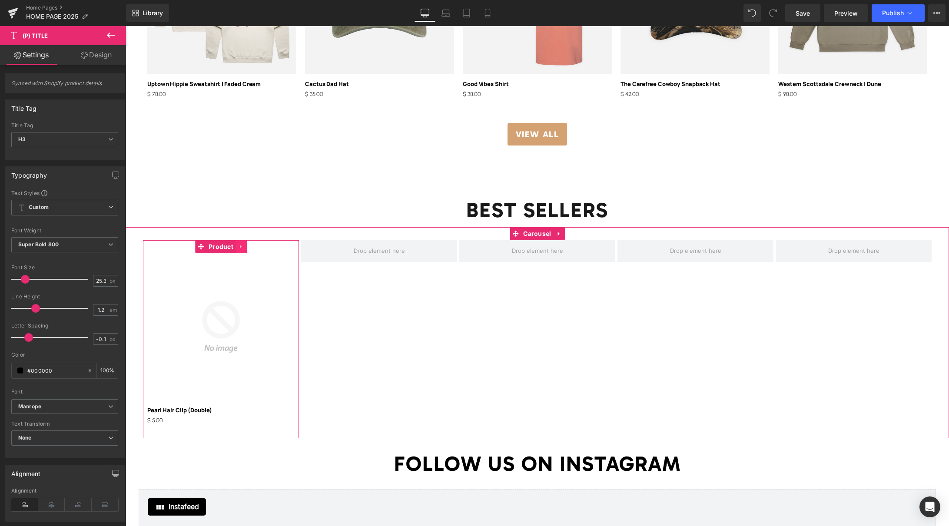
click at [238, 248] on icon at bounding box center [241, 246] width 6 height 7
click at [234, 246] on icon at bounding box center [236, 247] width 6 height 6
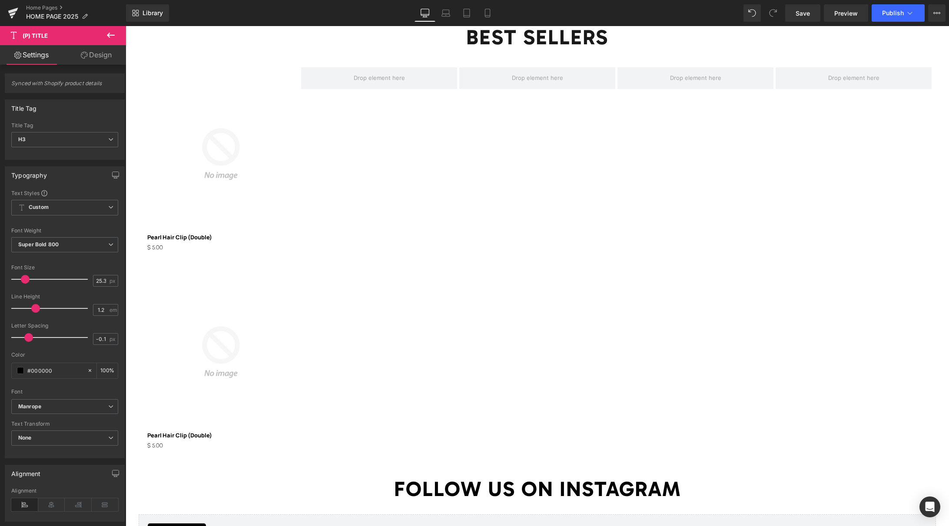
scroll to position [1820, 0]
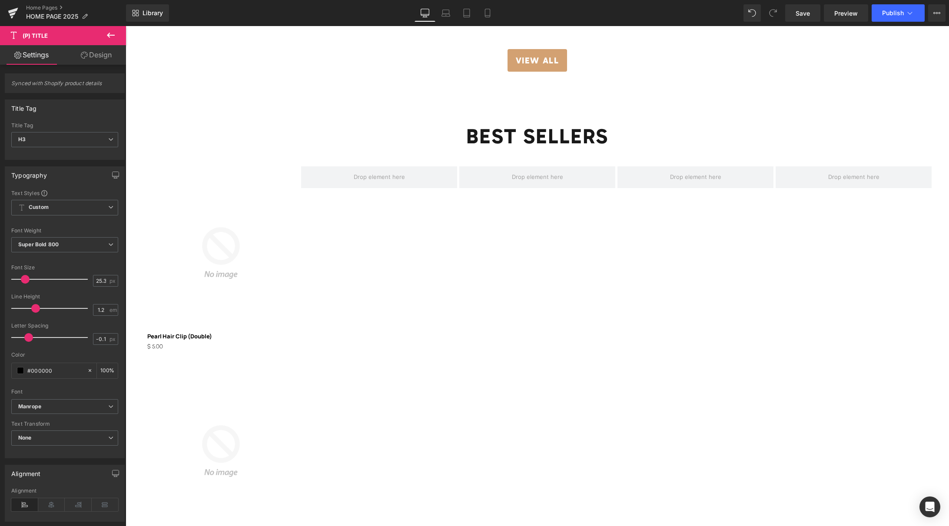
click at [221, 210] on img at bounding box center [220, 252] width 147 height 147
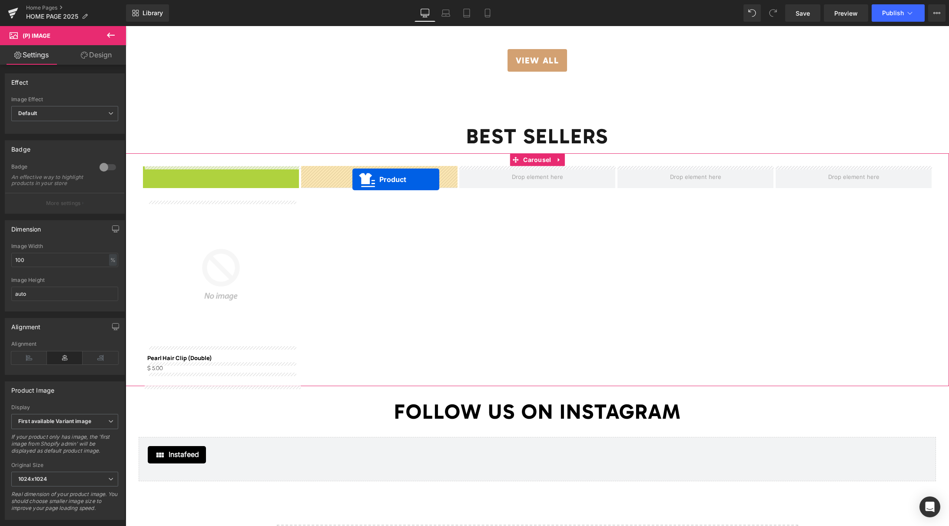
drag, startPoint x: 181, startPoint y: 170, endPoint x: 352, endPoint y: 179, distance: 171.5
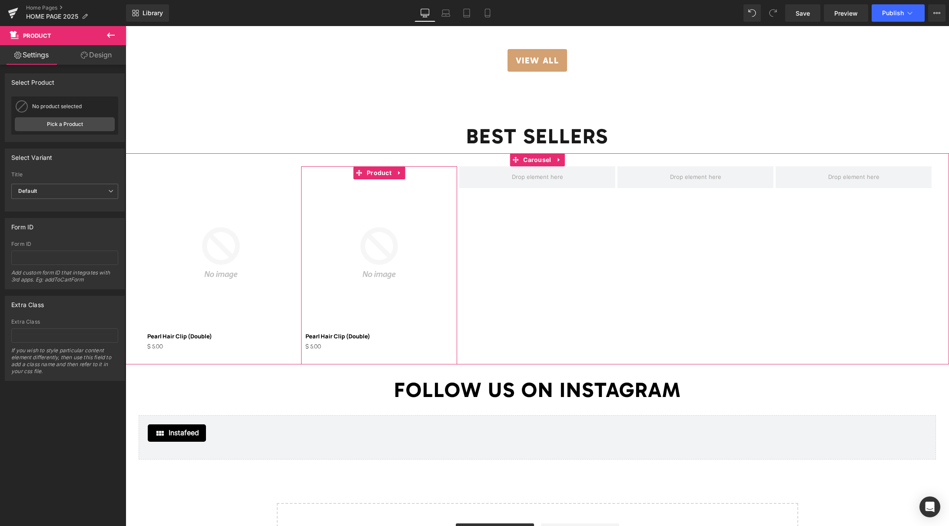
click at [396, 173] on icon at bounding box center [399, 172] width 6 height 7
click at [392, 173] on icon at bounding box center [394, 173] width 6 height 6
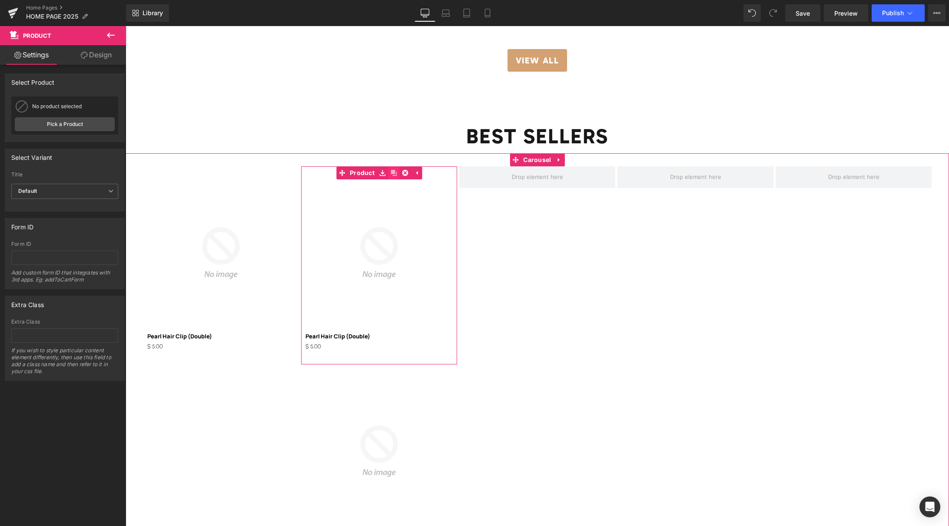
click at [392, 173] on icon at bounding box center [394, 173] width 6 height 6
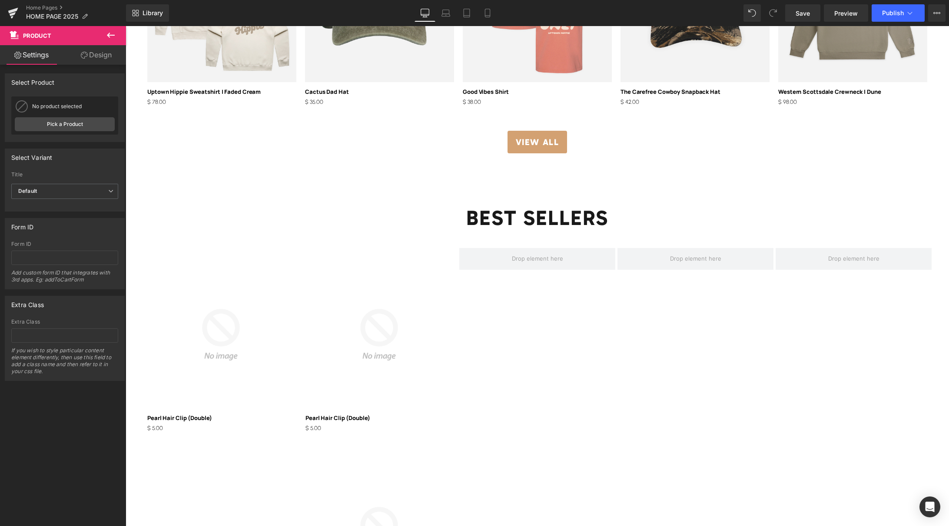
scroll to position [1739, 0]
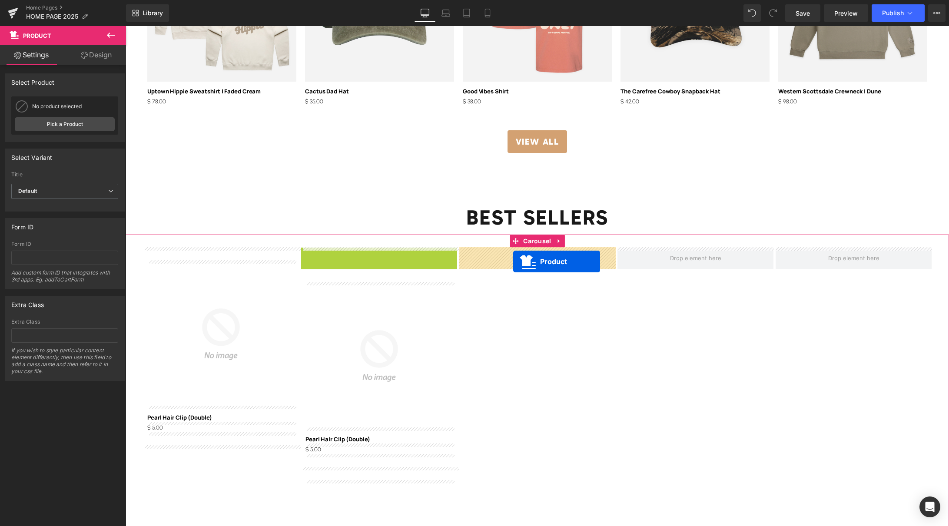
drag, startPoint x: 343, startPoint y: 256, endPoint x: 513, endPoint y: 261, distance: 170.0
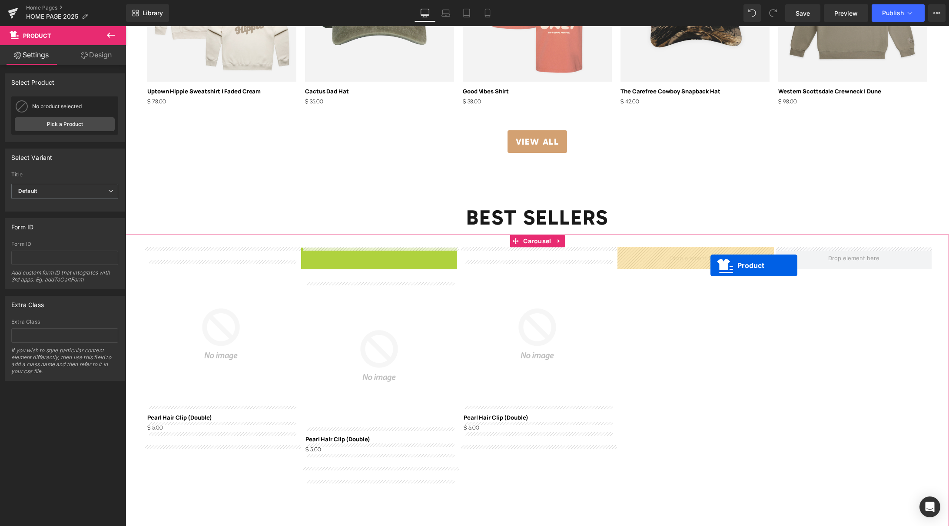
drag, startPoint x: 362, startPoint y: 254, endPoint x: 710, endPoint y: 266, distance: 348.7
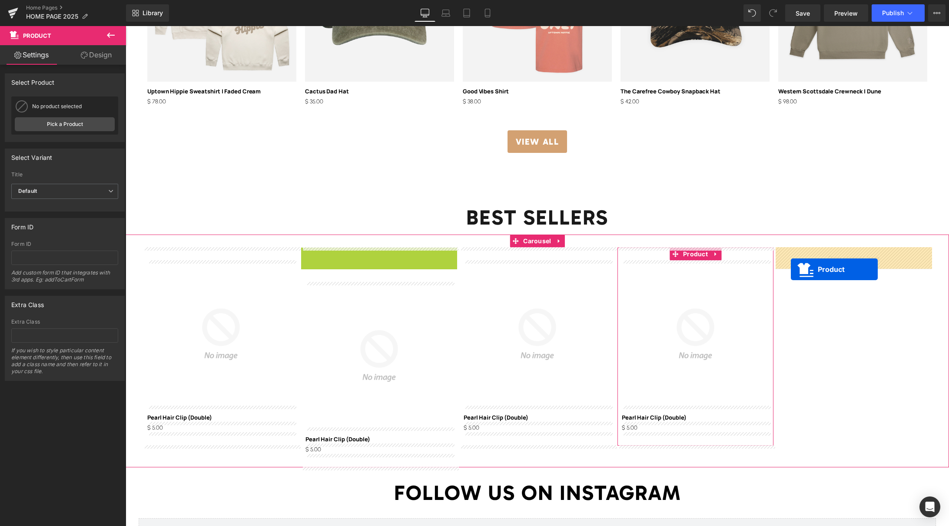
drag, startPoint x: 359, startPoint y: 255, endPoint x: 791, endPoint y: 269, distance: 432.7
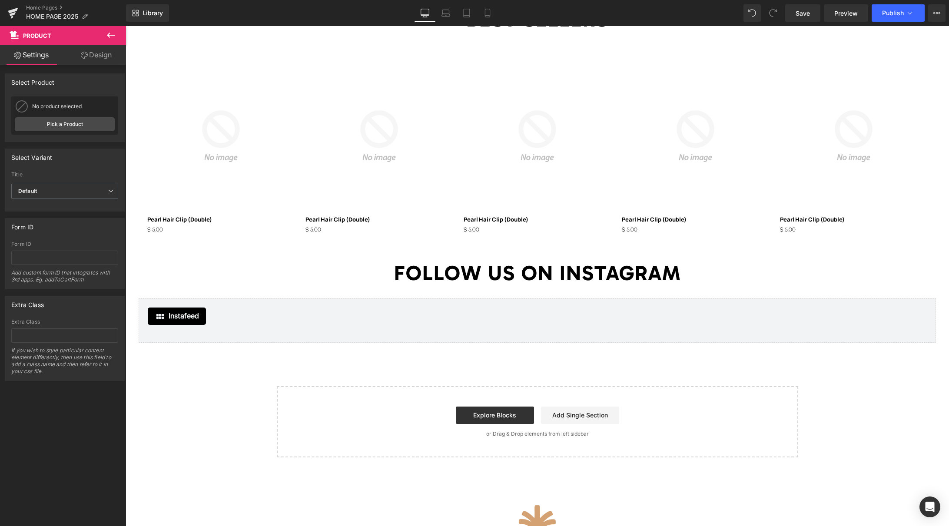
scroll to position [1938, 0]
click at [518, 272] on icon at bounding box center [516, 272] width 5 height 5
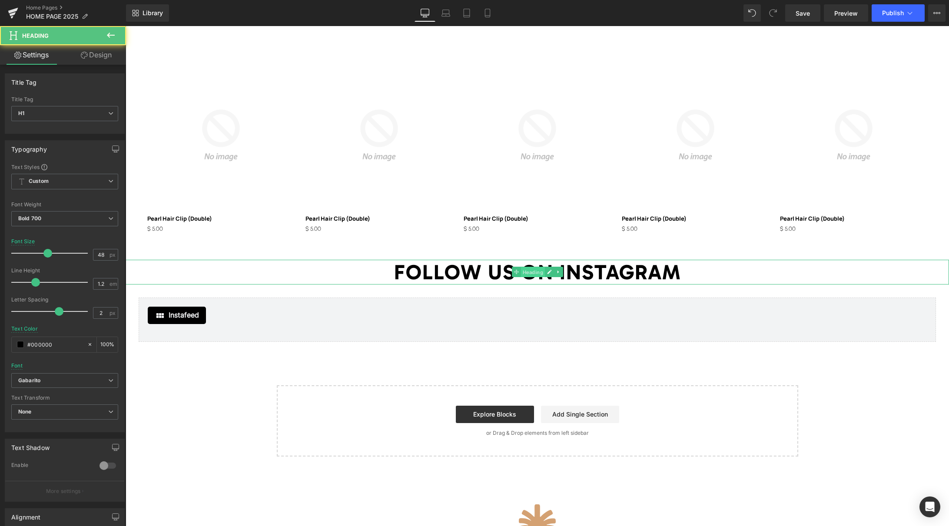
click at [531, 273] on span "Heading" at bounding box center [533, 272] width 24 height 10
drag, startPoint x: 100, startPoint y: 59, endPoint x: 79, endPoint y: 90, distance: 37.4
click at [100, 59] on link "Design" at bounding box center [96, 55] width 63 height 20
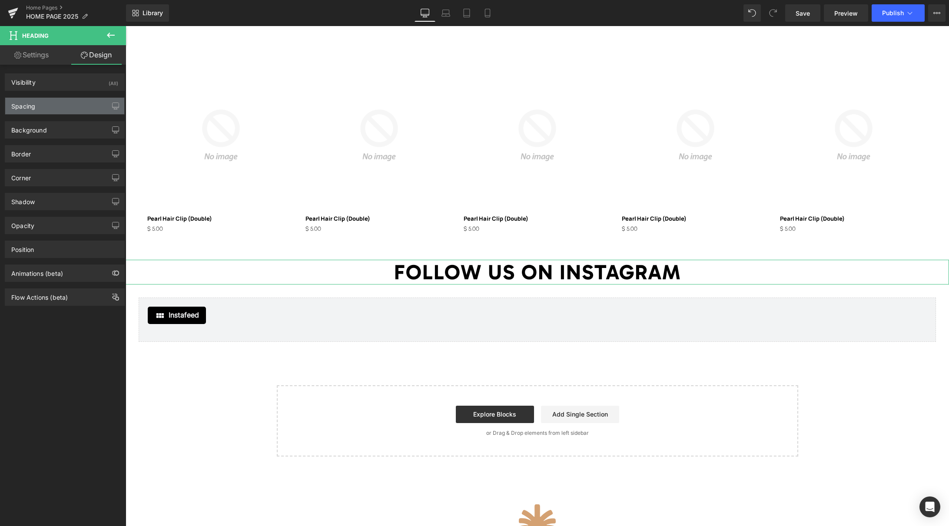
drag, startPoint x: 58, startPoint y: 106, endPoint x: 65, endPoint y: 108, distance: 6.7
click at [58, 106] on div "Spacing" at bounding box center [64, 106] width 119 height 17
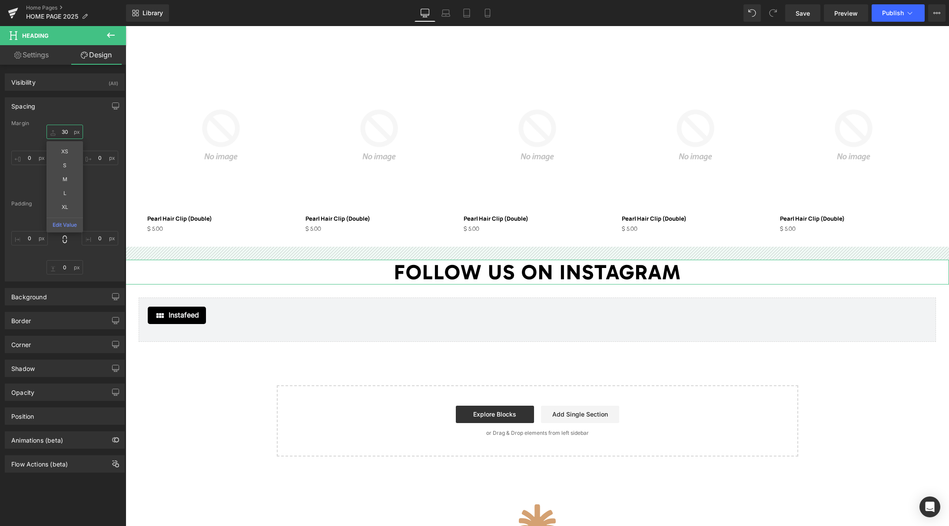
drag, startPoint x: 67, startPoint y: 131, endPoint x: 50, endPoint y: 130, distance: 17.4
click at [50, 130] on input "30" at bounding box center [65, 132] width 37 height 14
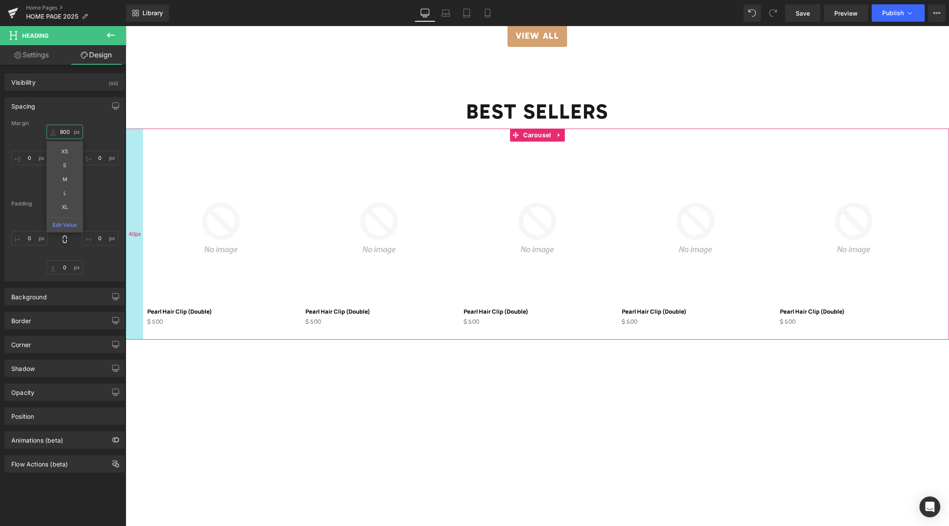
scroll to position [1845, 0]
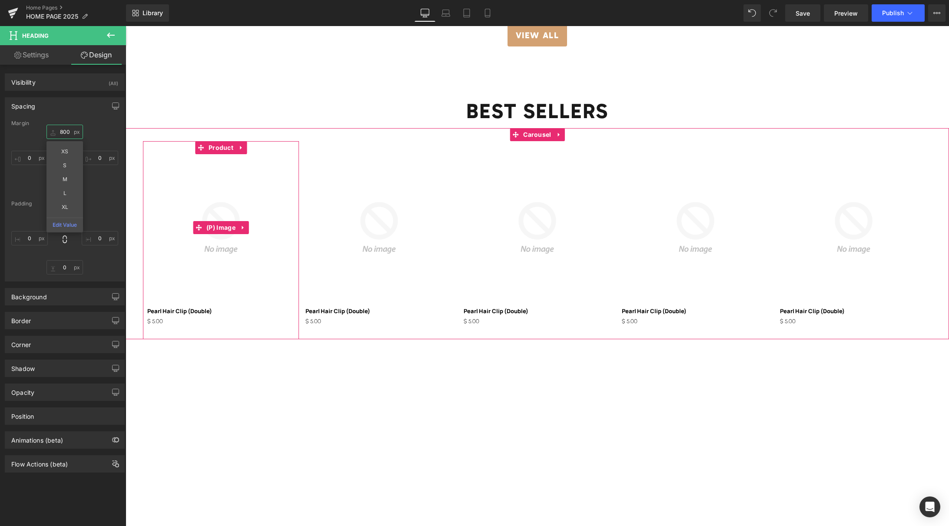
type input "80"
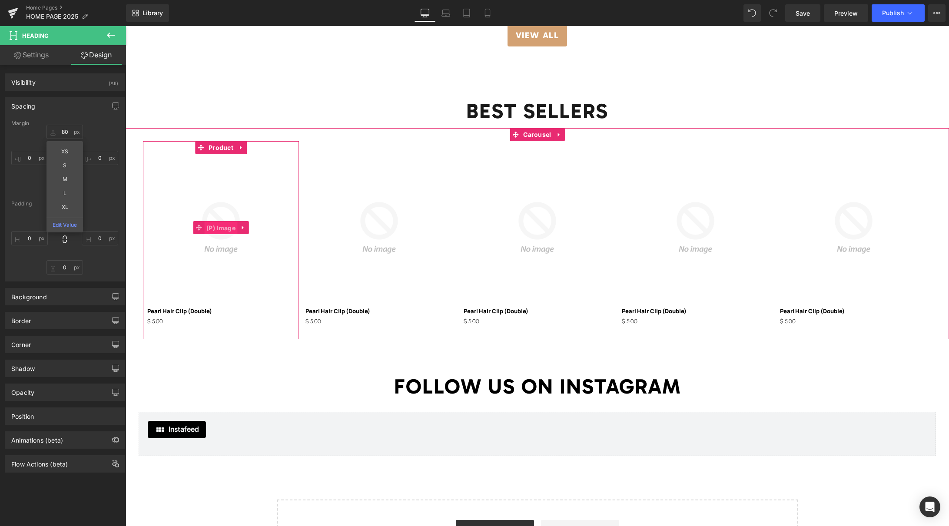
click at [223, 227] on span "(P) Image" at bounding box center [220, 228] width 33 height 13
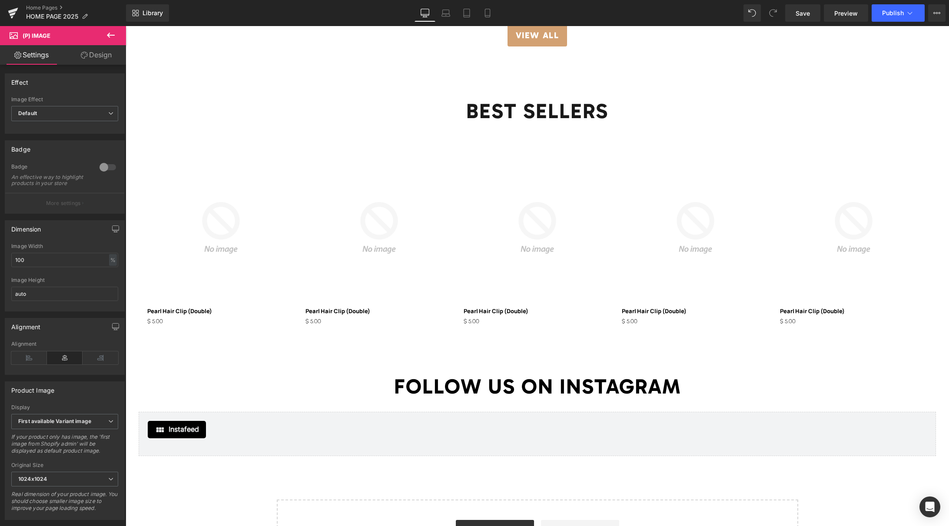
click at [95, 63] on link "Design" at bounding box center [96, 55] width 63 height 20
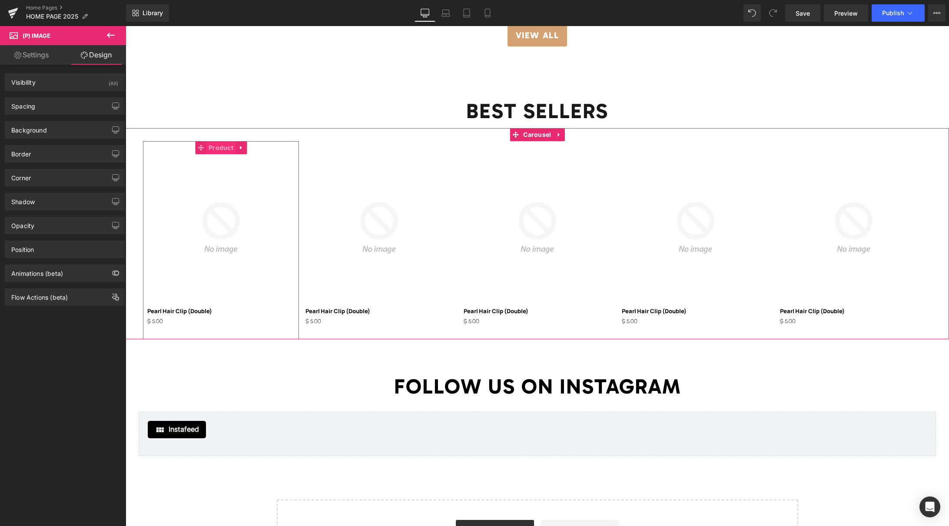
click at [223, 149] on span "Product" at bounding box center [220, 147] width 29 height 13
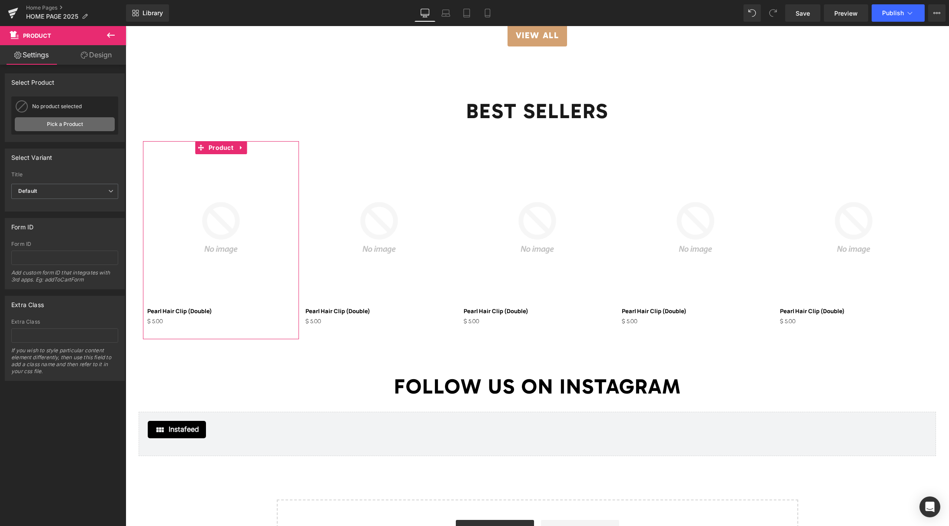
click at [67, 123] on link "Pick a Product" at bounding box center [65, 124] width 100 height 14
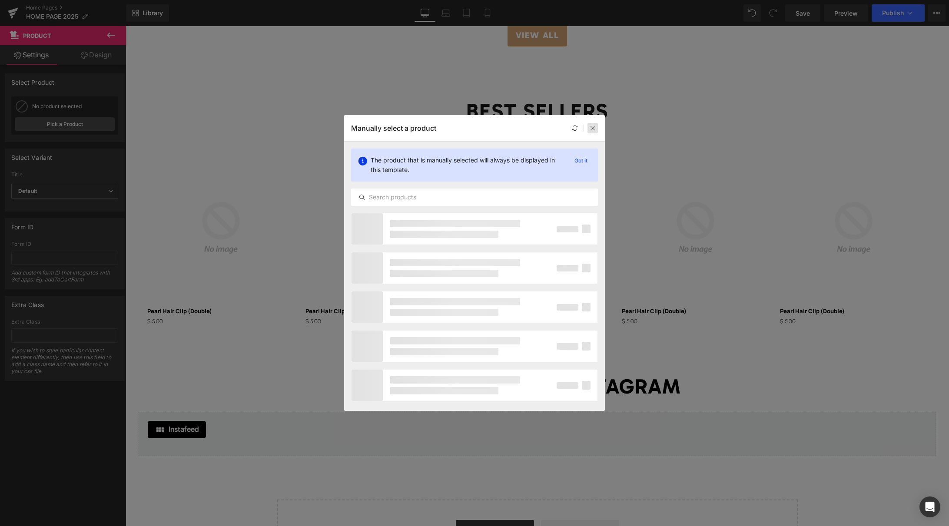
click at [594, 128] on icon at bounding box center [593, 128] width 6 height 6
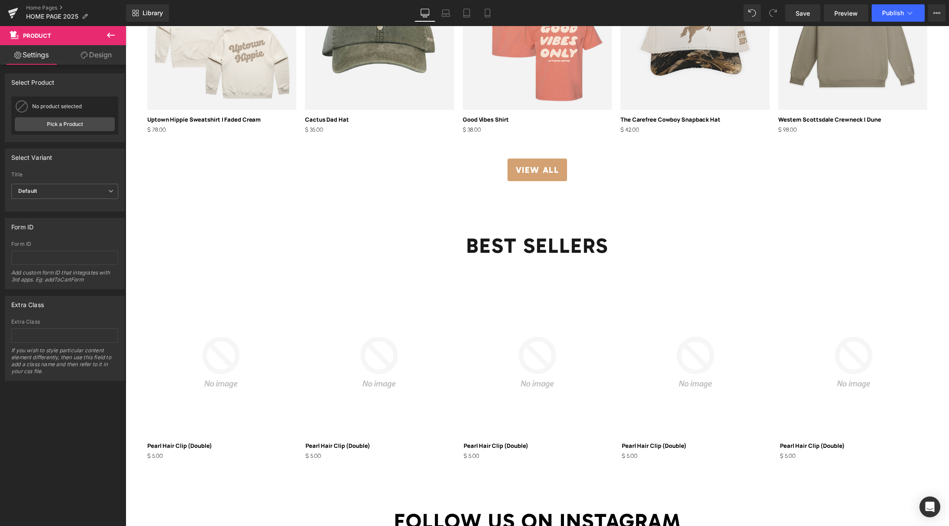
scroll to position [1668, 0]
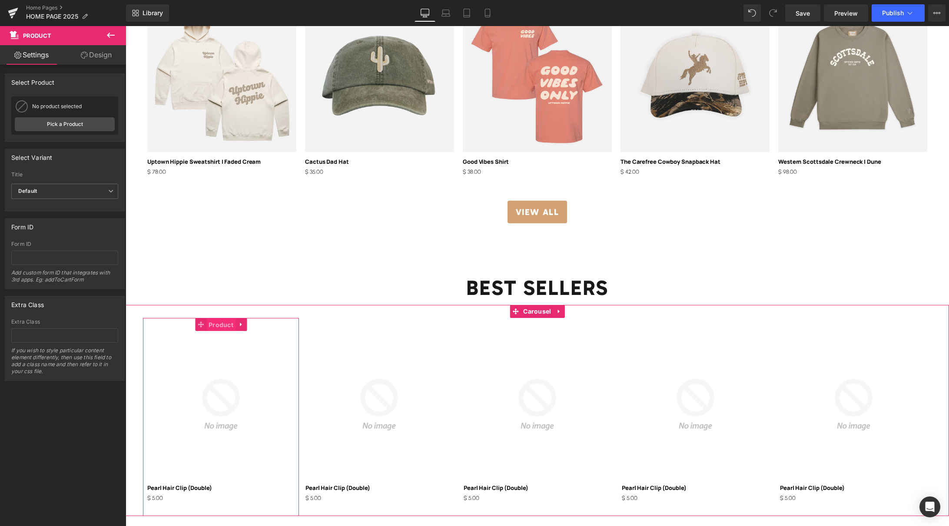
click at [223, 326] on span "Product" at bounding box center [220, 325] width 29 height 13
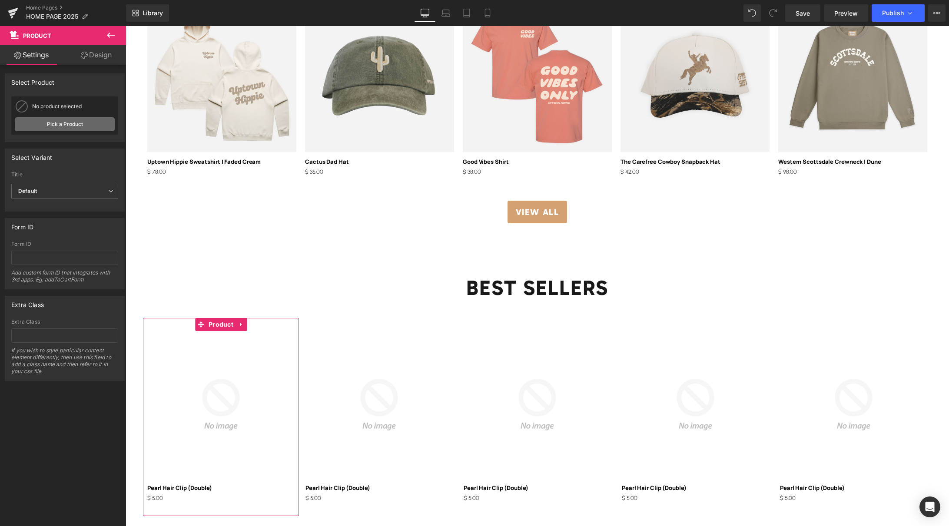
click at [70, 126] on link "Pick a Product" at bounding box center [65, 124] width 100 height 14
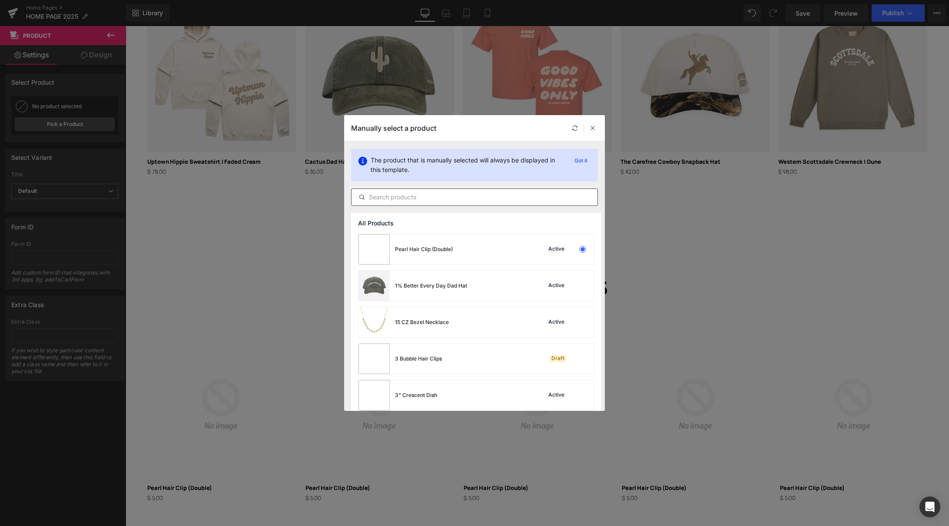
click at [418, 195] on input "text" at bounding box center [475, 197] width 246 height 10
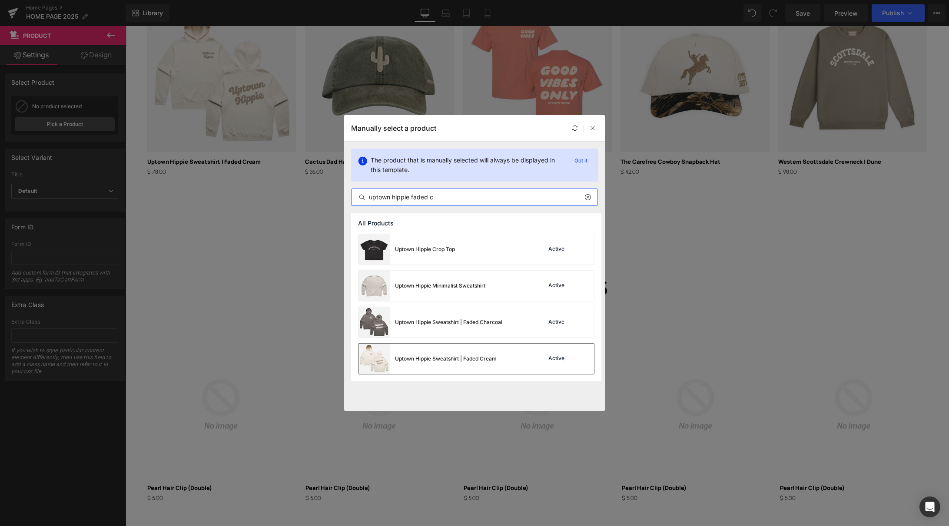
type input "uptown hippie faded c"
click at [432, 356] on div "Uptown Hippie Sweatshirt | Faded Cream" at bounding box center [446, 359] width 102 height 8
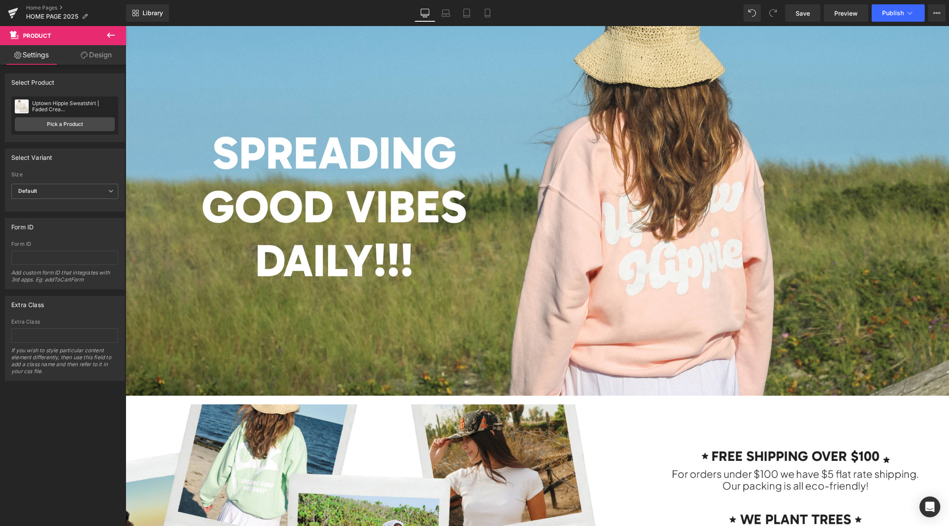
scroll to position [2534, 0]
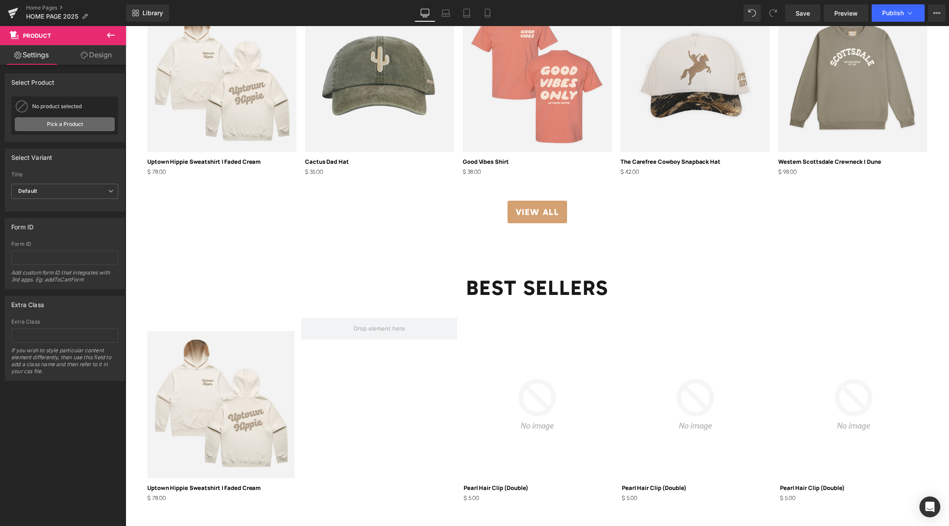
click at [52, 123] on link "Pick a Product" at bounding box center [65, 124] width 100 height 14
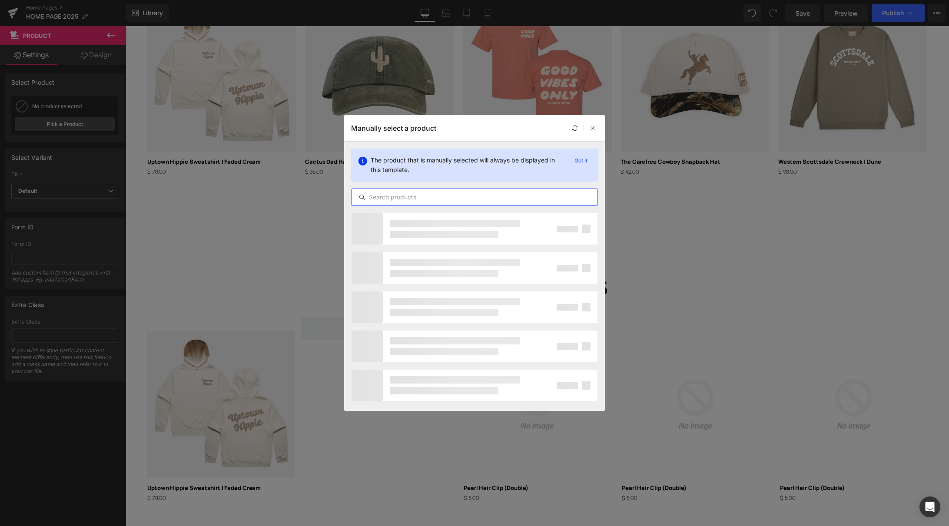
click at [429, 198] on input "text" at bounding box center [475, 197] width 246 height 10
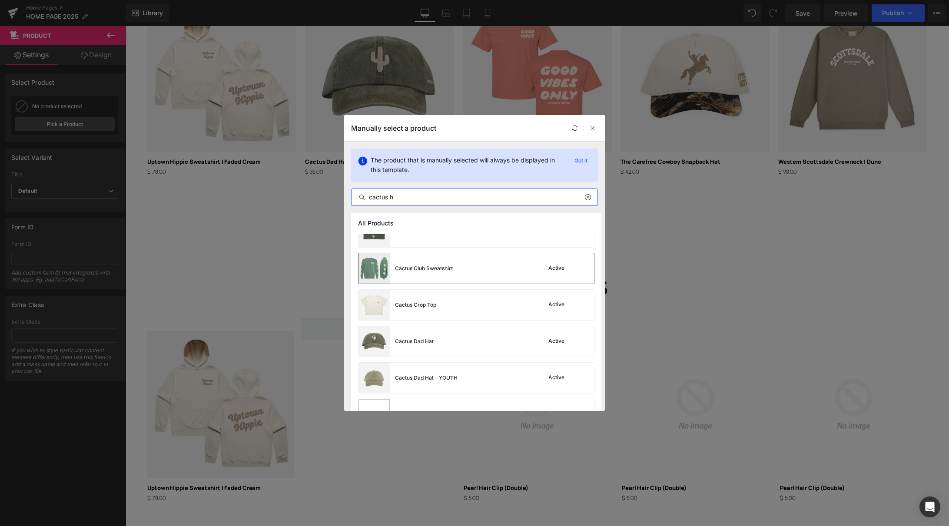
scroll to position [289, 0]
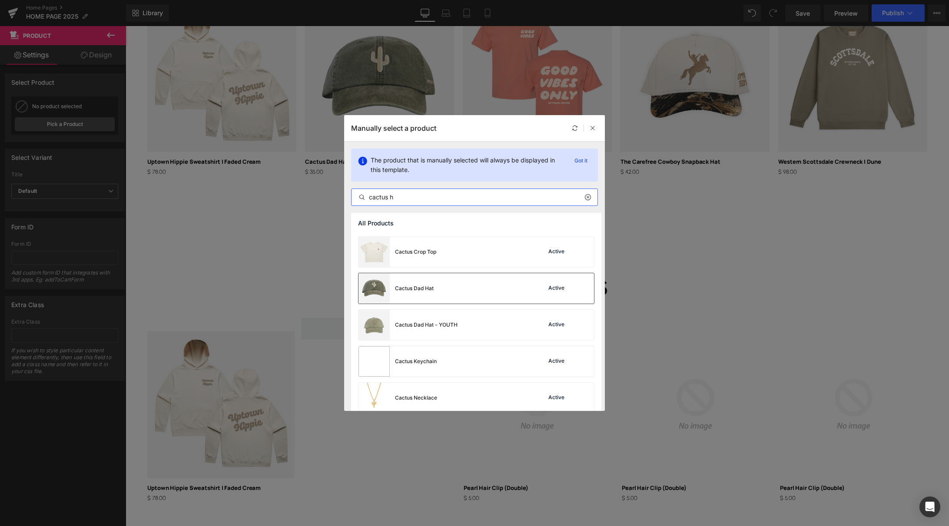
type input "cactus h"
click at [454, 295] on div "Cactus Dad Hat Active" at bounding box center [477, 288] width 236 height 30
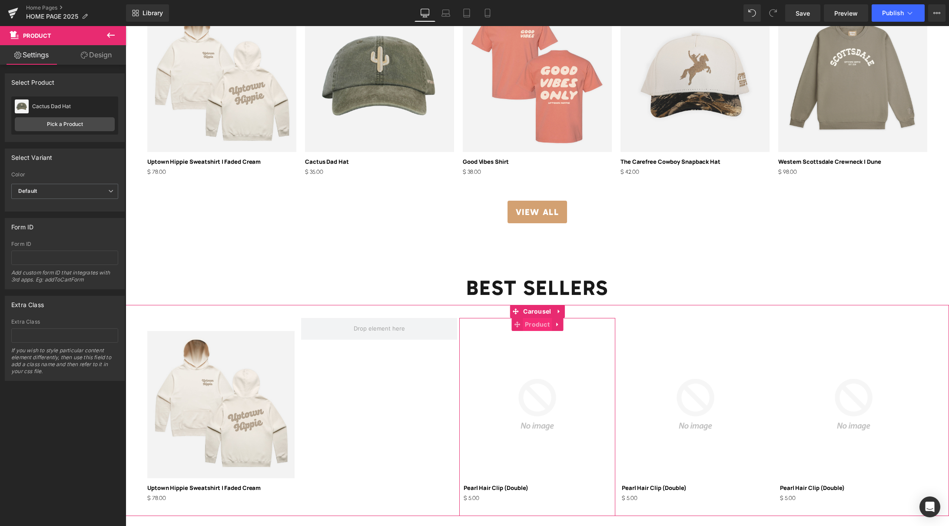
click at [536, 327] on span "Product" at bounding box center [537, 324] width 29 height 13
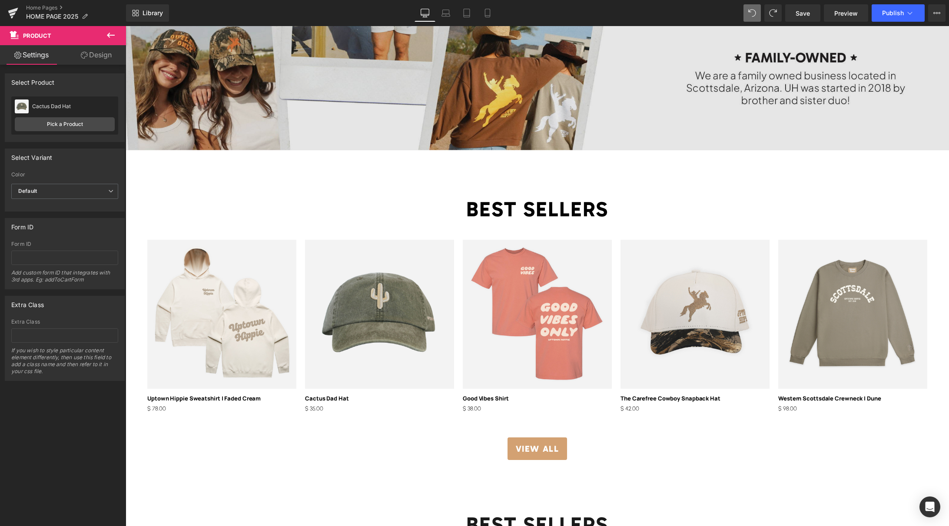
scroll to position [1734, 0]
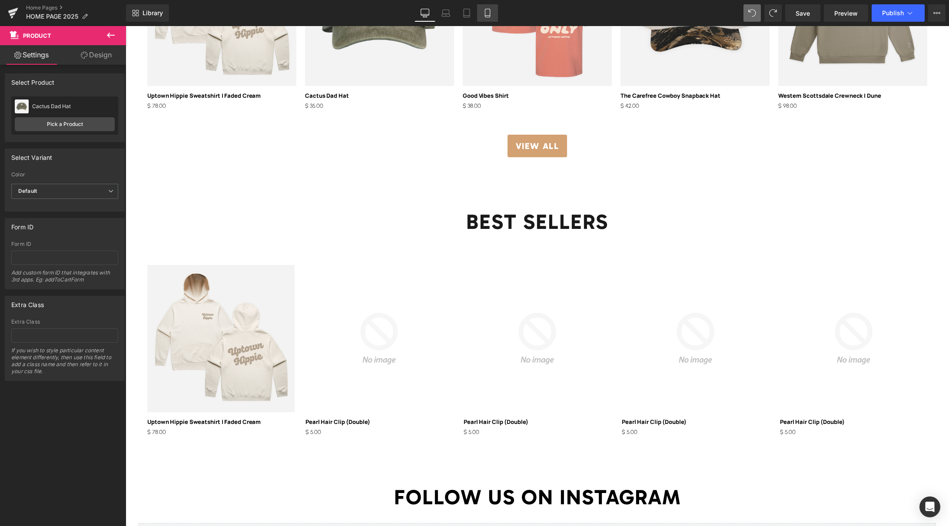
click at [490, 16] on icon at bounding box center [487, 13] width 9 height 9
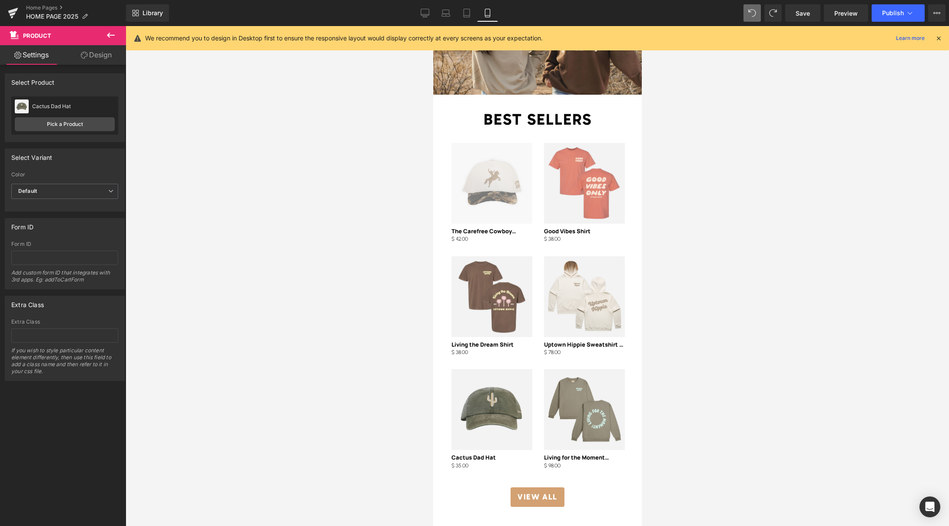
scroll to position [1431, 0]
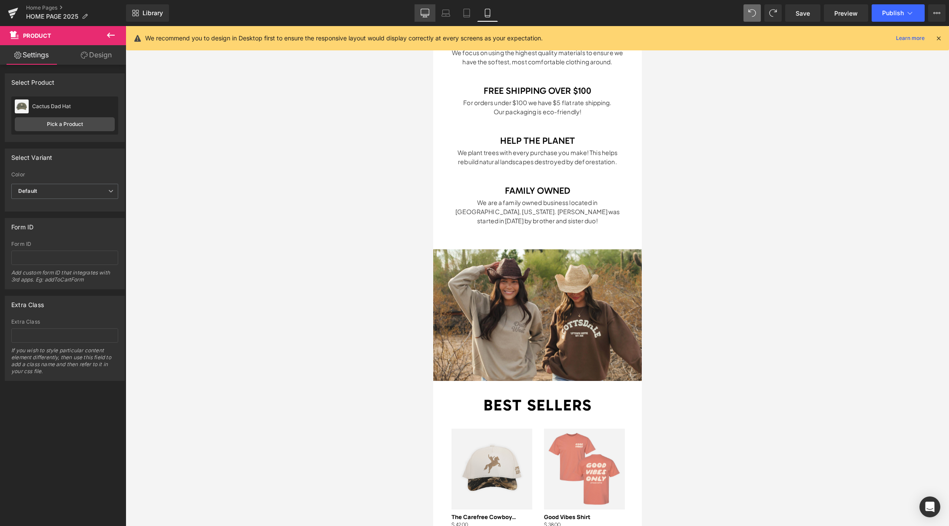
click at [426, 11] on icon at bounding box center [425, 13] width 9 height 9
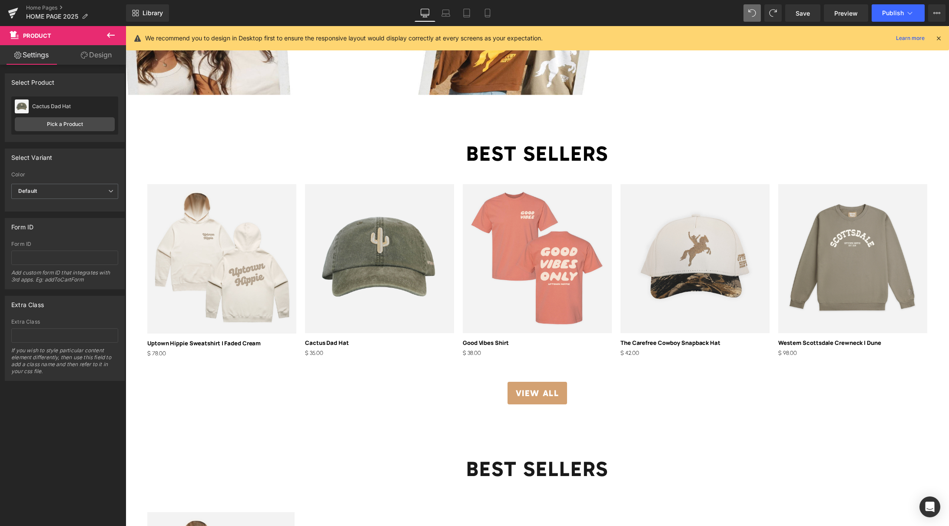
scroll to position [1499, 0]
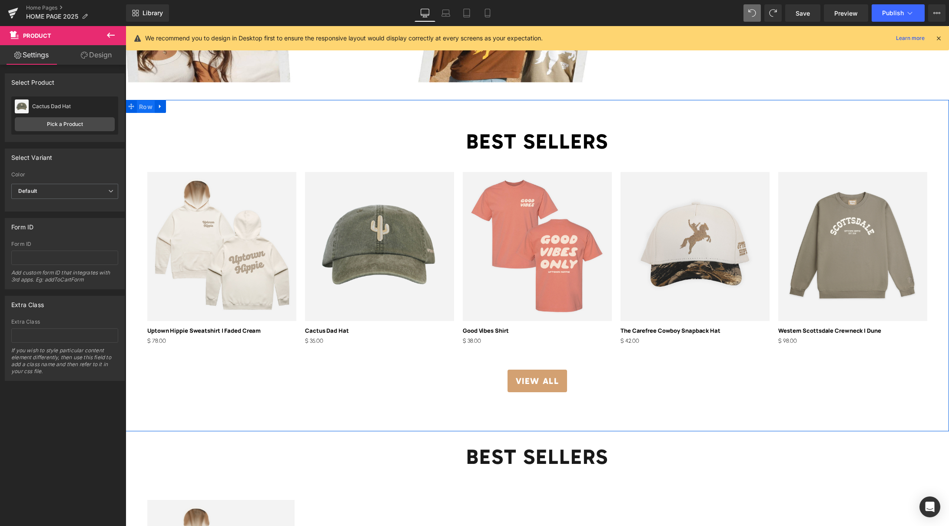
click at [144, 108] on span "Row" at bounding box center [146, 106] width 18 height 13
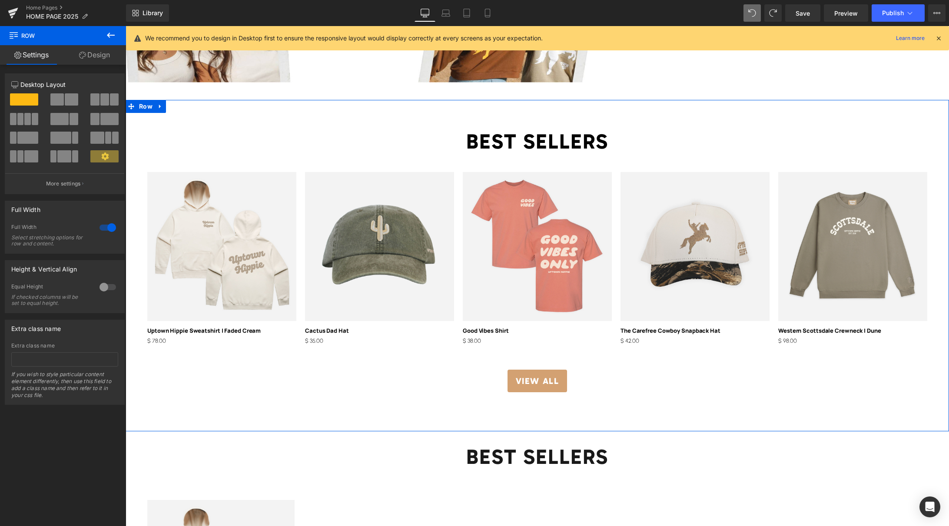
click at [89, 50] on link "Design" at bounding box center [94, 55] width 63 height 20
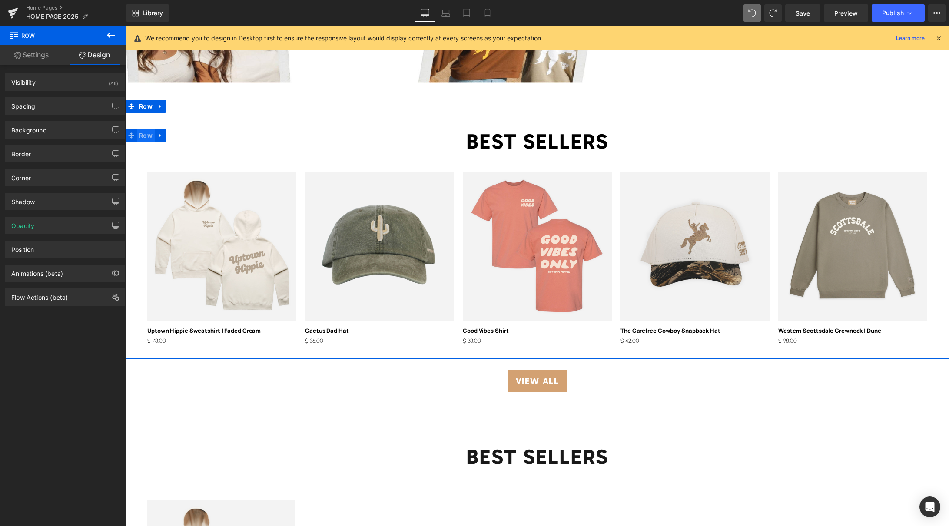
click at [148, 138] on span "Row" at bounding box center [146, 135] width 18 height 13
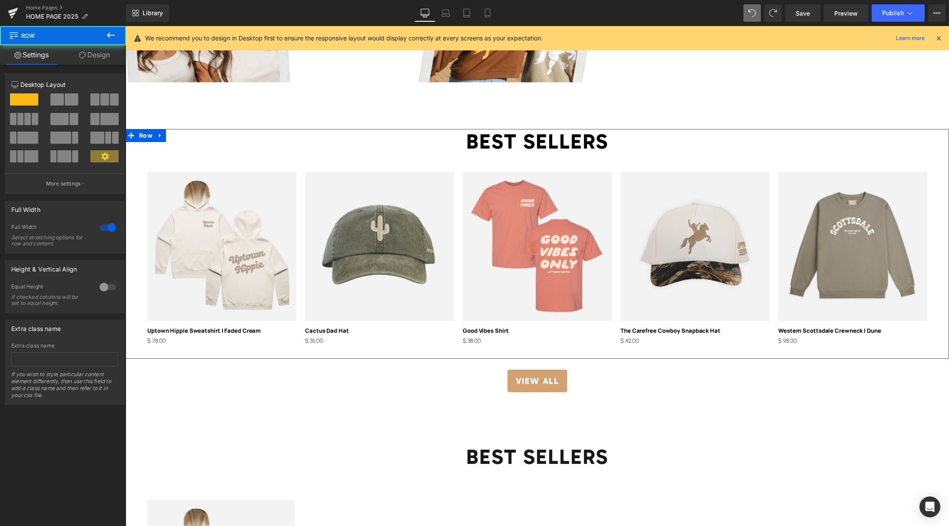
click at [99, 58] on link "Design" at bounding box center [94, 55] width 63 height 20
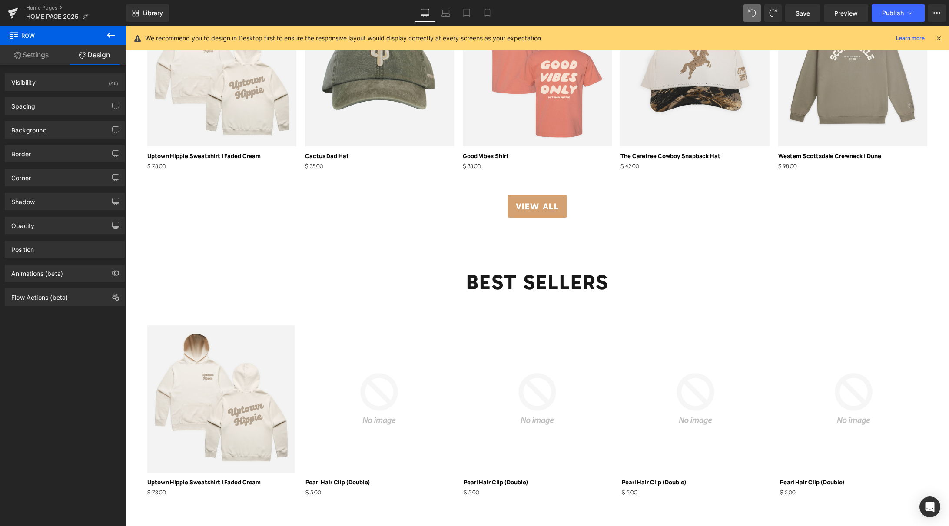
scroll to position [1678, 0]
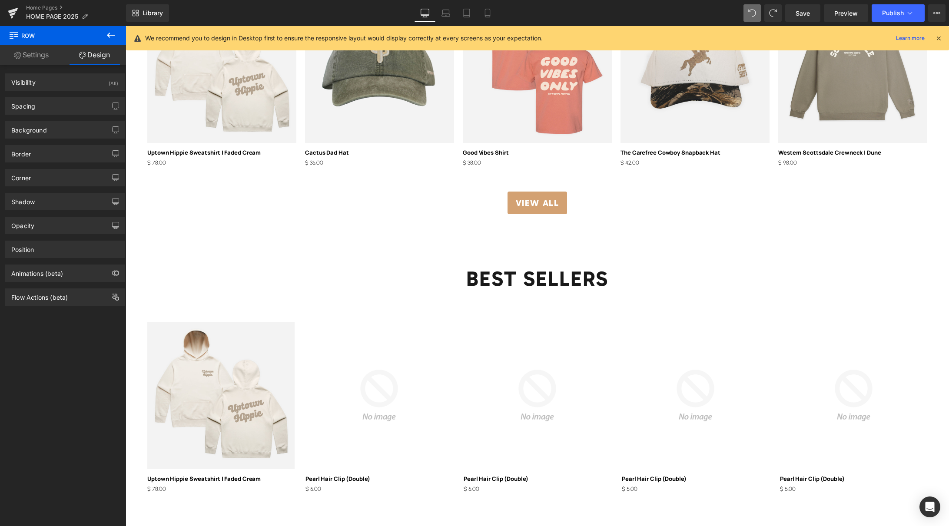
drag, startPoint x: 362, startPoint y: 381, endPoint x: 367, endPoint y: 377, distance: 6.5
click at [362, 381] on img at bounding box center [379, 395] width 147 height 147
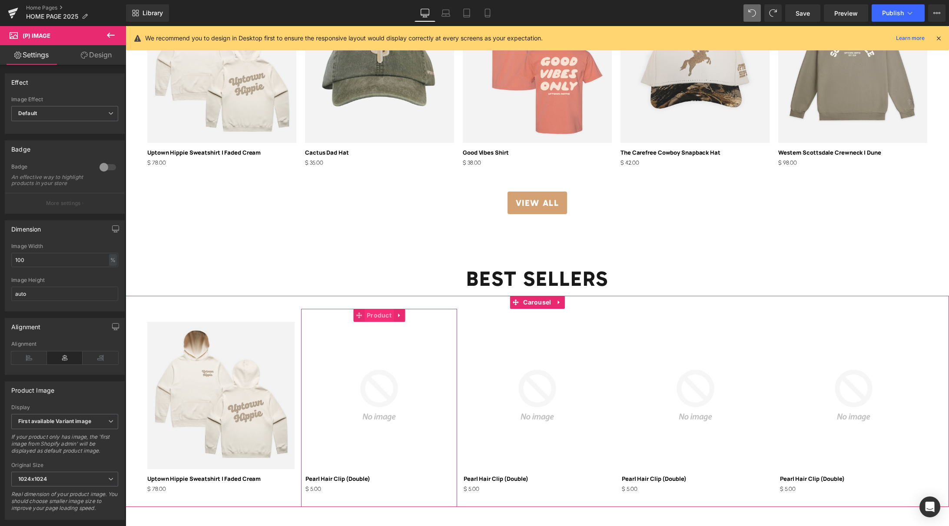
click at [381, 314] on span "Product" at bounding box center [379, 315] width 29 height 13
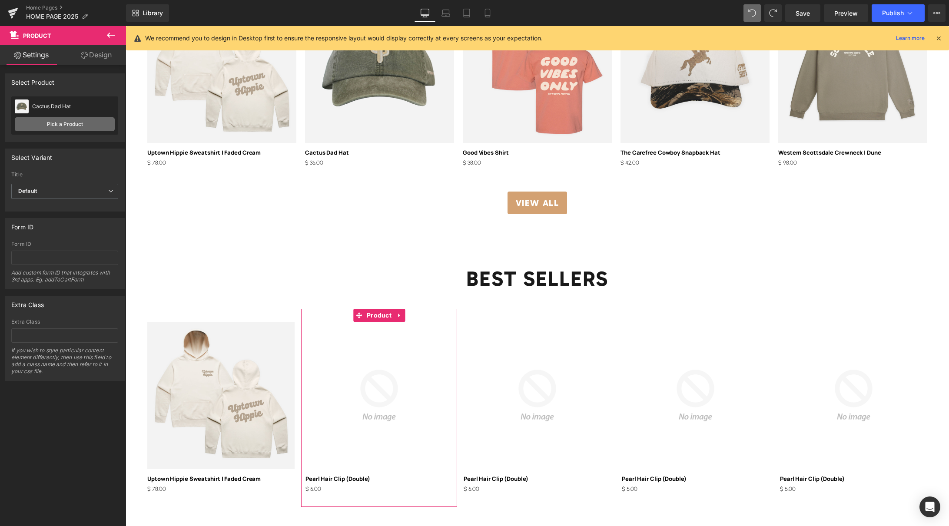
click at [76, 124] on link "Pick a Product" at bounding box center [65, 124] width 100 height 14
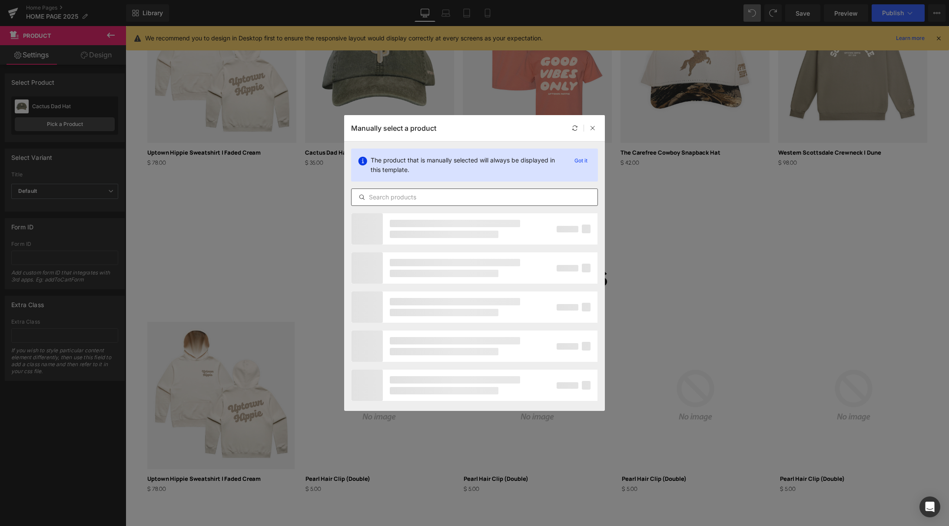
click at [422, 197] on input "text" at bounding box center [475, 197] width 246 height 10
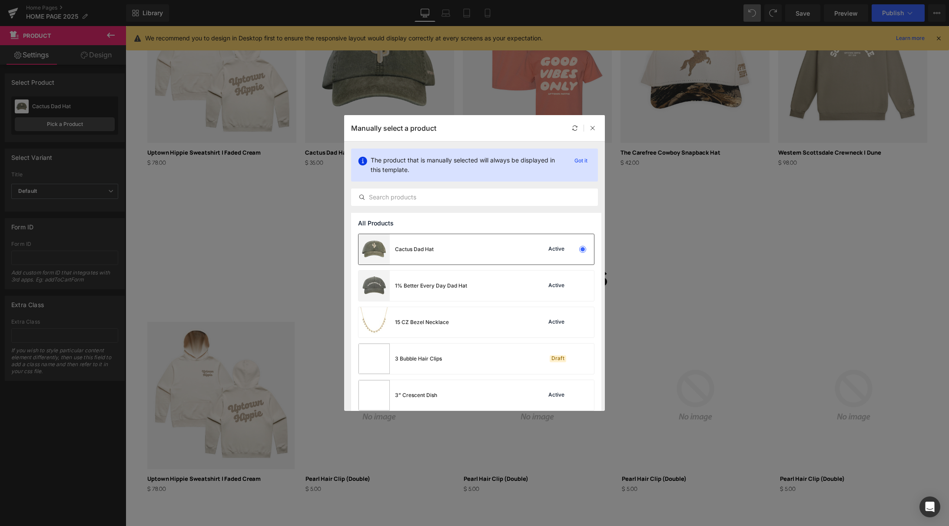
click at [477, 259] on div "Cactus Dad Hat Active" at bounding box center [477, 249] width 236 height 30
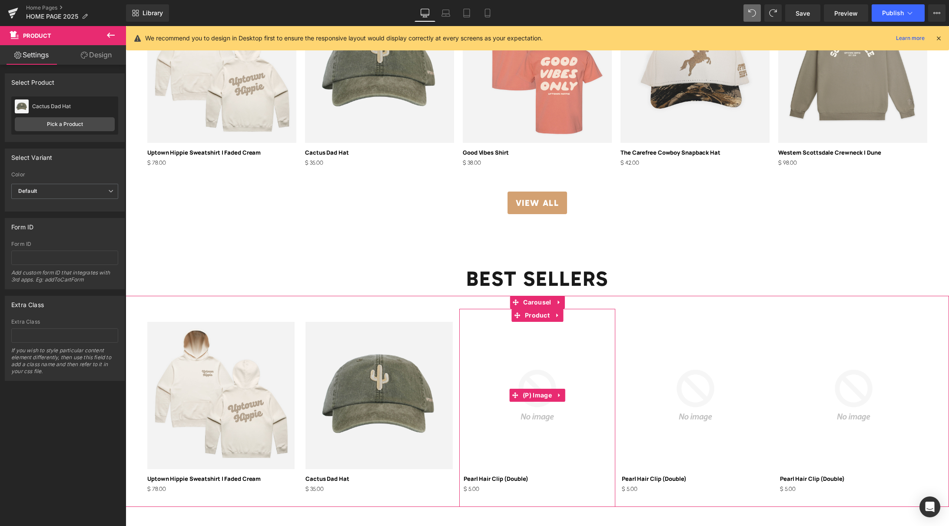
click at [508, 420] on img at bounding box center [537, 395] width 147 height 147
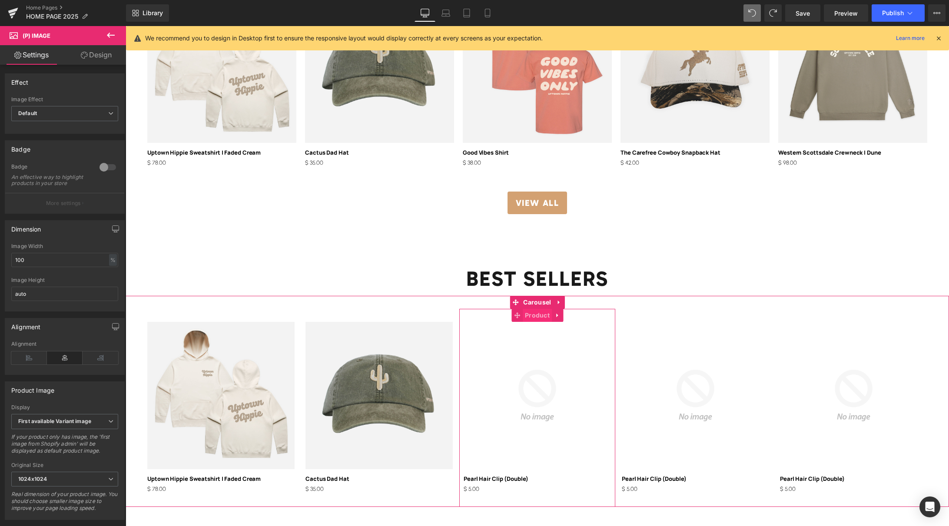
click at [535, 317] on span "Product" at bounding box center [537, 315] width 29 height 13
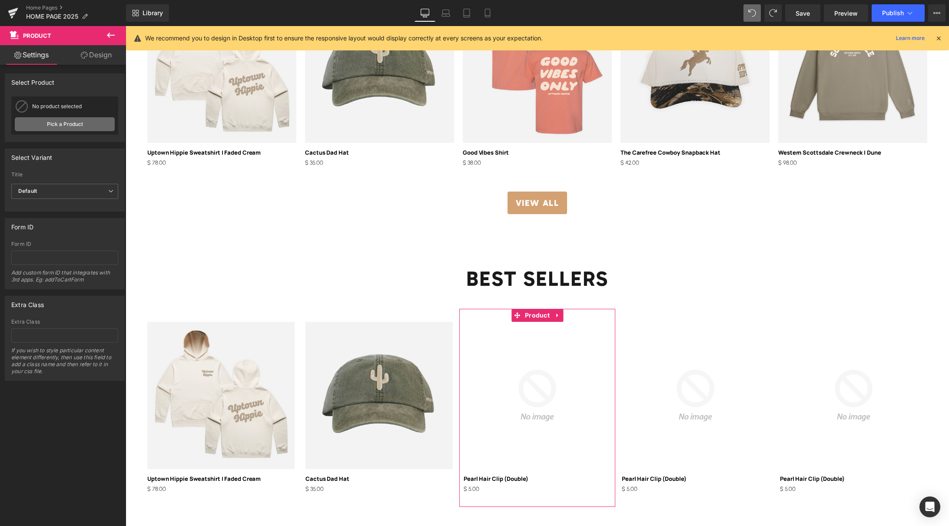
click at [63, 126] on link "Pick a Product" at bounding box center [65, 124] width 100 height 14
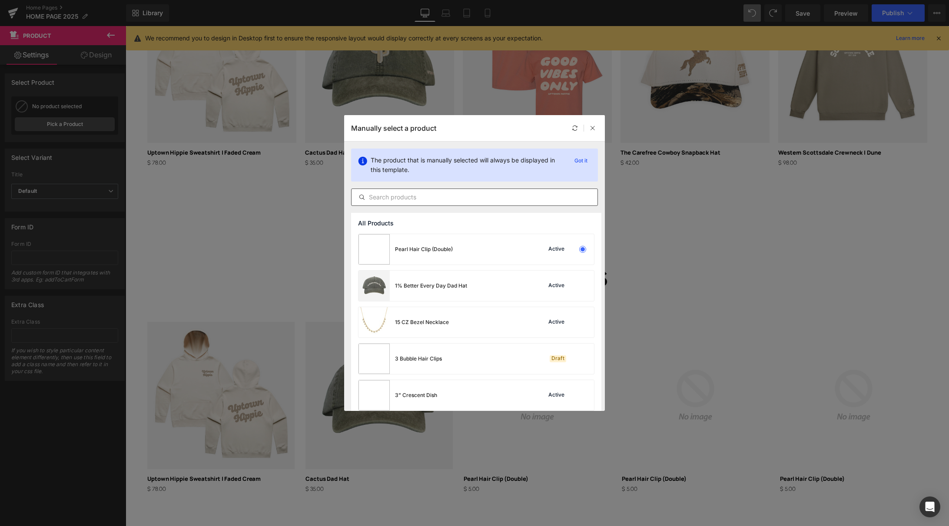
click at [425, 203] on div at bounding box center [474, 197] width 247 height 17
click at [423, 196] on input "text" at bounding box center [475, 197] width 246 height 10
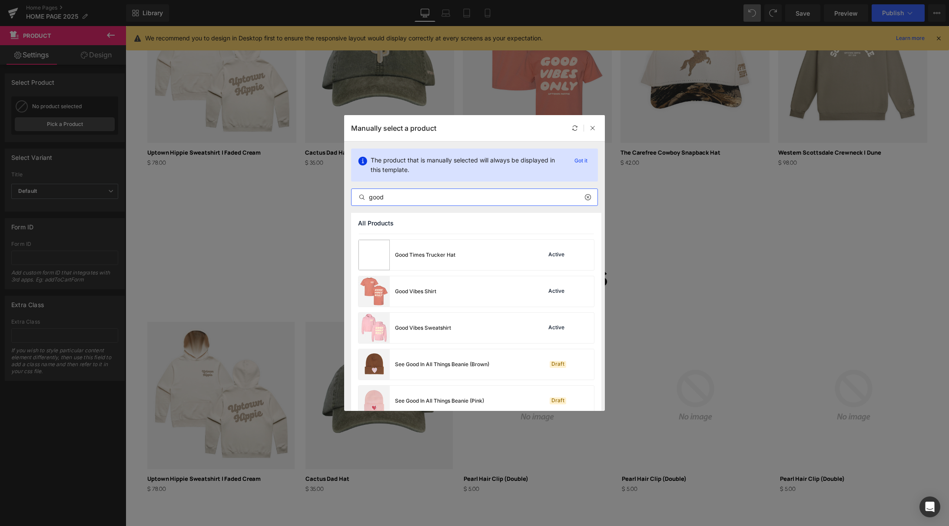
scroll to position [226, 0]
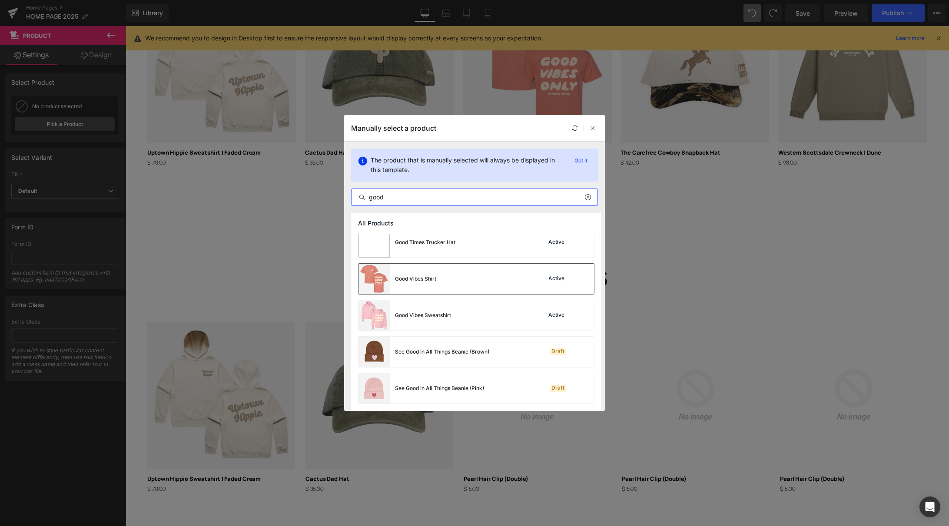
type input "good"
click at [435, 282] on div "Good Vibes Shirt" at bounding box center [415, 279] width 41 height 8
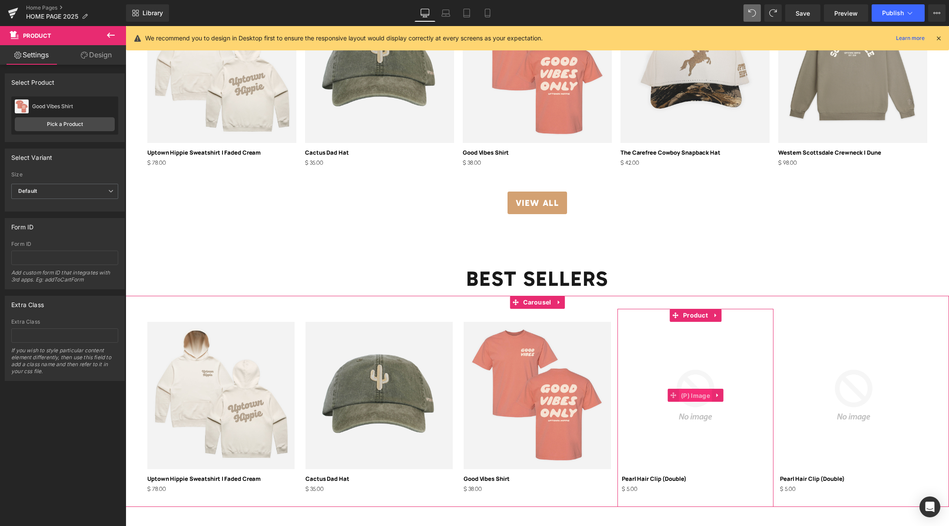
click at [696, 392] on span "(P) Image" at bounding box center [695, 395] width 33 height 13
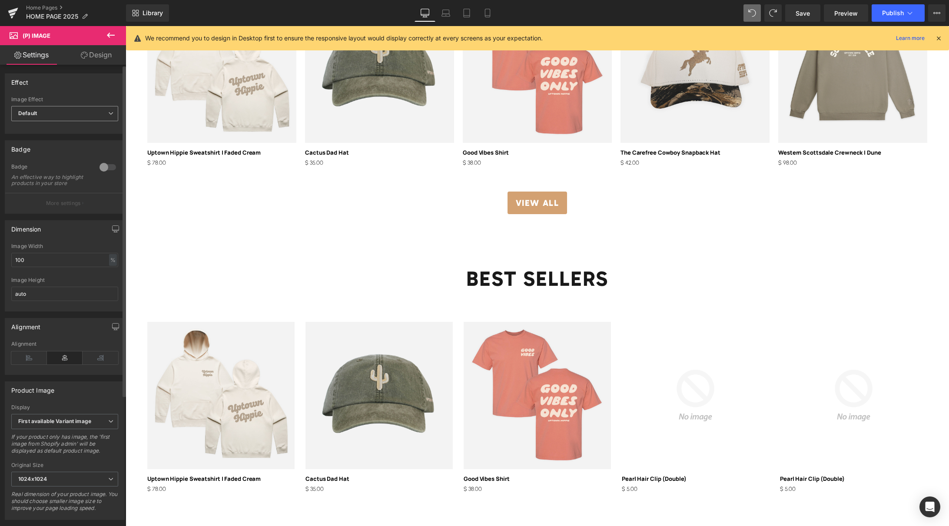
click at [70, 109] on span "Default" at bounding box center [64, 113] width 107 height 15
drag, startPoint x: 69, startPoint y: 84, endPoint x: 158, endPoint y: 147, distance: 108.5
click at [69, 84] on div "Effect" at bounding box center [64, 82] width 119 height 17
click at [689, 317] on span "Product" at bounding box center [695, 315] width 29 height 13
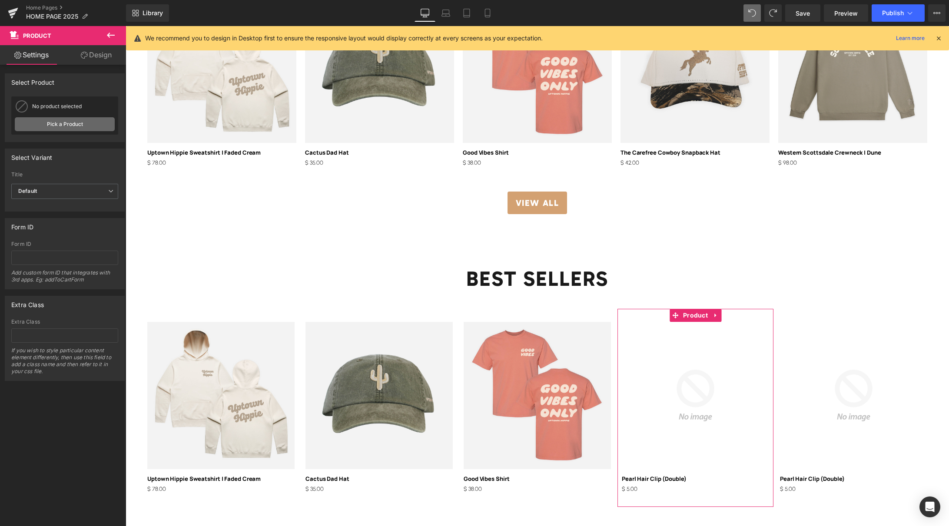
click at [59, 123] on link "Pick a Product" at bounding box center [65, 124] width 100 height 14
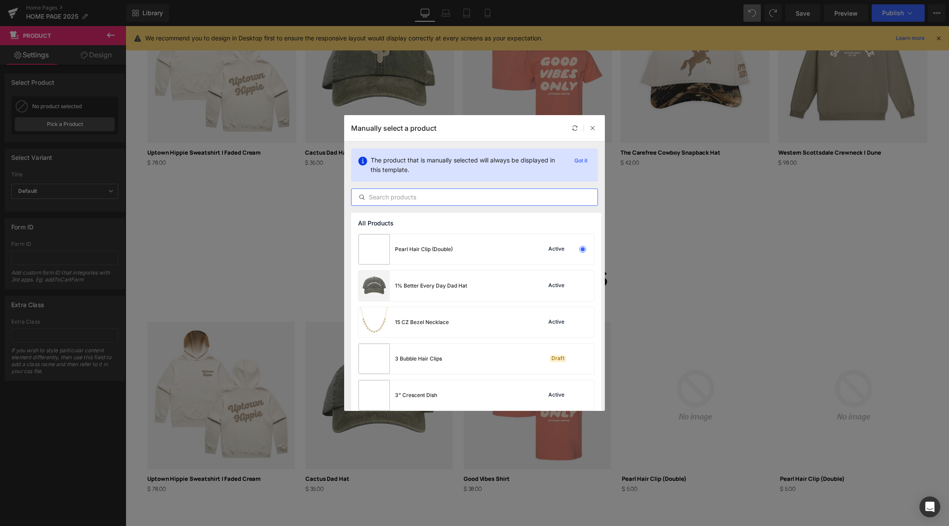
click at [418, 196] on input "text" at bounding box center [475, 197] width 246 height 10
type input "the carefree"
click at [414, 286] on div "The Carefree Cowboy Snapback Hat" at bounding box center [440, 286] width 91 height 8
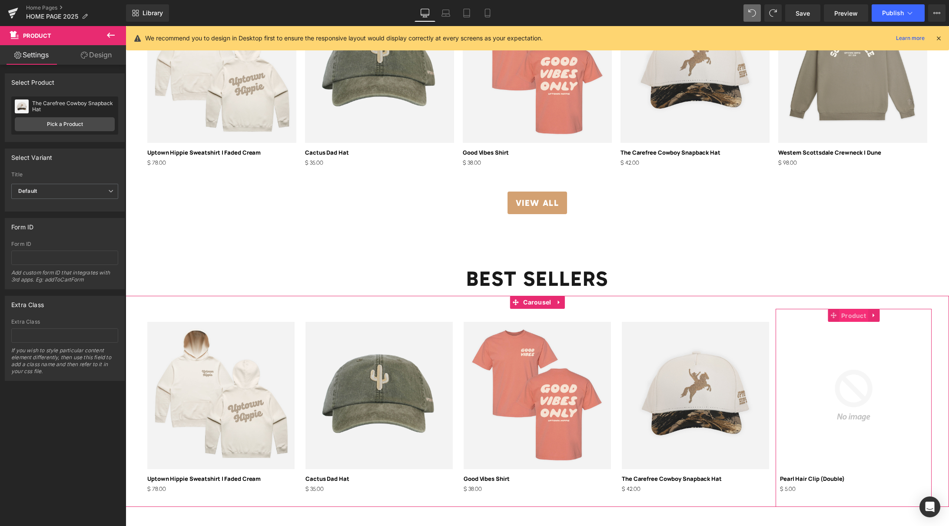
click at [851, 318] on span "Product" at bounding box center [853, 315] width 29 height 13
click at [72, 126] on link "Pick a Product" at bounding box center [65, 124] width 100 height 14
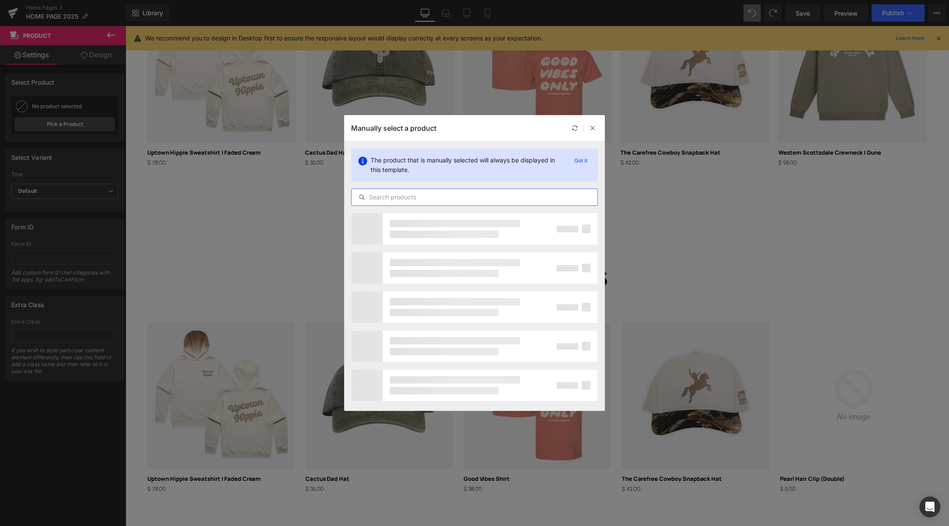
click at [460, 200] on input "text" at bounding box center [475, 197] width 246 height 10
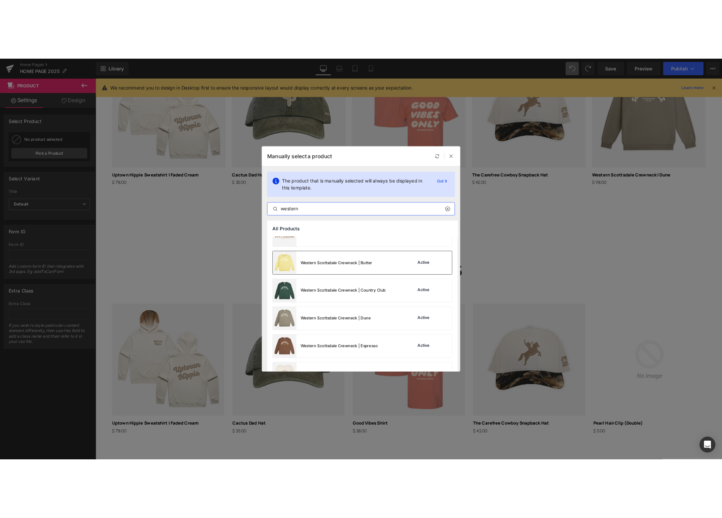
scroll to position [319, 0]
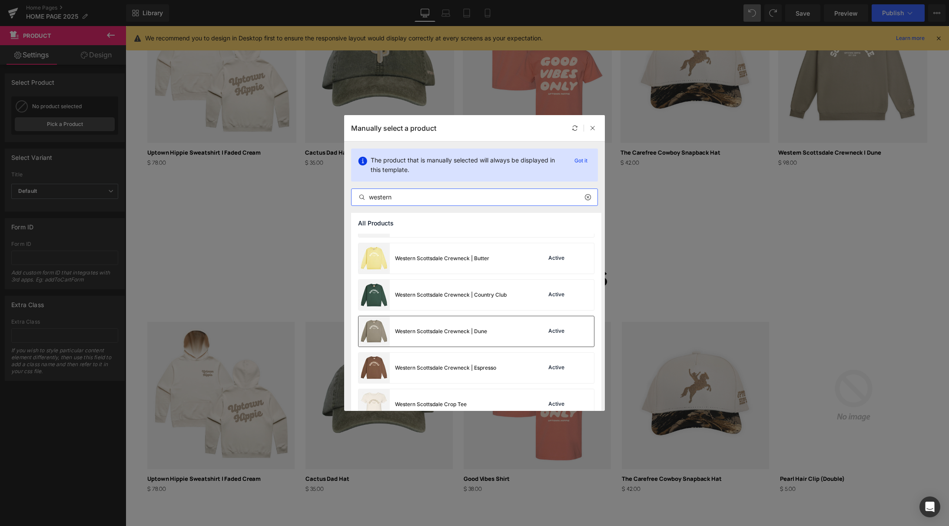
type input "western"
click at [441, 335] on div "Western Scottsdale Crewneck | Dune" at bounding box center [441, 332] width 92 height 8
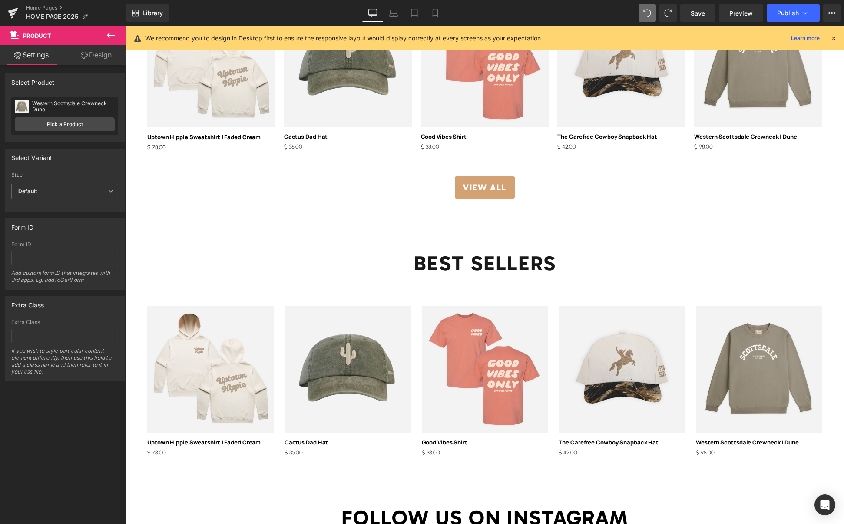
scroll to position [1489, 0]
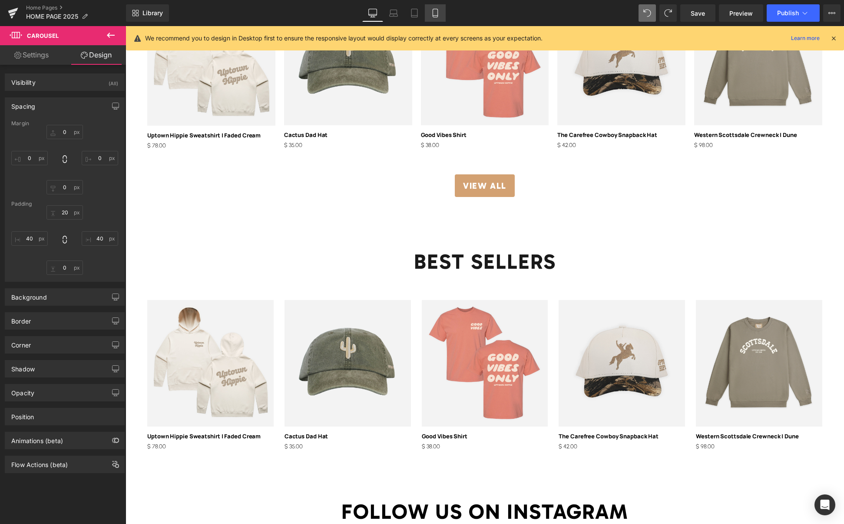
click at [437, 16] on icon at bounding box center [435, 13] width 9 height 9
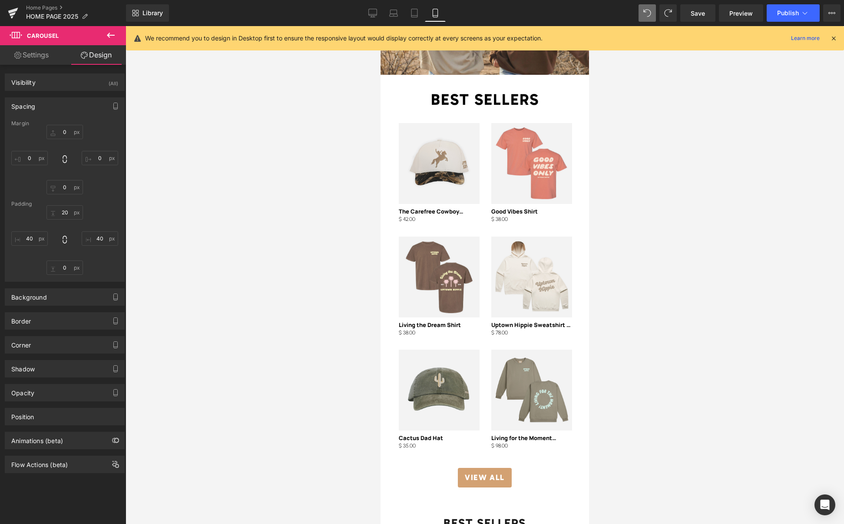
scroll to position [1485, 0]
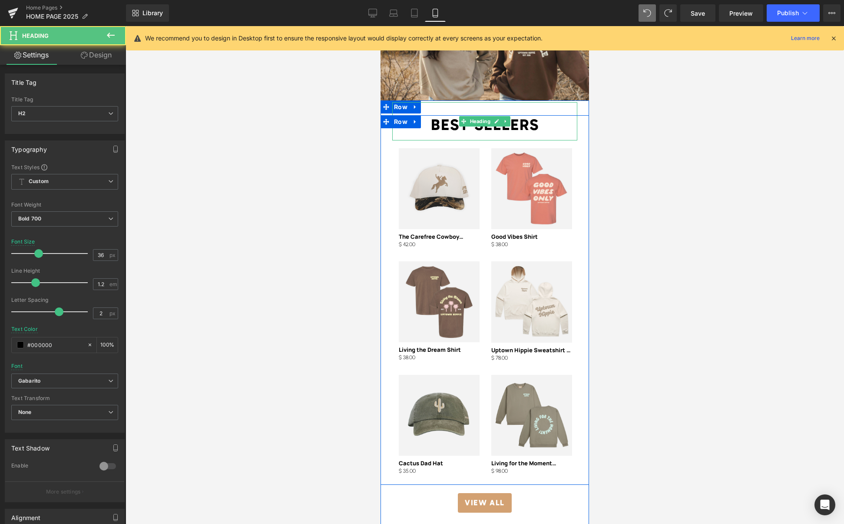
click at [400, 102] on div "BEST SELLERS" at bounding box center [484, 121] width 185 height 38
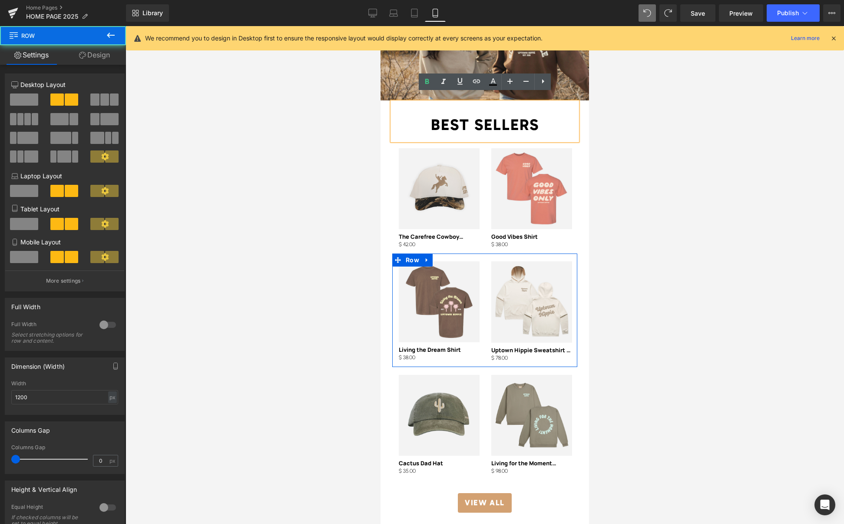
drag, startPoint x: 555, startPoint y: 249, endPoint x: 541, endPoint y: 243, distance: 15.9
click at [555, 253] on div "- 3800 % (P) Image Row Living the Dream Shirt (P) Title $ 38.00 $ 0 (P) Price R…" at bounding box center [484, 309] width 185 height 113
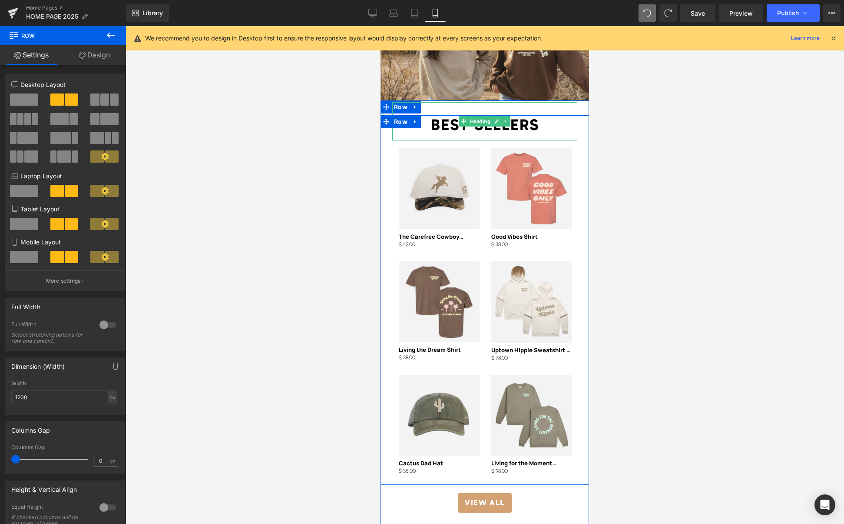
click at [402, 102] on div "BEST SELLERS" at bounding box center [484, 121] width 185 height 38
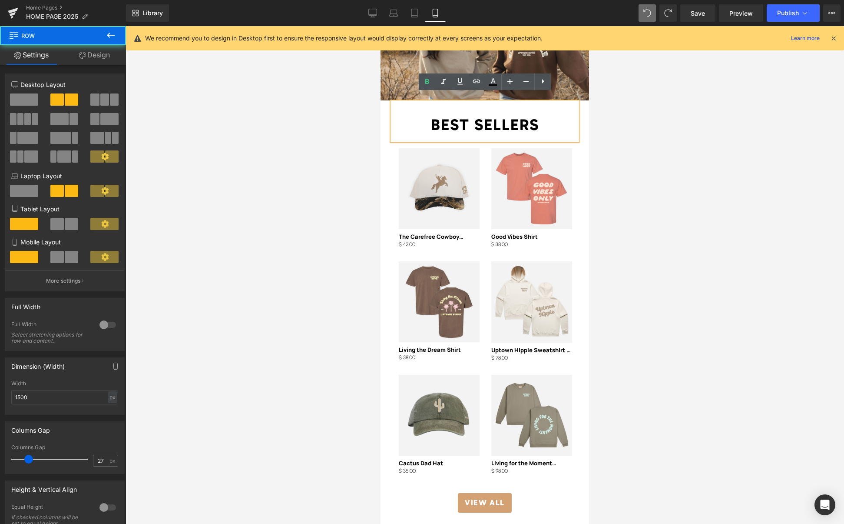
click at [387, 145] on div "BEST SELLERS Heading - 4200 % (P) Image Row The Carefree Cowboy Snapback Hat (P…" at bounding box center [485, 187] width 209 height 134
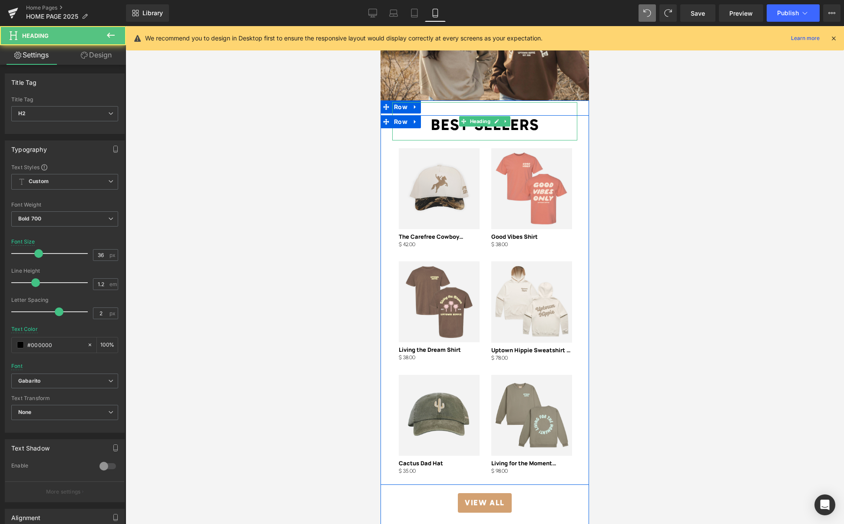
click at [399, 102] on div "BEST SELLERS" at bounding box center [484, 121] width 185 height 38
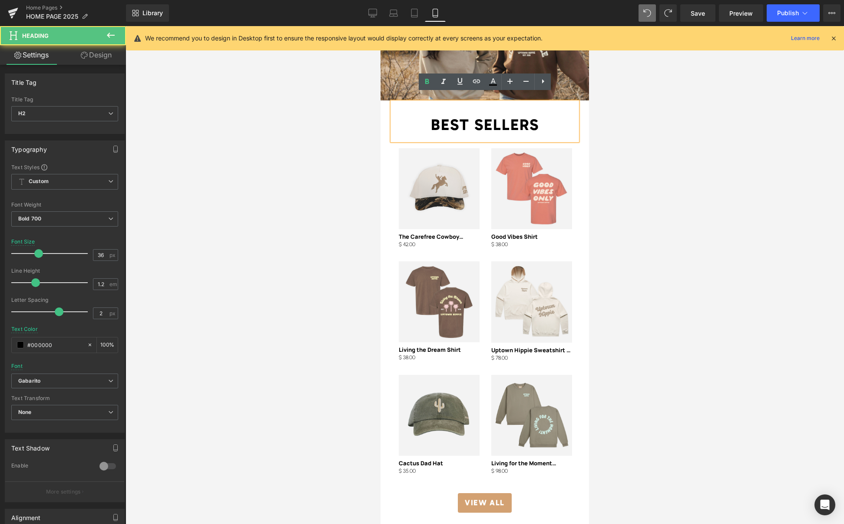
click at [381, 100] on div "BEST SELLERS Heading Sale Off (P) Image Uptown Hippie Sweatshirt | Faded Cream …" at bounding box center [485, 314] width 209 height 428
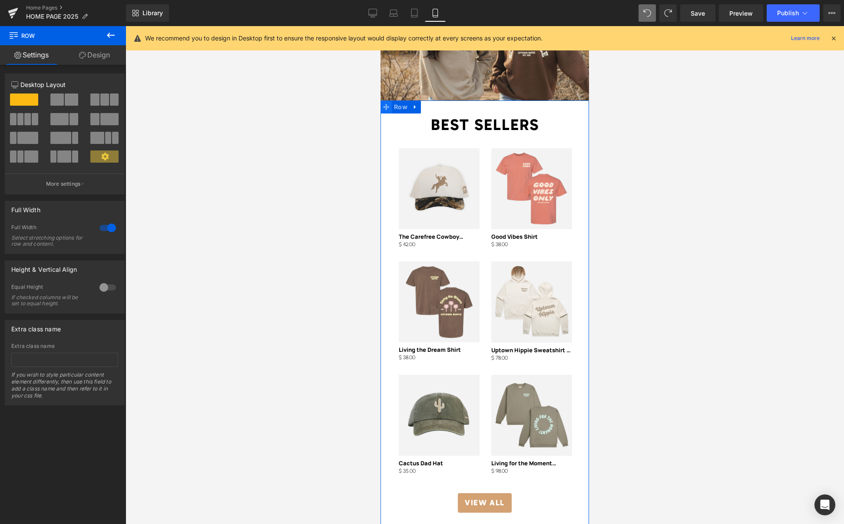
click at [392, 101] on span at bounding box center [386, 106] width 11 height 13
click at [97, 57] on link "Design" at bounding box center [94, 55] width 63 height 20
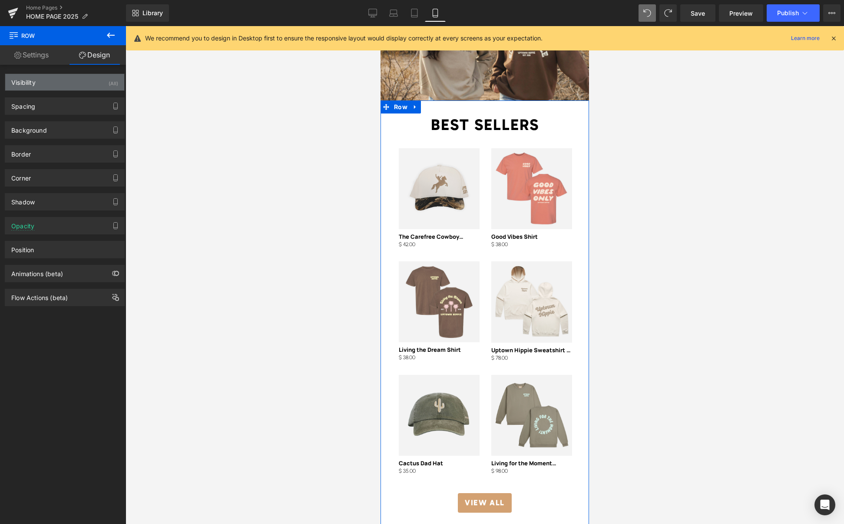
click at [70, 84] on div "Visibility (All)" at bounding box center [64, 82] width 119 height 17
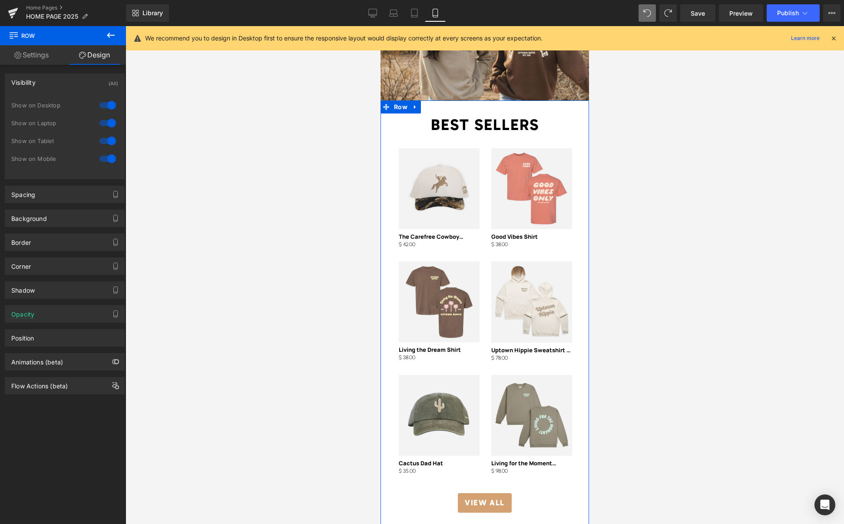
click at [103, 104] on div at bounding box center [107, 105] width 21 height 14
drag, startPoint x: 101, startPoint y: 123, endPoint x: 101, endPoint y: 133, distance: 10.0
click at [101, 123] on div at bounding box center [107, 123] width 21 height 14
click at [101, 139] on div at bounding box center [107, 141] width 21 height 14
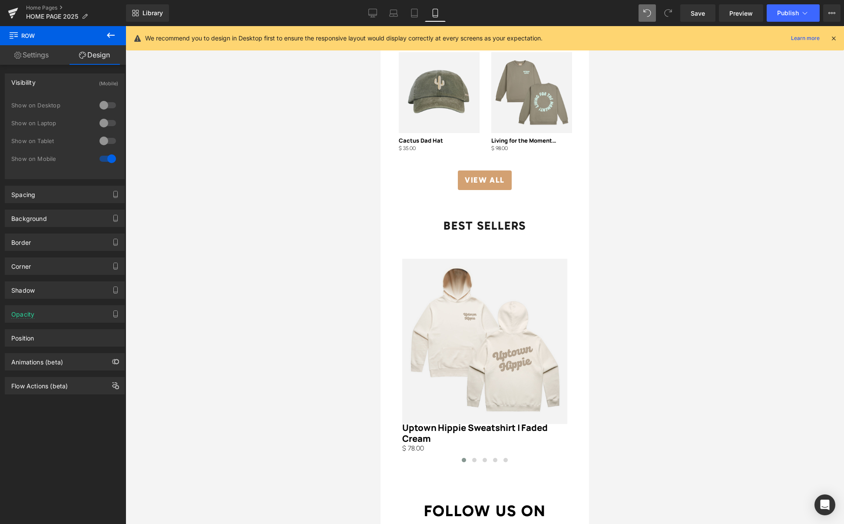
scroll to position [1810, 0]
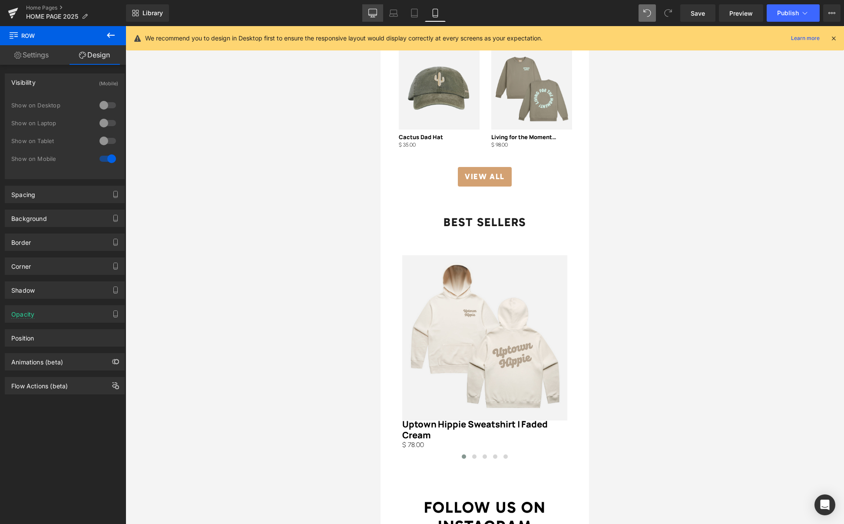
click at [373, 12] on icon at bounding box center [373, 13] width 9 height 9
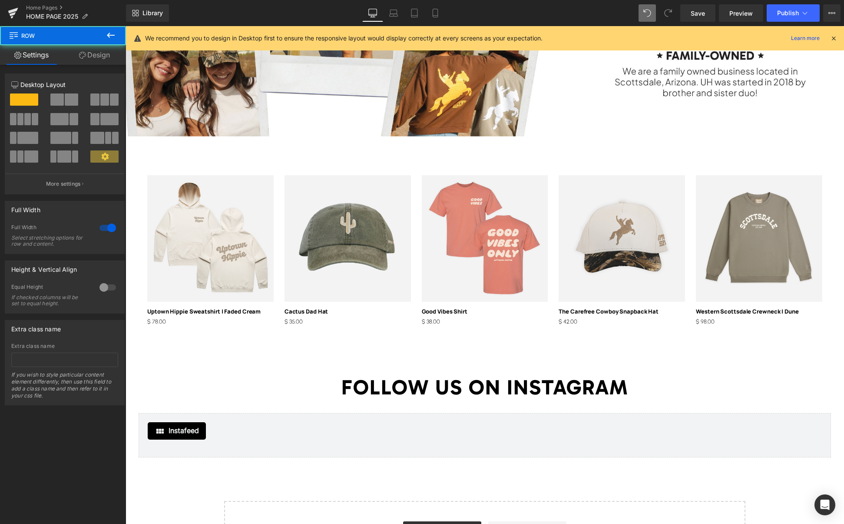
scroll to position [1345, 0]
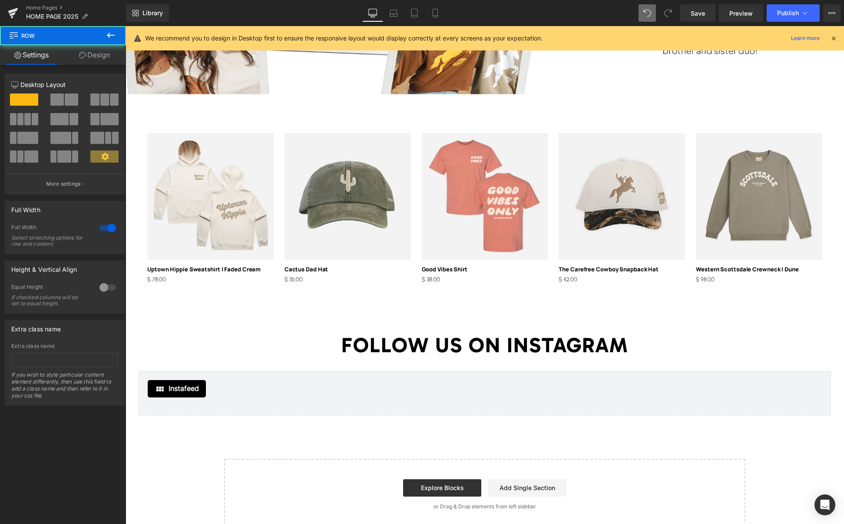
click at [96, 60] on link "Design" at bounding box center [94, 55] width 63 height 20
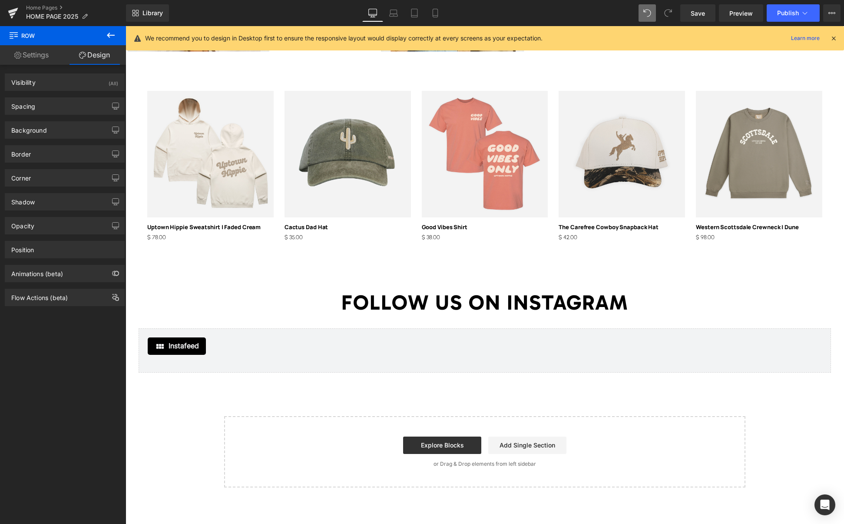
scroll to position [1303, 0]
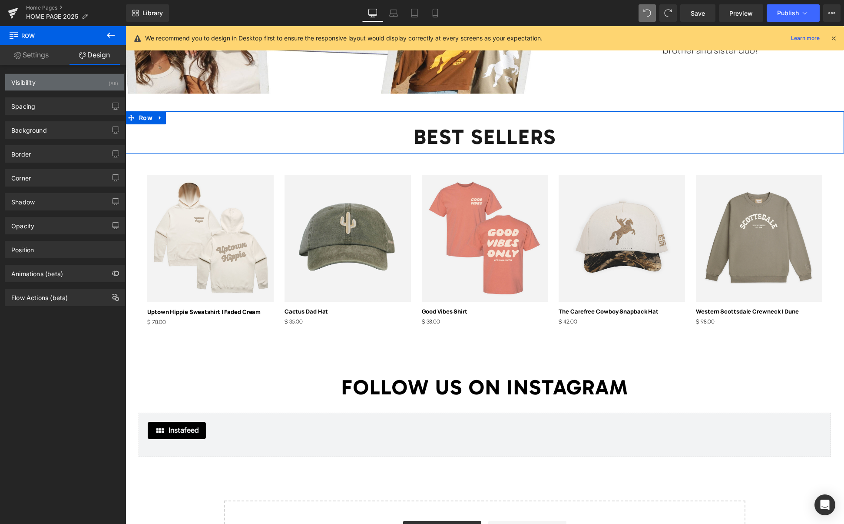
click at [71, 79] on div "Visibility (All)" at bounding box center [64, 82] width 119 height 17
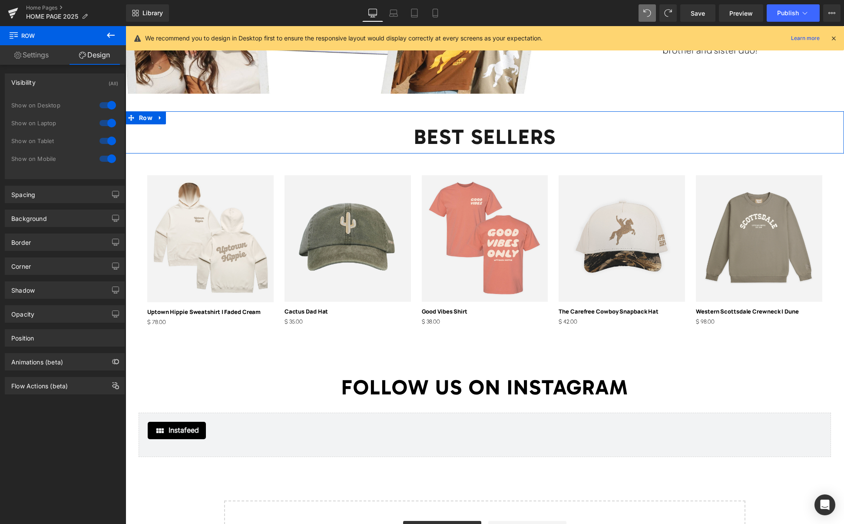
click at [101, 159] on div at bounding box center [107, 159] width 21 height 14
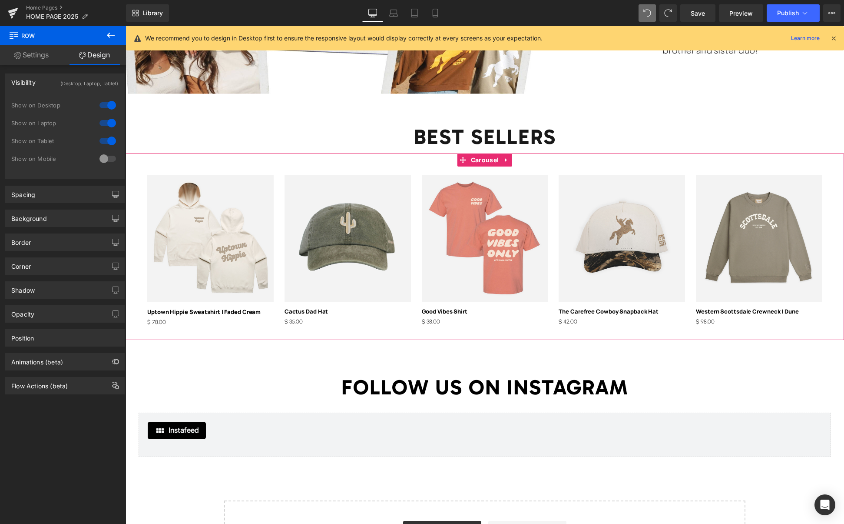
drag, startPoint x: 477, startPoint y: 158, endPoint x: 387, endPoint y: 152, distance: 90.6
click at [477, 158] on span "Carousel" at bounding box center [485, 159] width 32 height 13
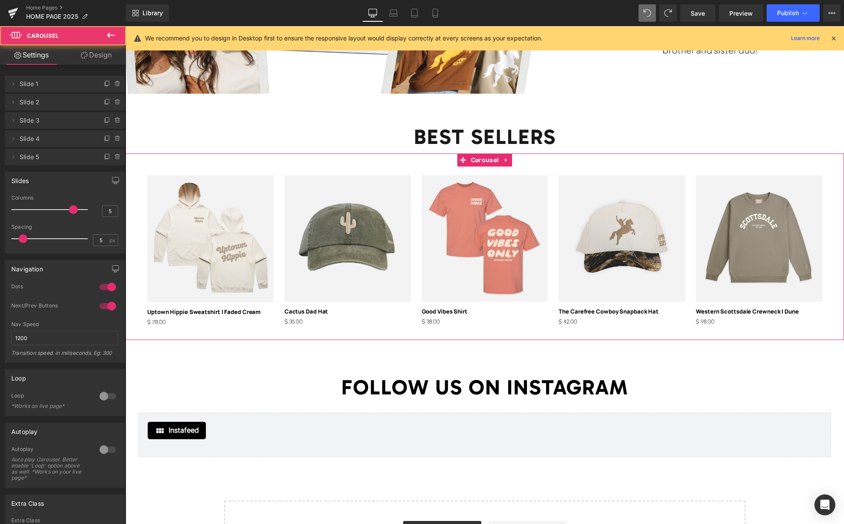
drag, startPoint x: 98, startPoint y: 57, endPoint x: 67, endPoint y: 90, distance: 44.6
click at [98, 57] on link "Design" at bounding box center [96, 55] width 63 height 20
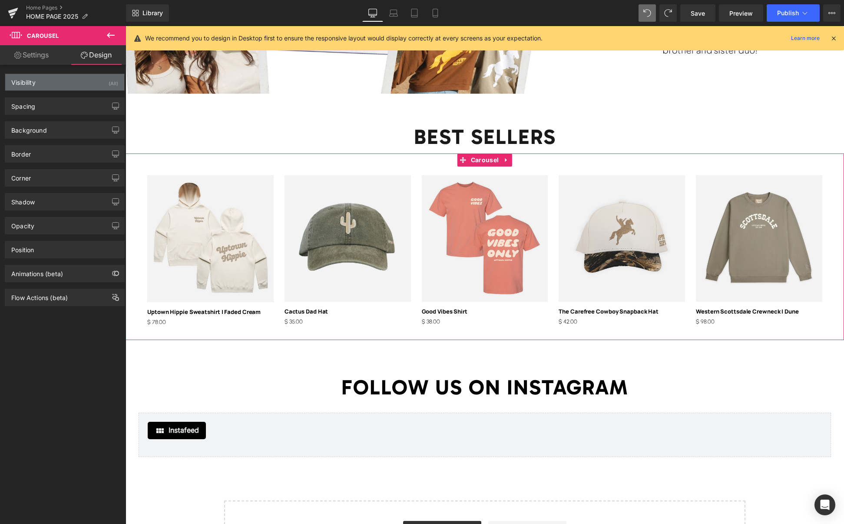
click at [59, 88] on div "Visibility (All)" at bounding box center [64, 82] width 119 height 17
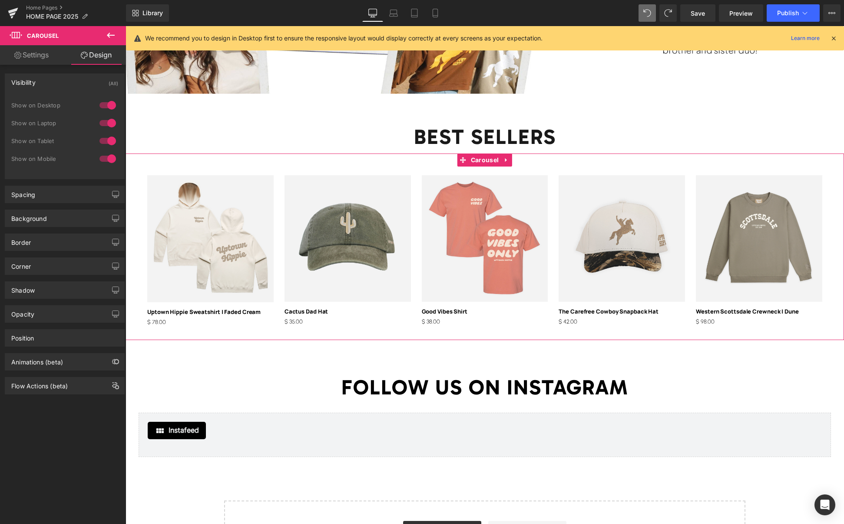
click at [99, 158] on div at bounding box center [107, 159] width 21 height 14
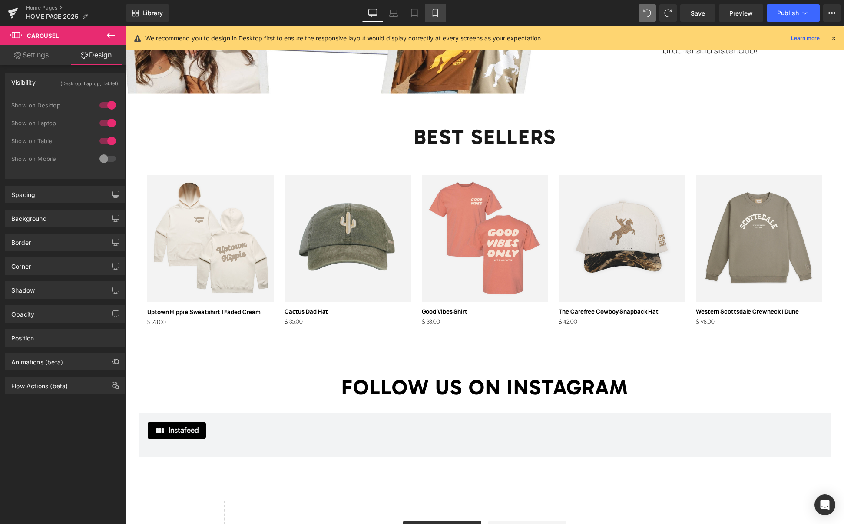
click at [435, 13] on icon at bounding box center [435, 13] width 9 height 9
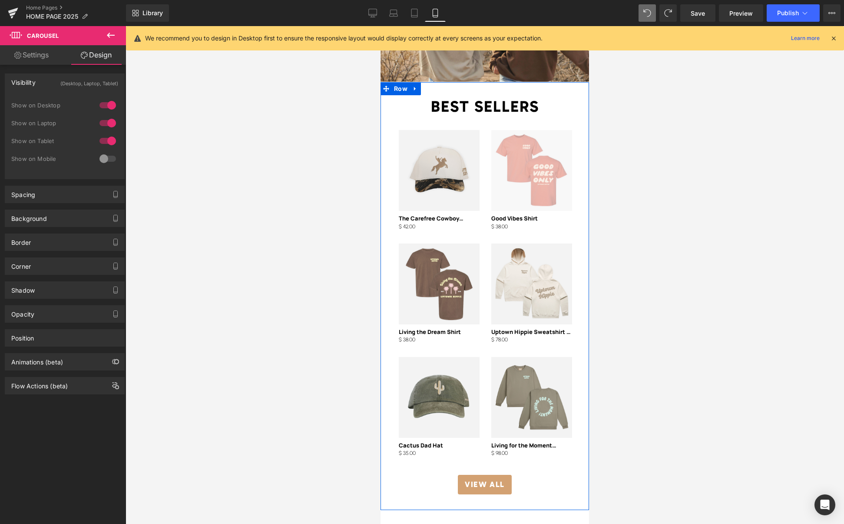
scroll to position [1502, 0]
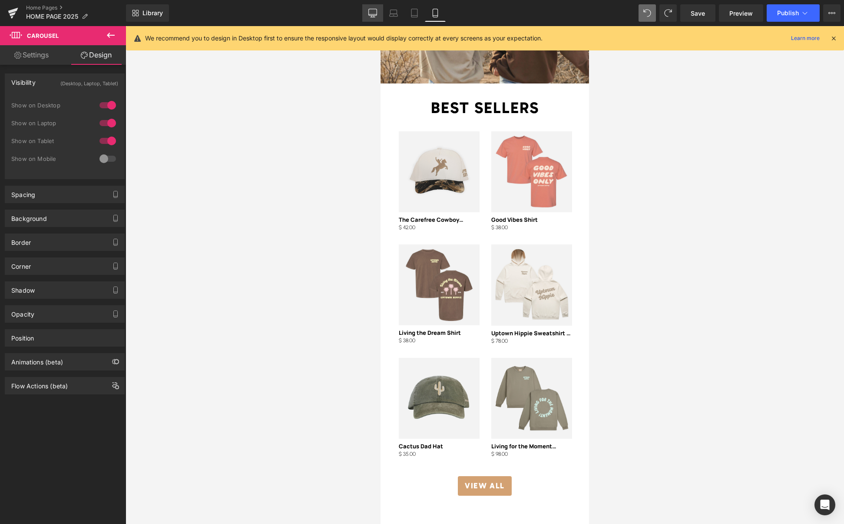
click at [372, 17] on icon at bounding box center [373, 17] width 4 height 0
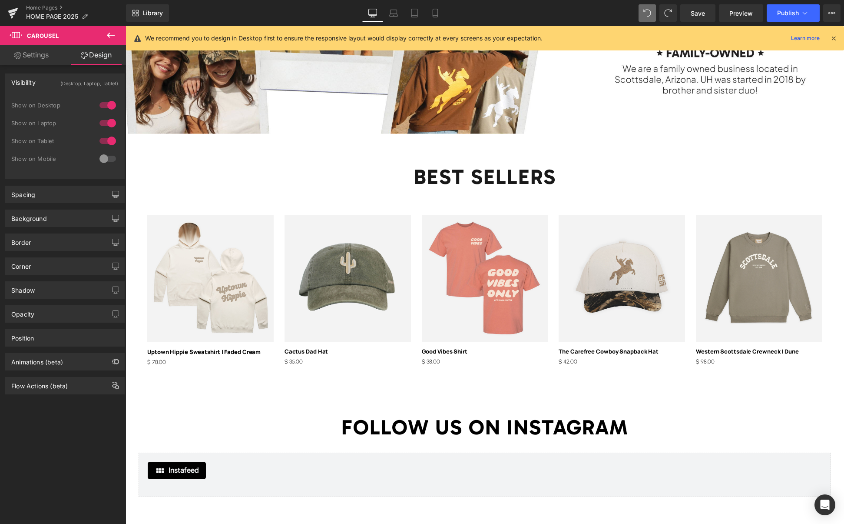
scroll to position [1263, 0]
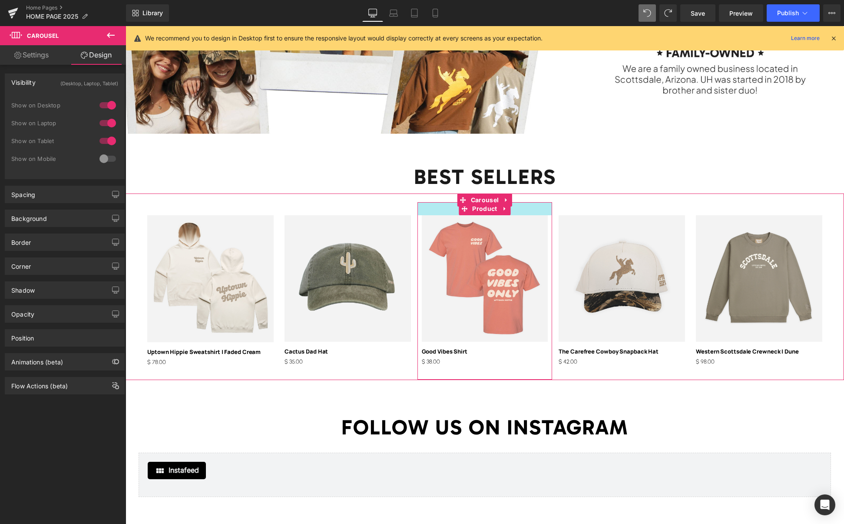
click at [440, 202] on div at bounding box center [485, 208] width 135 height 13
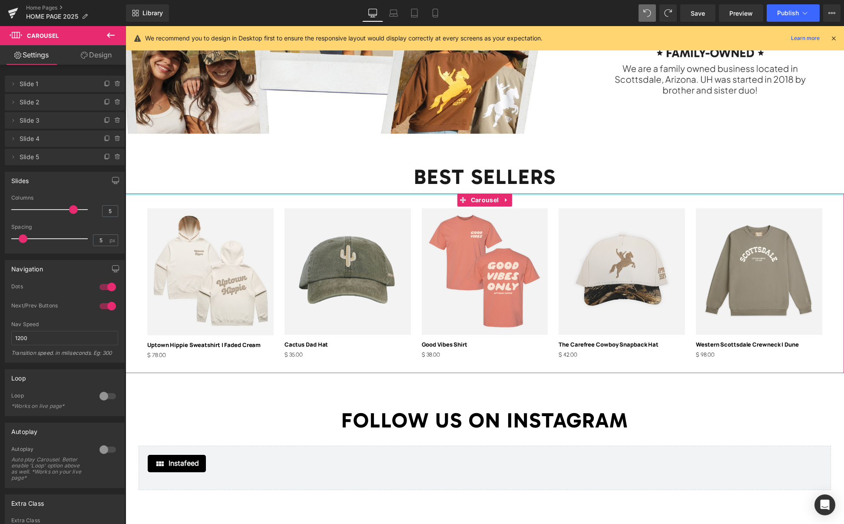
drag, startPoint x: 442, startPoint y: 193, endPoint x: 442, endPoint y: 186, distance: 7.4
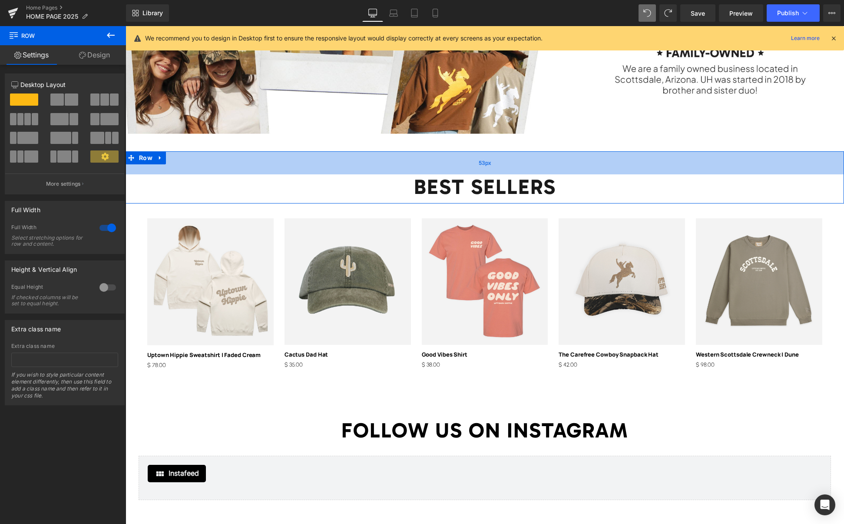
drag, startPoint x: 505, startPoint y: 157, endPoint x: 514, endPoint y: 165, distance: 12.0
click at [506, 166] on div "53px" at bounding box center [485, 162] width 719 height 23
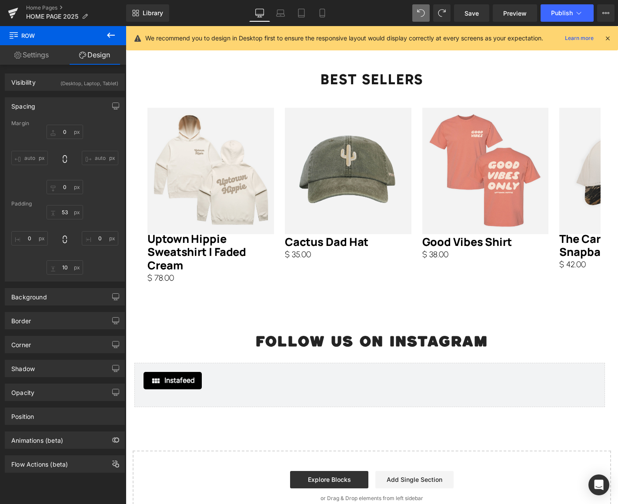
scroll to position [777, 0]
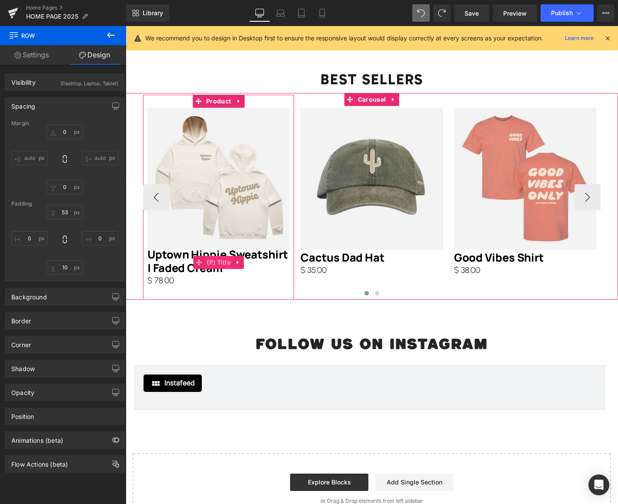
click at [220, 262] on span "(P) Title" at bounding box center [218, 262] width 28 height 13
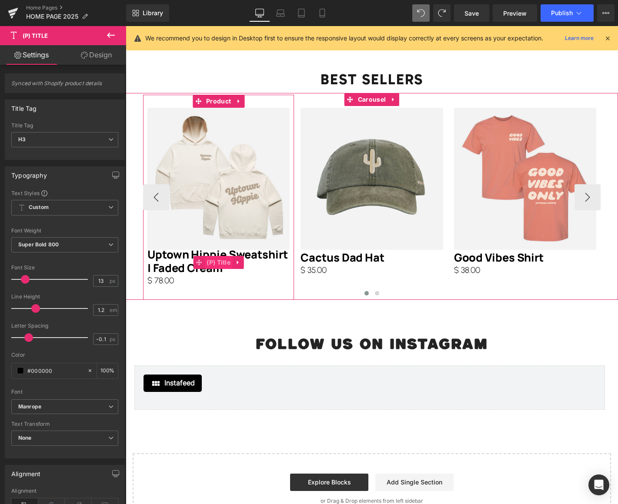
click at [212, 263] on span "(P) Title" at bounding box center [218, 262] width 28 height 13
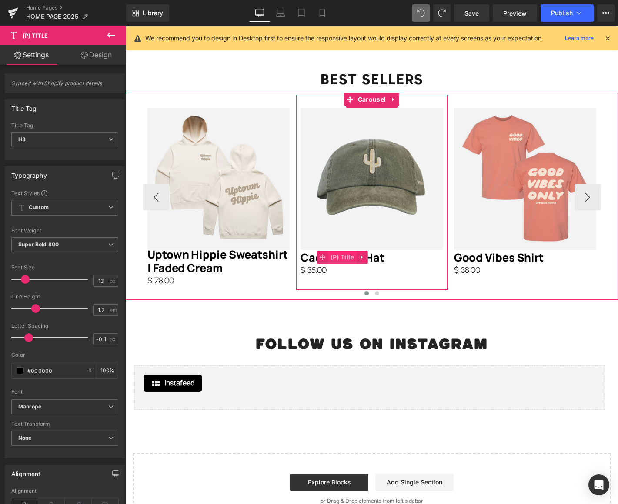
click at [351, 258] on span "(P) Title" at bounding box center [342, 257] width 28 height 13
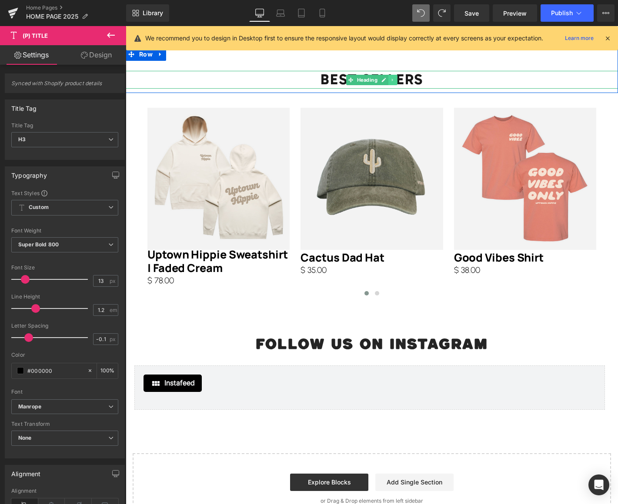
click at [391, 81] on icon at bounding box center [392, 79] width 5 height 5
click at [388, 80] on icon at bounding box center [387, 79] width 5 height 5
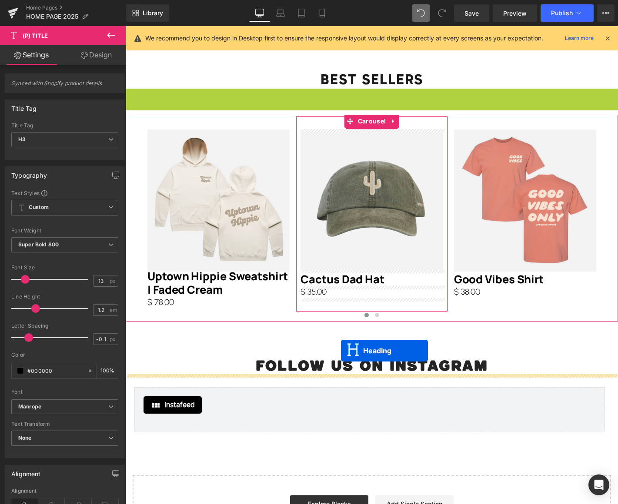
drag, startPoint x: 350, startPoint y: 97, endPoint x: 341, endPoint y: 351, distance: 254.0
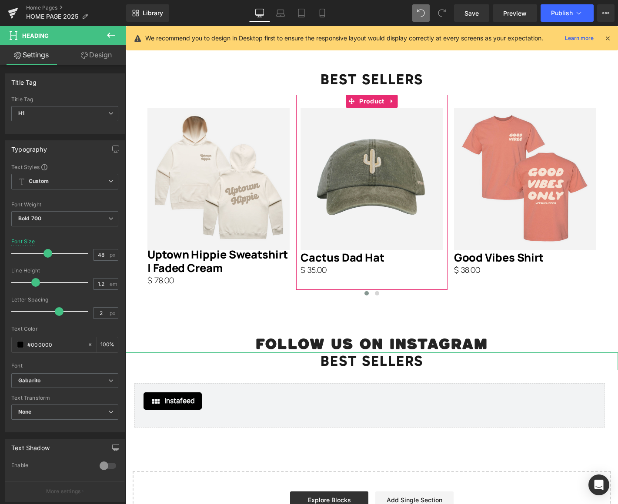
click at [104, 55] on link "Design" at bounding box center [96, 55] width 63 height 20
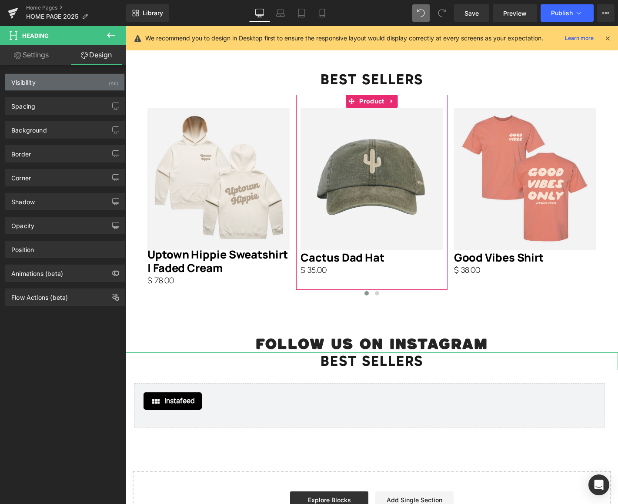
click at [79, 83] on div "Visibility (All)" at bounding box center [64, 82] width 119 height 17
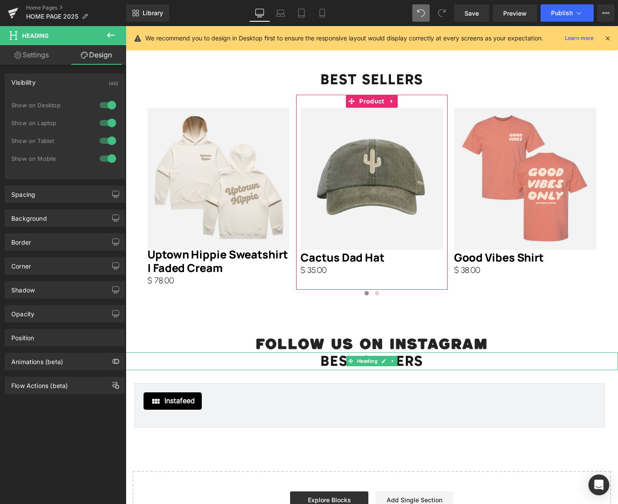
click at [332, 362] on span "BEST SELLERS" at bounding box center [371, 361] width 103 height 18
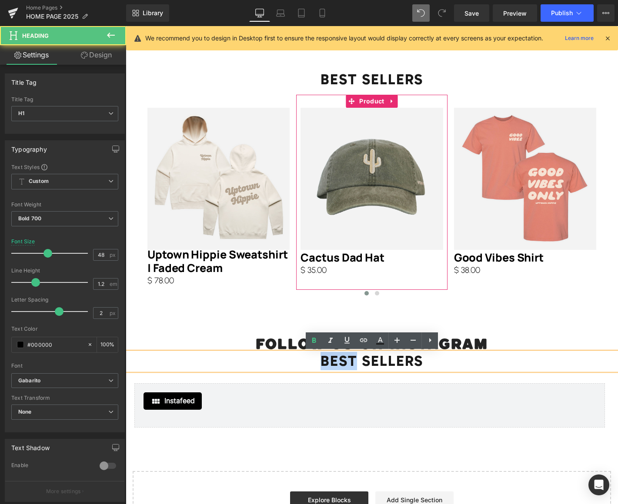
click at [332, 362] on span "BEST SELLERS" at bounding box center [371, 361] width 103 height 18
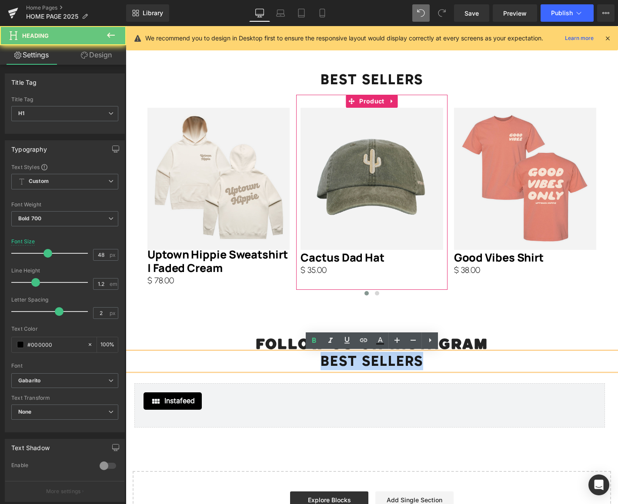
click at [332, 362] on span "BEST SELLERS" at bounding box center [371, 361] width 103 height 18
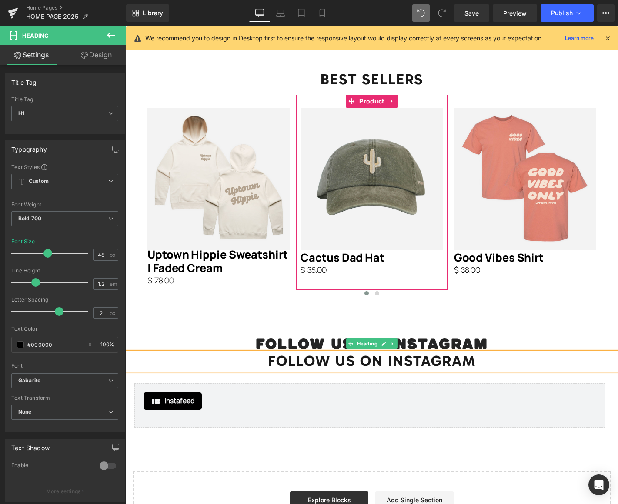
click at [285, 343] on h1 "FOLLOW US ON INSTAGRAM" at bounding box center [372, 344] width 492 height 18
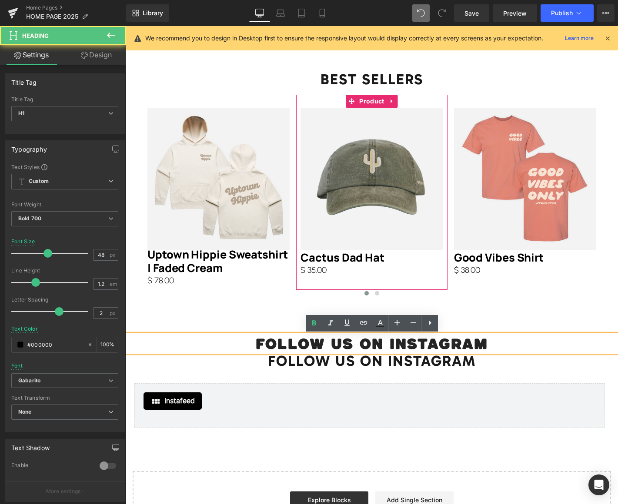
drag, startPoint x: 522, startPoint y: 352, endPoint x: 501, endPoint y: 350, distance: 21.4
click at [522, 352] on h1 "FOLLOW US ON INSTAGRAM" at bounding box center [372, 344] width 492 height 18
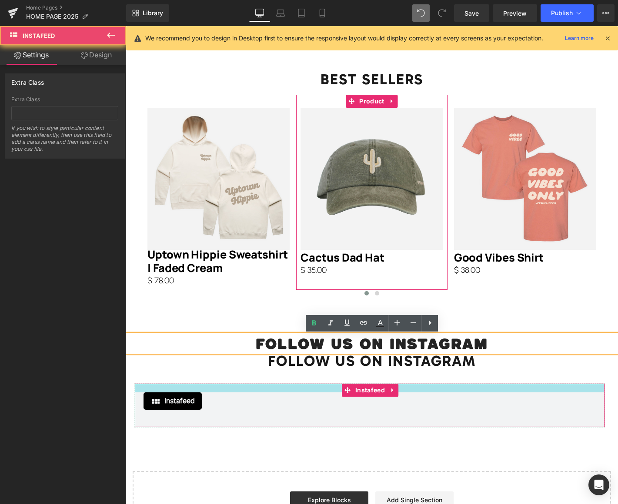
drag, startPoint x: 328, startPoint y: 391, endPoint x: 327, endPoint y: 379, distance: 12.2
click at [328, 391] on div at bounding box center [369, 388] width 469 height 9
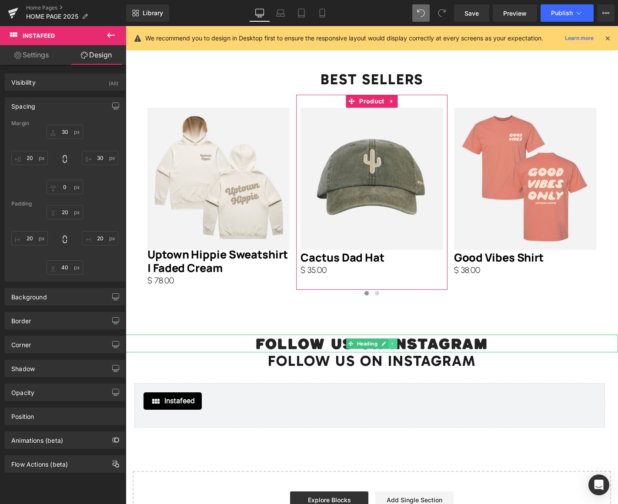
click at [393, 347] on link at bounding box center [392, 344] width 9 height 10
click at [399, 344] on icon at bounding box center [397, 343] width 5 height 5
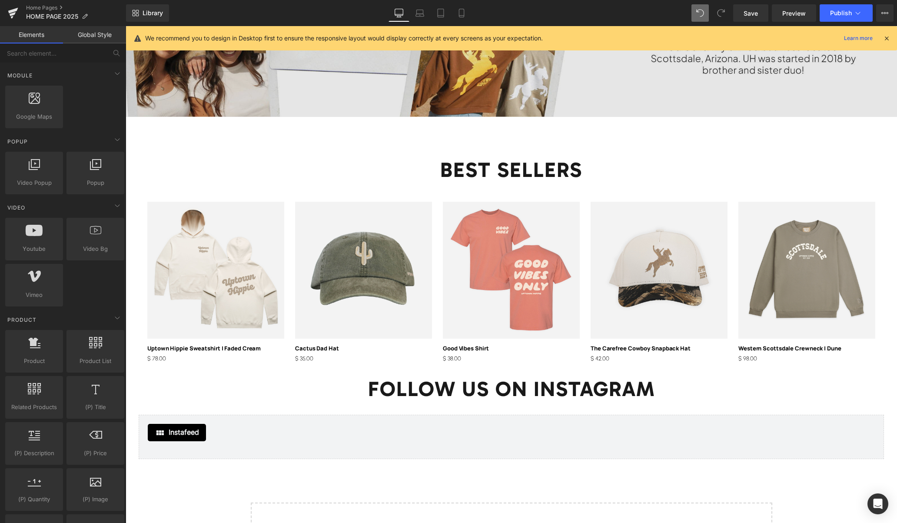
scroll to position [1472, 0]
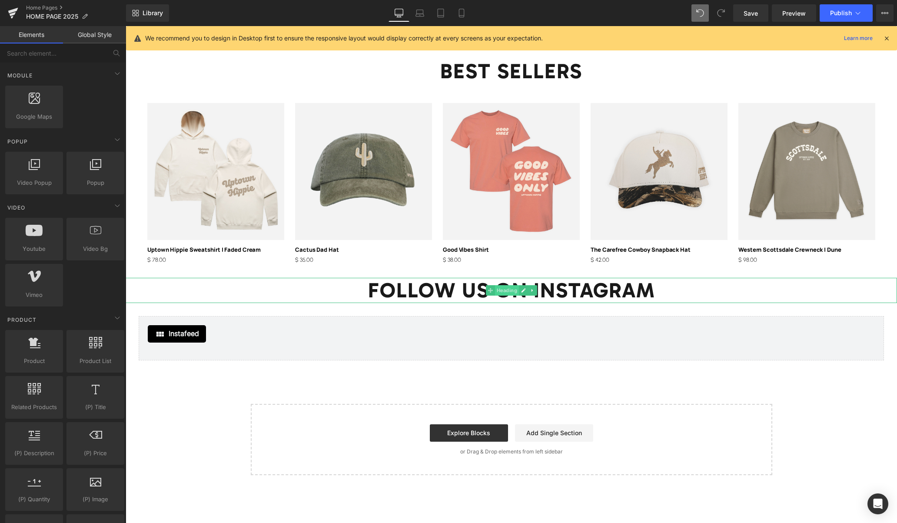
click at [508, 290] on span "Heading" at bounding box center [507, 290] width 24 height 10
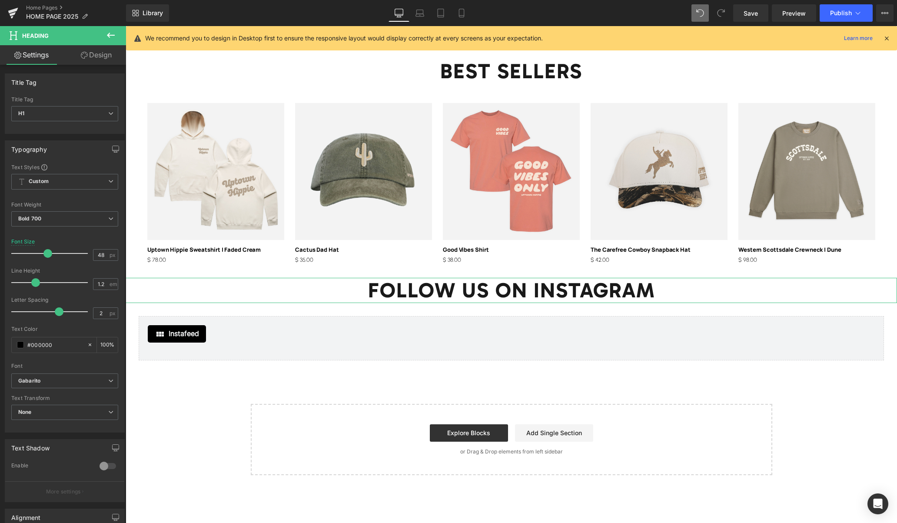
click at [91, 56] on link "Design" at bounding box center [96, 55] width 63 height 20
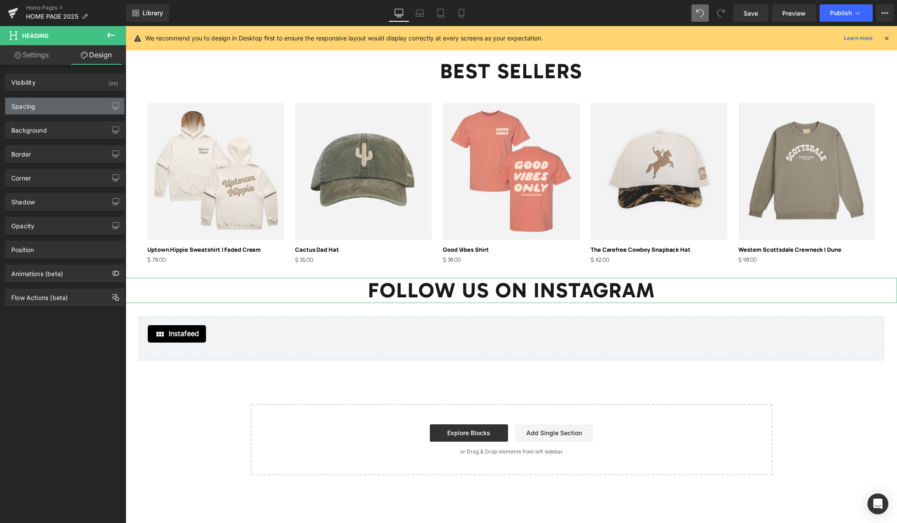
click at [45, 106] on div "Spacing" at bounding box center [64, 106] width 119 height 17
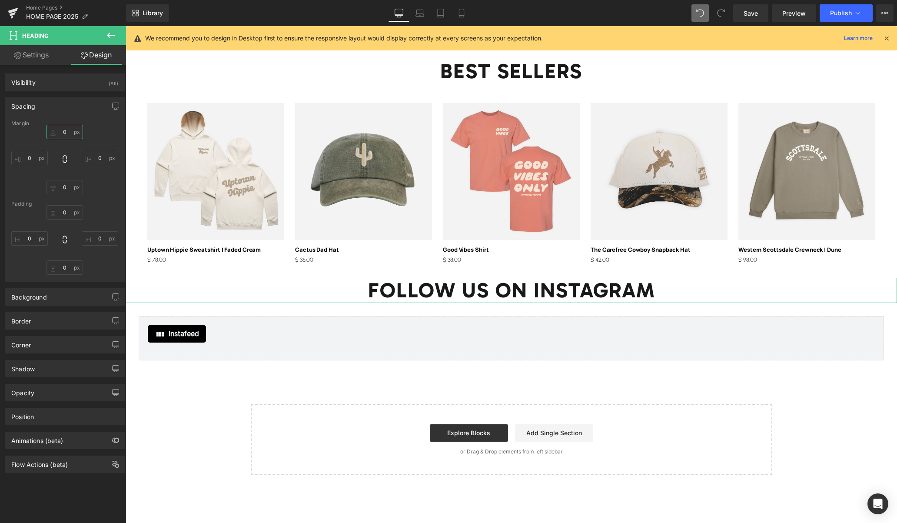
click at [66, 129] on input "0" at bounding box center [65, 132] width 37 height 14
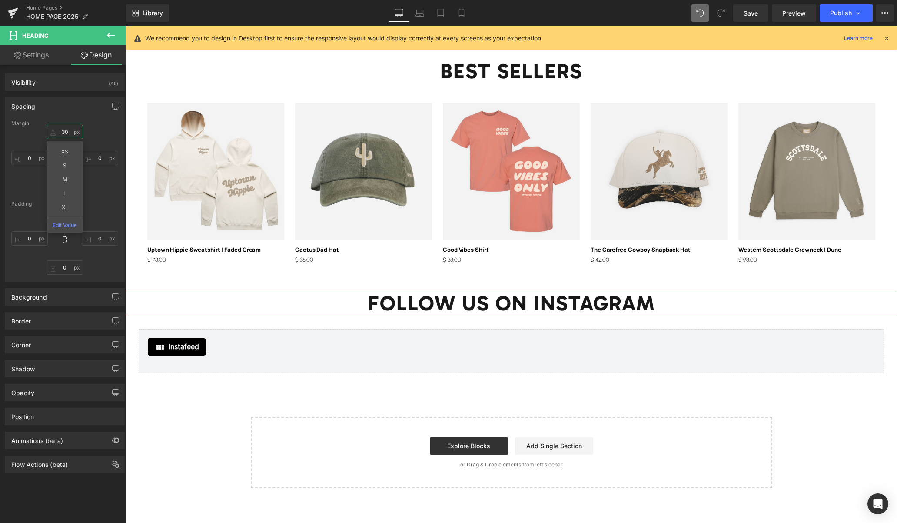
type input "3"
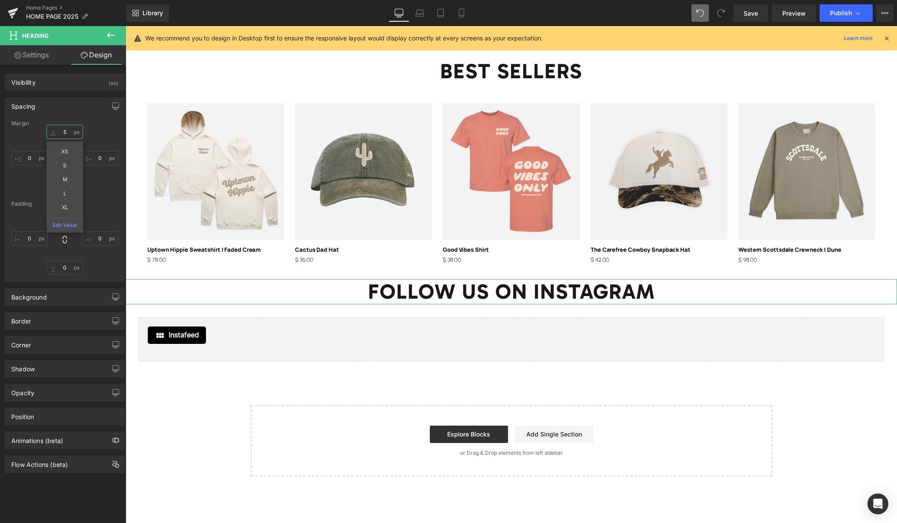
type input "50"
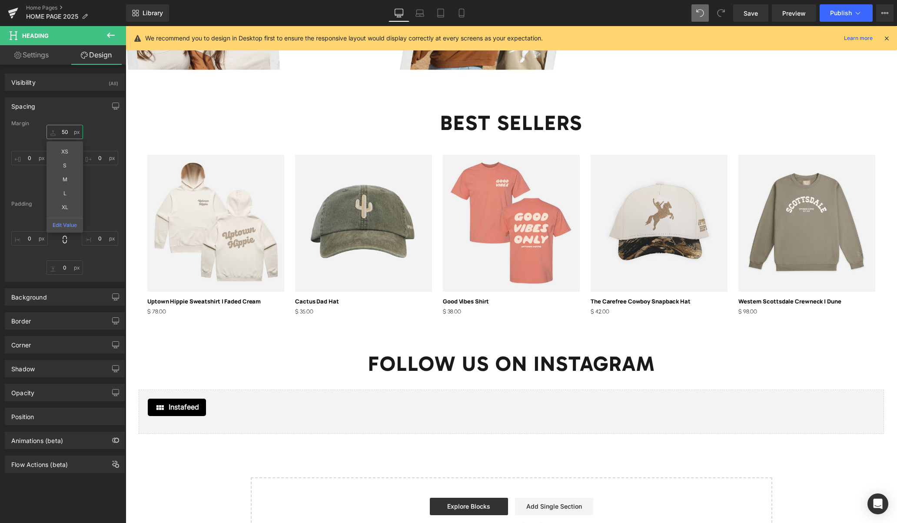
scroll to position [1416, 0]
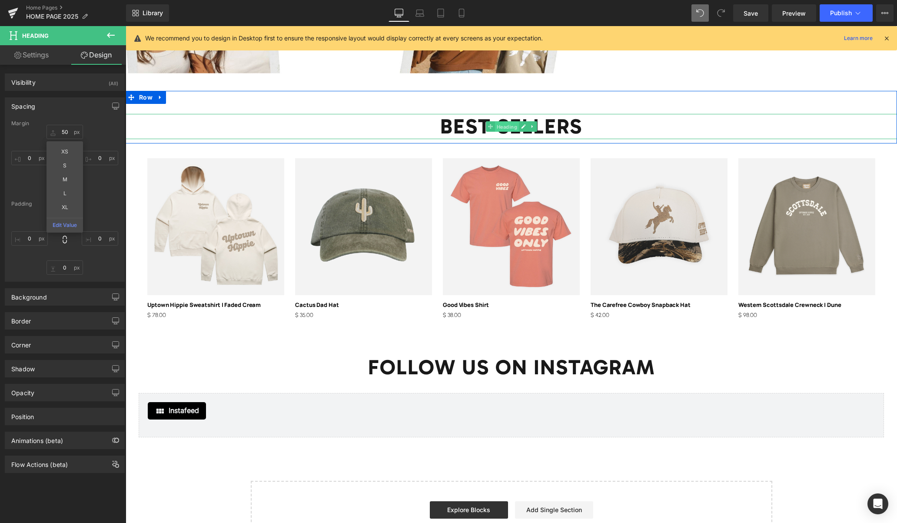
click at [498, 127] on span "Heading" at bounding box center [507, 127] width 24 height 10
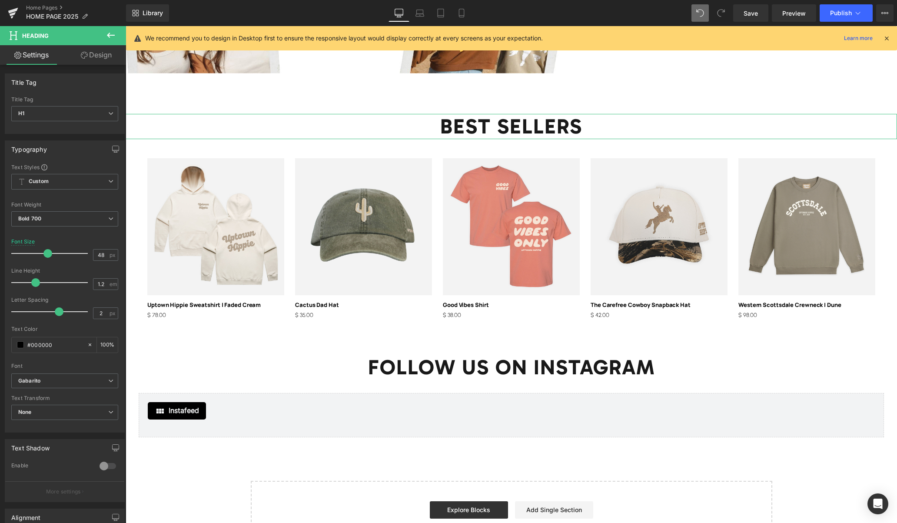
click at [105, 60] on link "Design" at bounding box center [96, 55] width 63 height 20
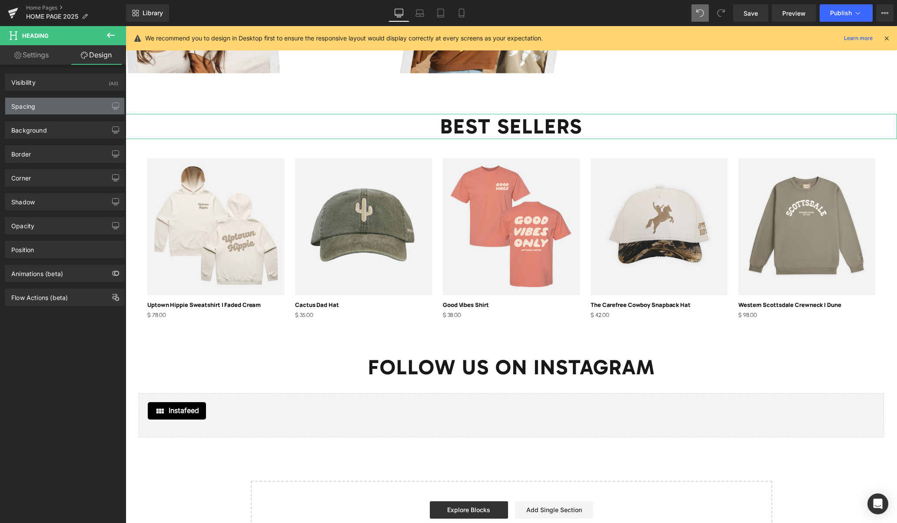
click at [66, 104] on div "Spacing" at bounding box center [64, 106] width 119 height 17
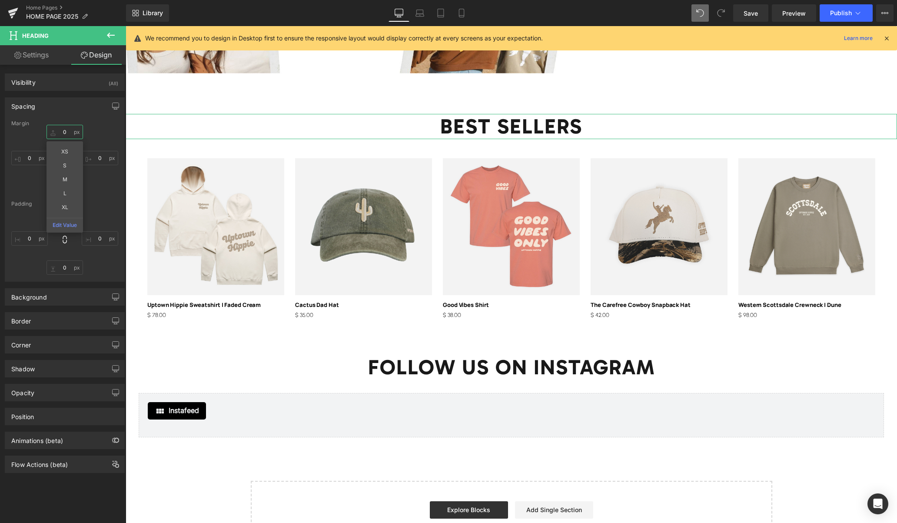
click at [66, 133] on input "text" at bounding box center [65, 132] width 37 height 14
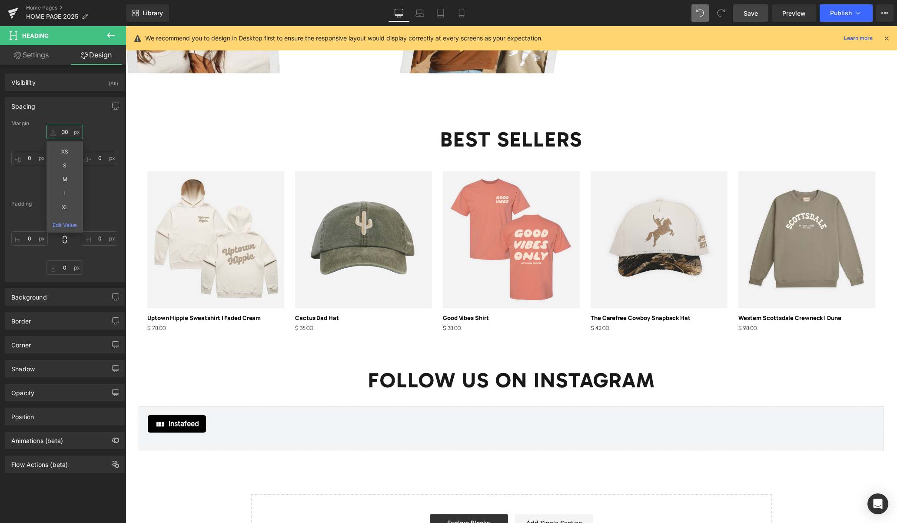
type input "30"
drag, startPoint x: 748, startPoint y: 13, endPoint x: 431, endPoint y: 235, distance: 386.8
click at [748, 13] on span "Save" at bounding box center [751, 13] width 14 height 9
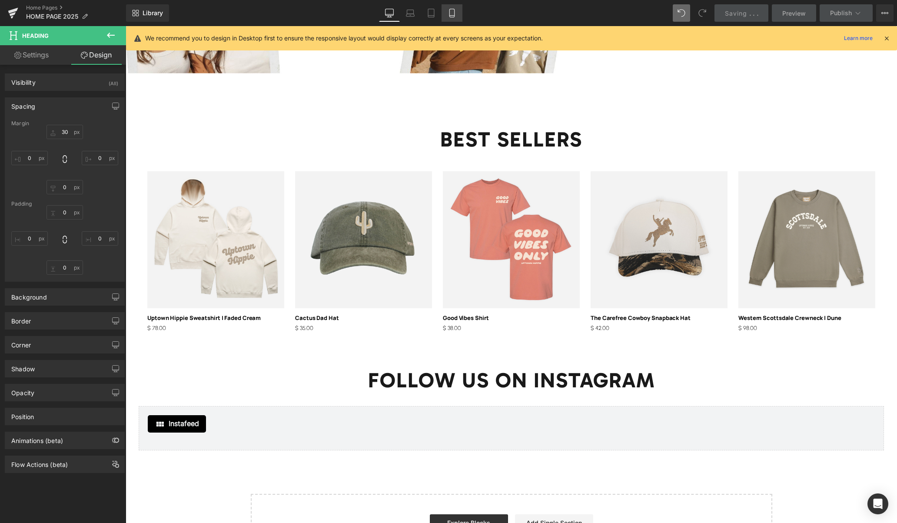
click at [449, 11] on icon at bounding box center [452, 13] width 9 height 9
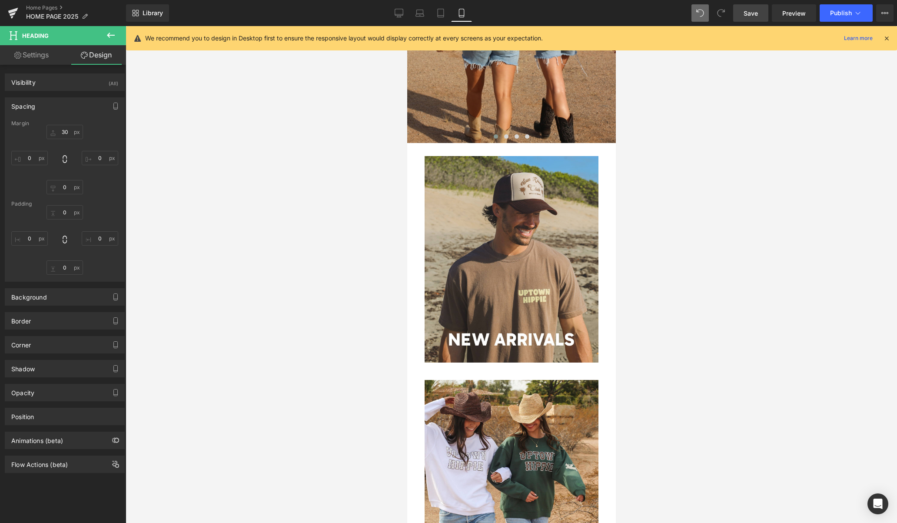
scroll to position [0, 0]
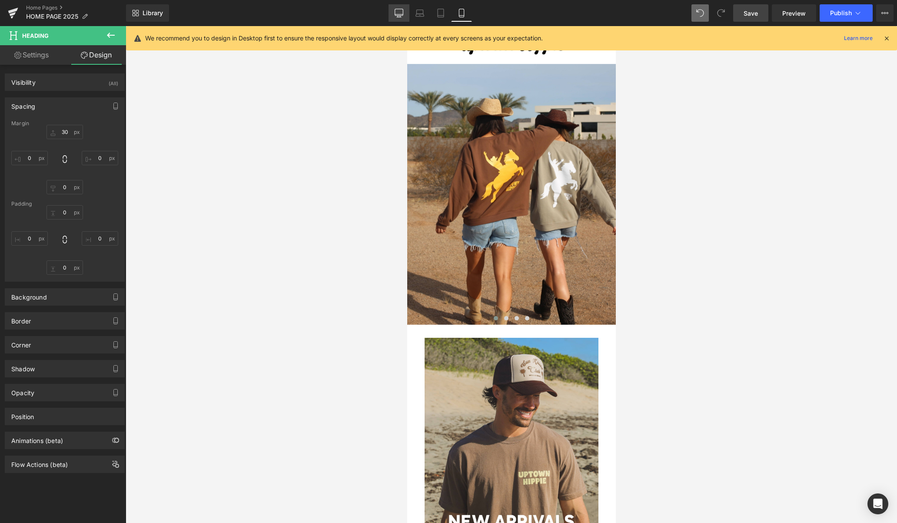
click at [401, 15] on icon at bounding box center [399, 13] width 9 height 9
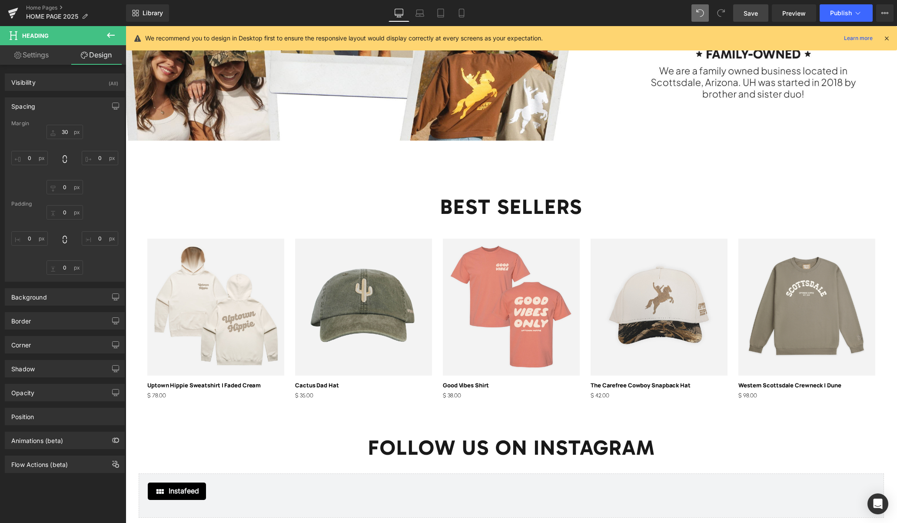
scroll to position [1349, 0]
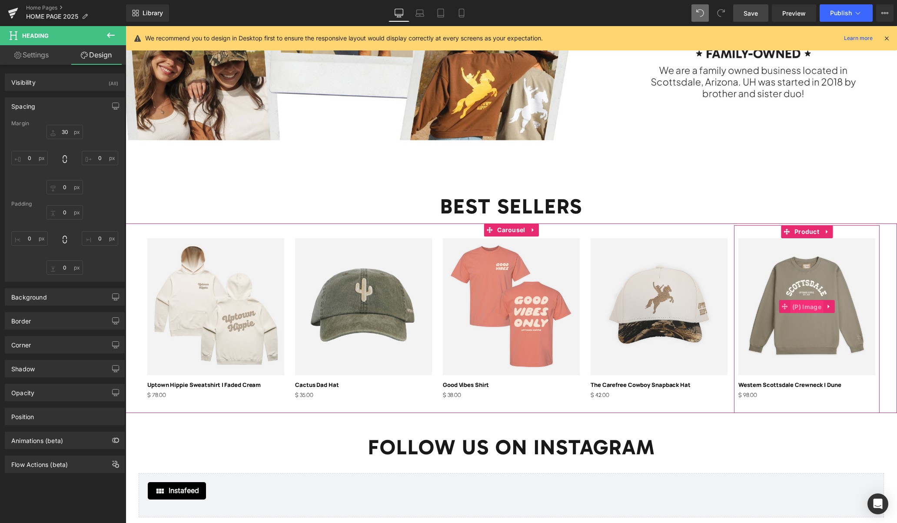
click at [805, 308] on span "(P) Image" at bounding box center [806, 306] width 33 height 13
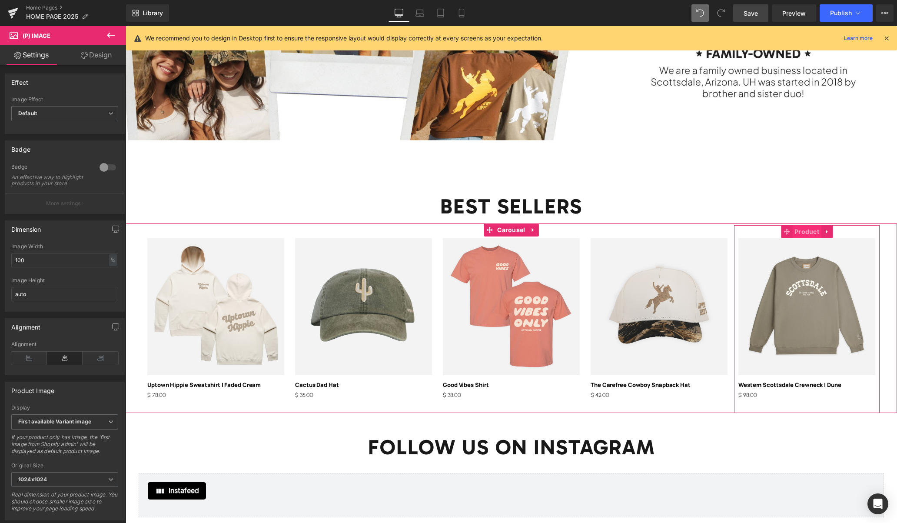
click at [808, 236] on span "Product" at bounding box center [806, 231] width 29 height 13
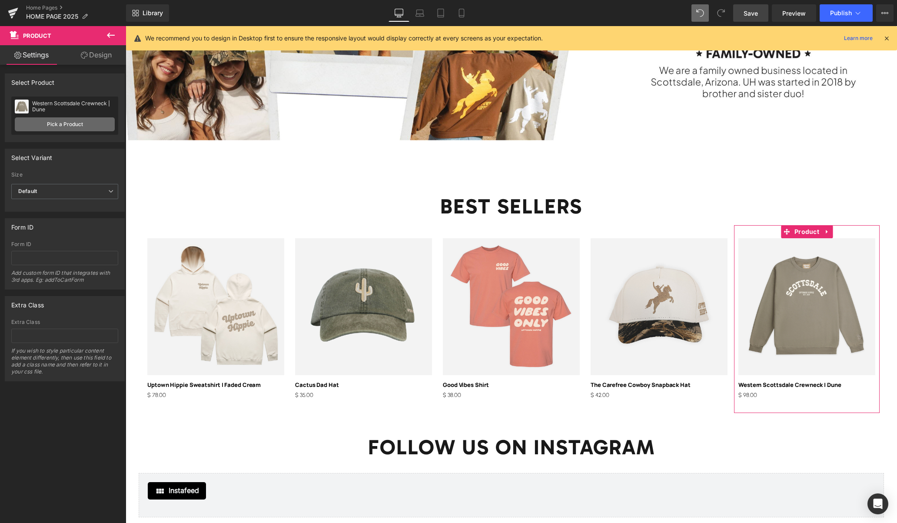
click at [78, 123] on link "Pick a Product" at bounding box center [65, 124] width 100 height 14
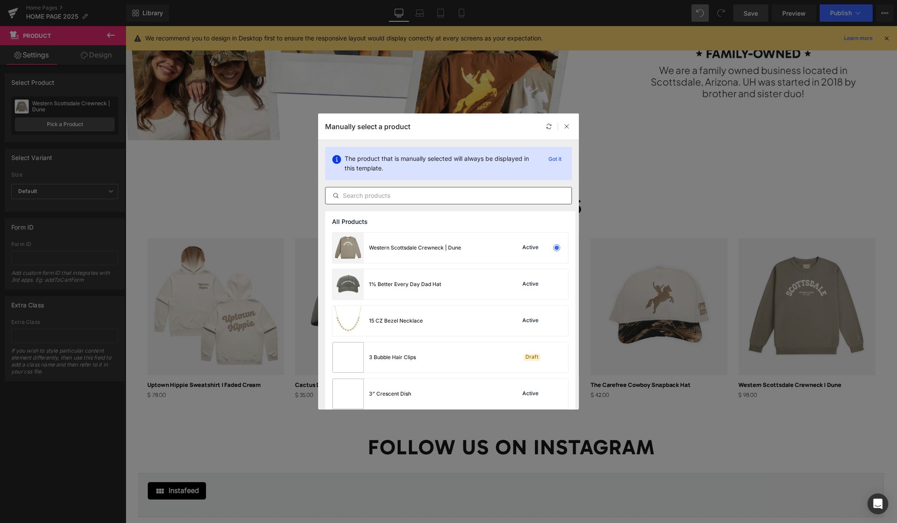
click at [399, 193] on input "text" at bounding box center [449, 195] width 246 height 10
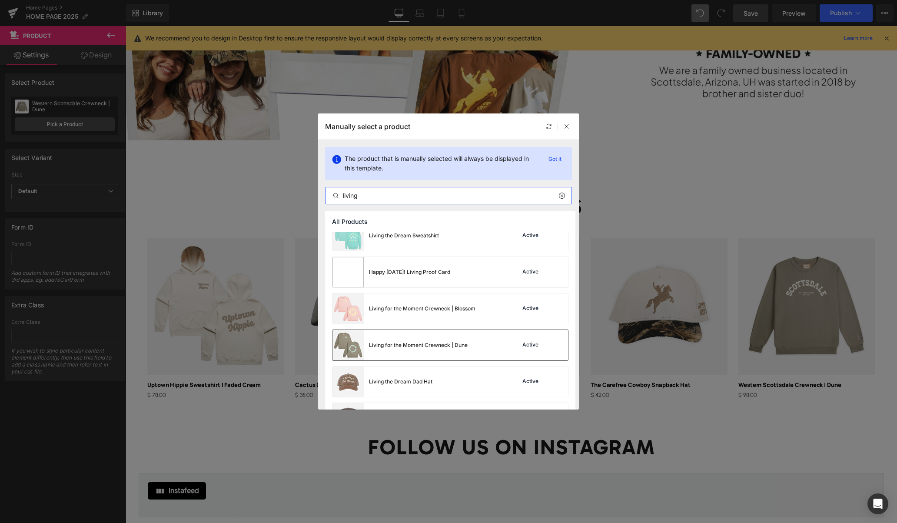
scroll to position [90, 0]
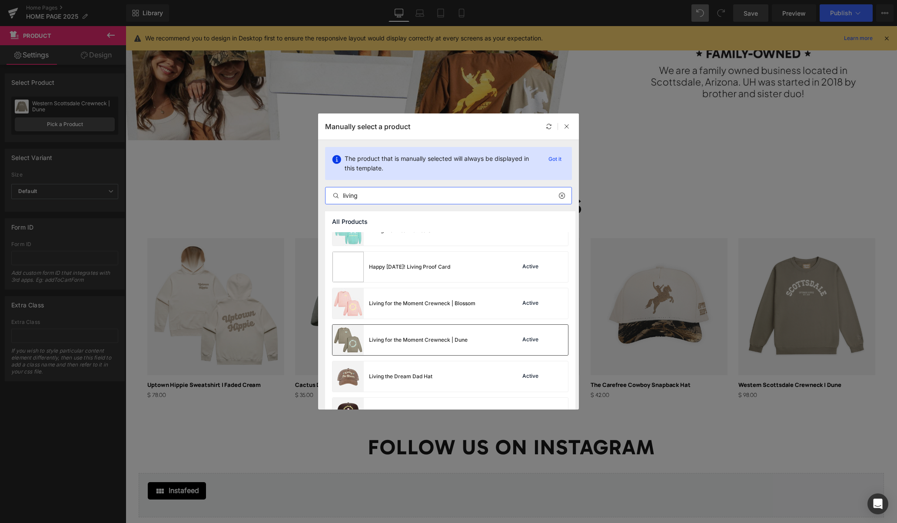
type input "living"
click at [398, 334] on div "Living for the Moment Crewneck | Dune" at bounding box center [399, 340] width 135 height 30
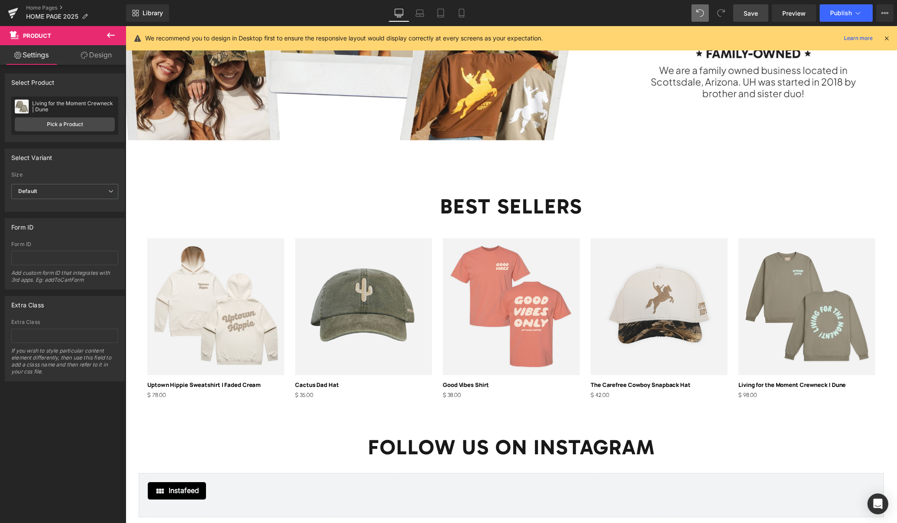
click at [751, 15] on span "Save" at bounding box center [751, 13] width 14 height 9
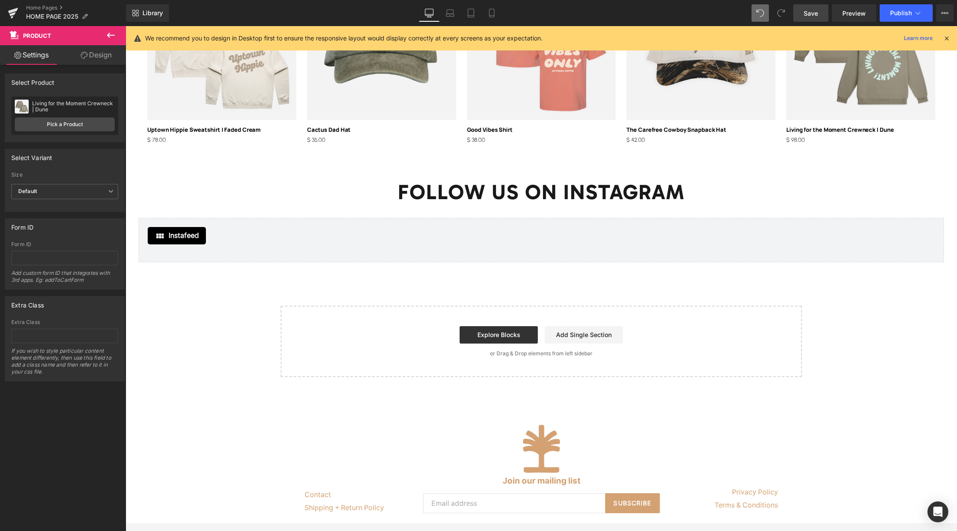
scroll to position [1772, 0]
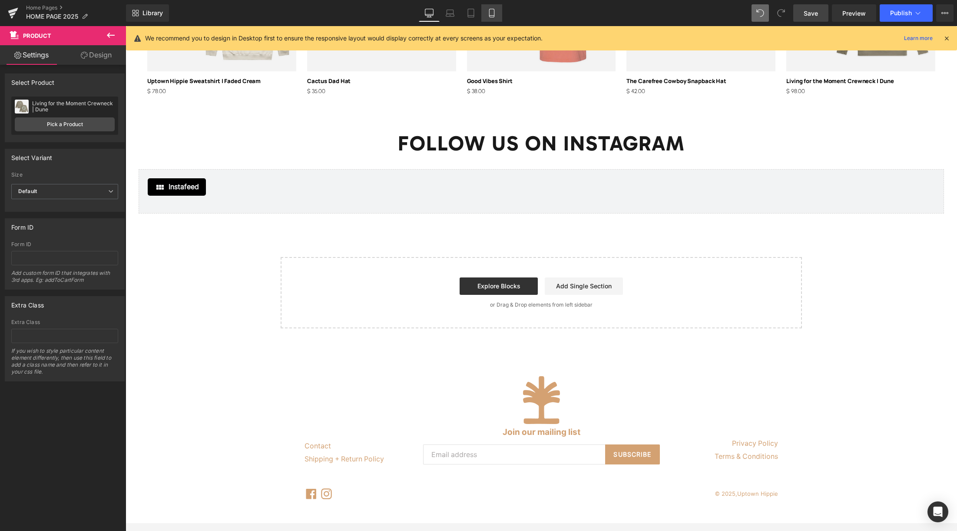
click at [498, 10] on link "Mobile" at bounding box center [492, 12] width 21 height 17
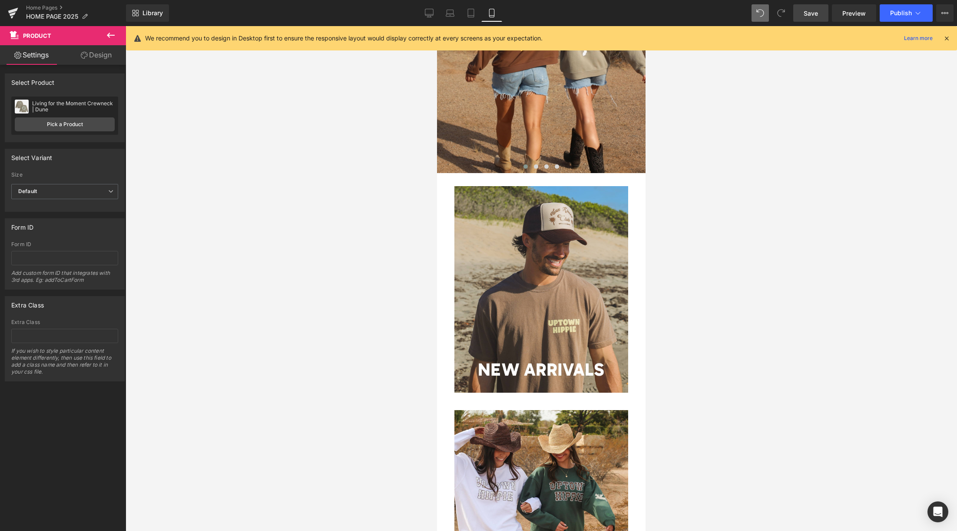
scroll to position [0, 0]
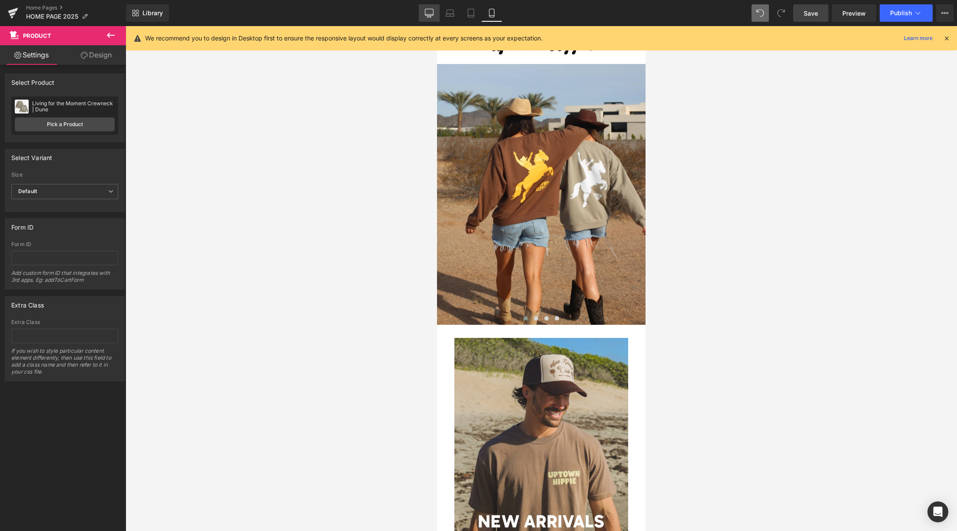
click at [433, 13] on icon at bounding box center [429, 12] width 8 height 7
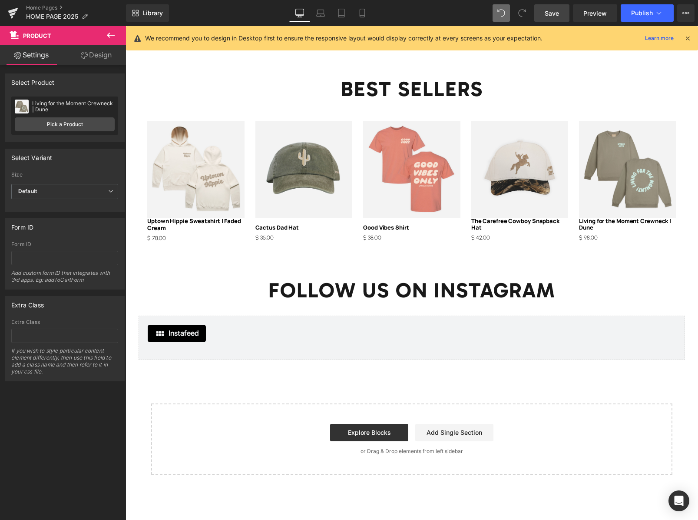
scroll to position [1110, 0]
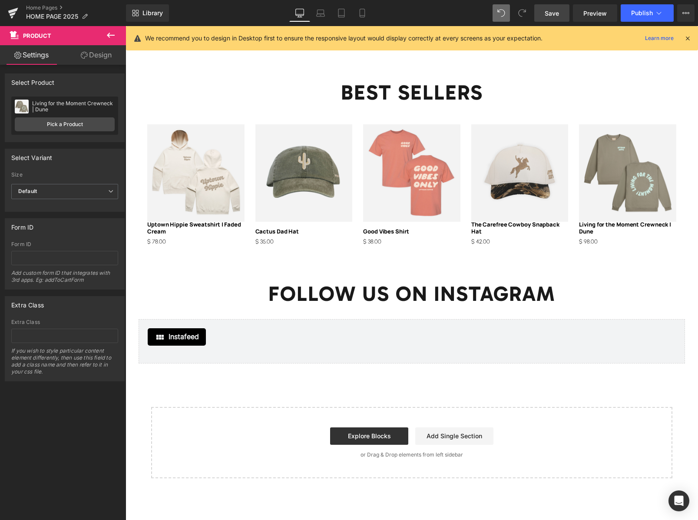
click at [558, 14] on span "Save" at bounding box center [552, 13] width 14 height 9
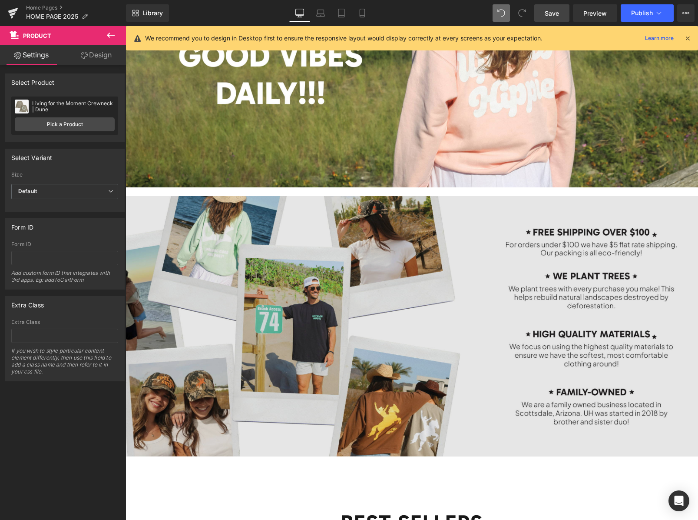
scroll to position [686, 0]
